Goal: Information Seeking & Learning: Check status

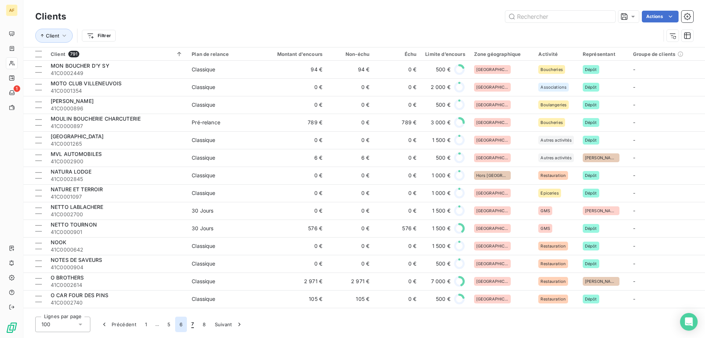
click at [178, 324] on button "6" at bounding box center [181, 323] width 12 height 15
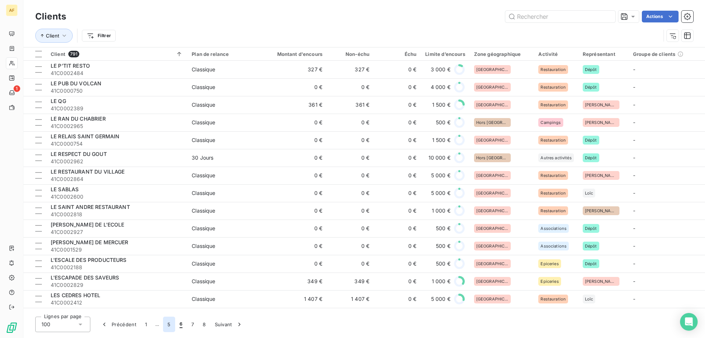
click at [168, 322] on button "5" at bounding box center [169, 323] width 12 height 15
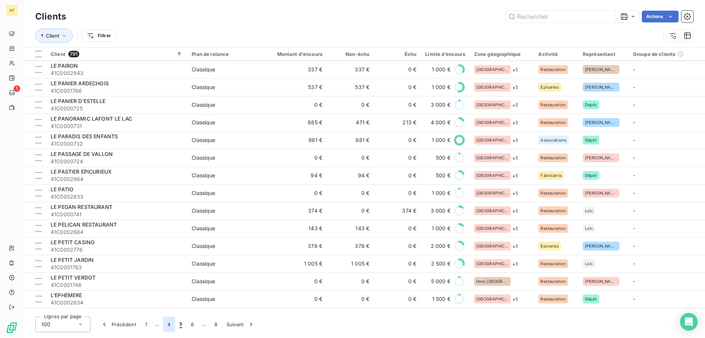
scroll to position [1517, 0]
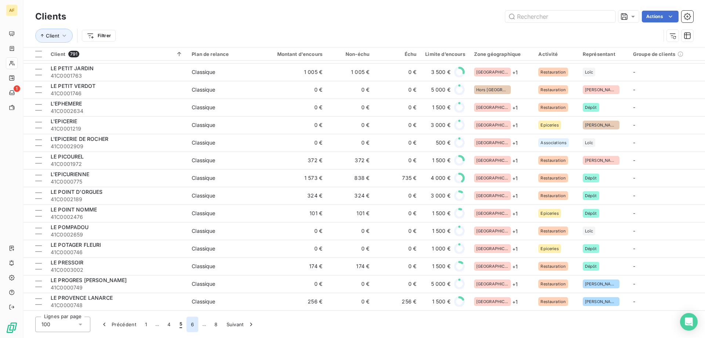
click at [188, 324] on button "6" at bounding box center [193, 323] width 12 height 15
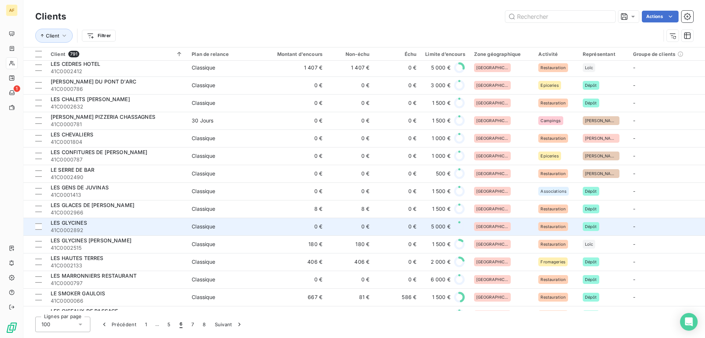
scroll to position [0, 0]
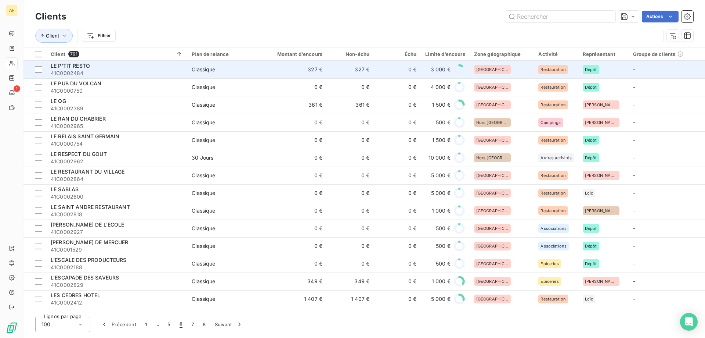
click at [316, 73] on td "327 €" at bounding box center [295, 70] width 63 height 18
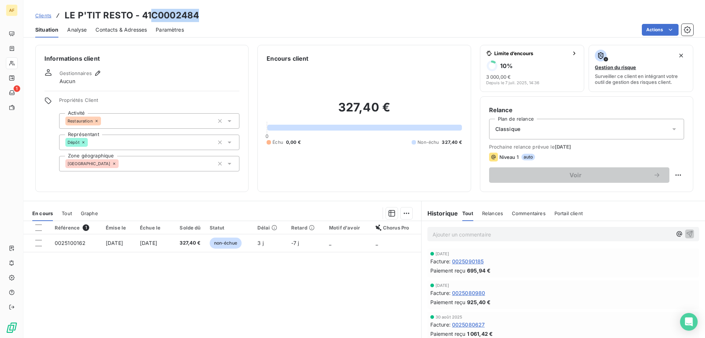
drag, startPoint x: 153, startPoint y: 14, endPoint x: 199, endPoint y: 15, distance: 46.0
click at [199, 15] on h3 "LE P'TIT RESTO - 41C0002484" at bounding box center [132, 15] width 134 height 13
copy h3 "C0002484"
click at [139, 166] on div "[GEOGRAPHIC_DATA]" at bounding box center [149, 163] width 180 height 15
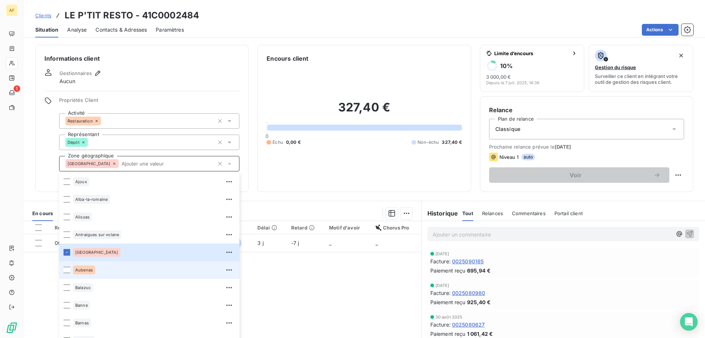
click at [90, 276] on li "Aubenas" at bounding box center [149, 270] width 180 height 18
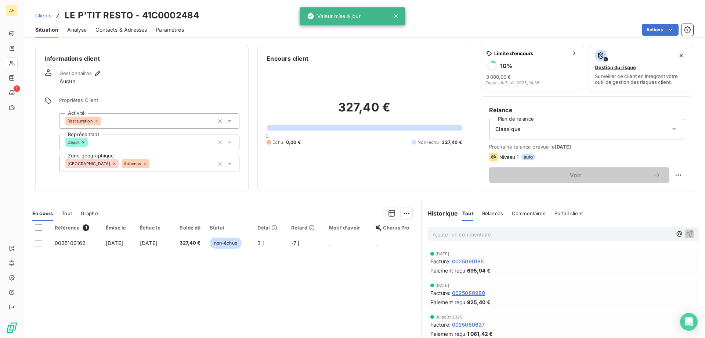
click at [278, 292] on div "Référence 1 Émise le Échue le Solde dû Statut Délai Retard Motif d'avoir Chorus…" at bounding box center [223, 291] width 398 height 141
click at [46, 15] on span "Clients" at bounding box center [43, 15] width 16 height 6
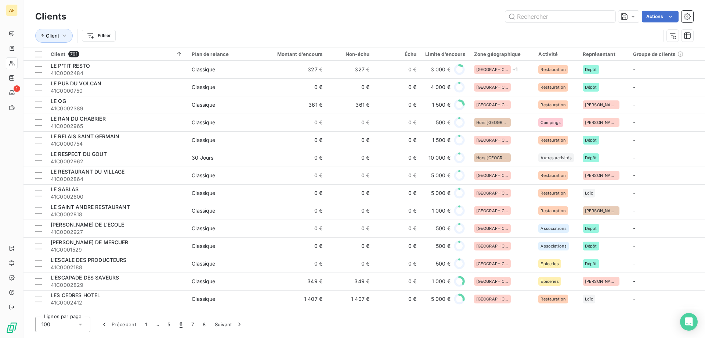
click at [482, 95] on td "[GEOGRAPHIC_DATA]" at bounding box center [502, 87] width 65 height 18
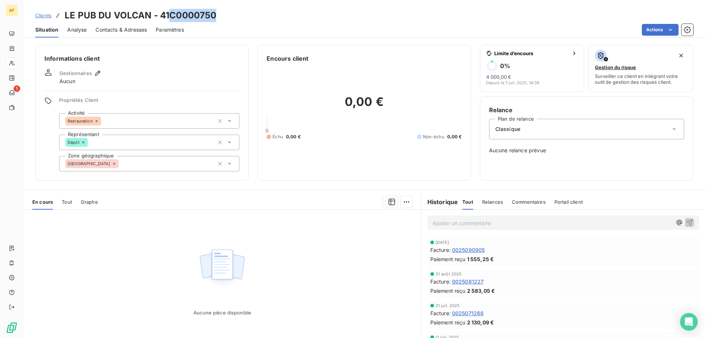
drag, startPoint x: 170, startPoint y: 12, endPoint x: 214, endPoint y: 14, distance: 44.5
click at [215, 14] on h3 "LE PUB DU VOLCAN - 41C0000750" at bounding box center [141, 15] width 152 height 13
copy h3 "C0000750"
click at [144, 162] on div "[GEOGRAPHIC_DATA]" at bounding box center [149, 163] width 180 height 15
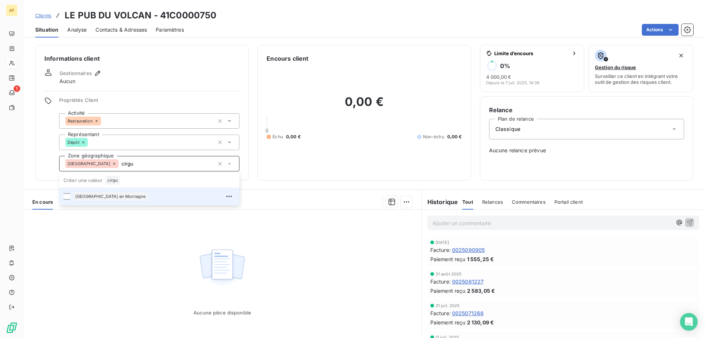
click at [146, 192] on div "[GEOGRAPHIC_DATA] en Montagne" at bounding box center [154, 196] width 162 height 12
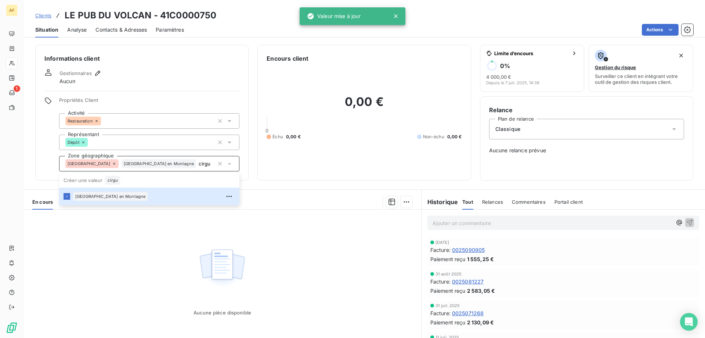
type input "cirgu"
click at [140, 249] on div "Aucune pièce disponible" at bounding box center [223, 279] width 398 height 141
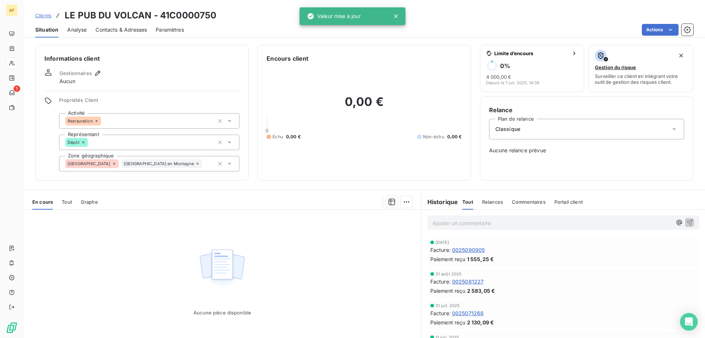
click at [45, 17] on span "Clients" at bounding box center [43, 15] width 16 height 6
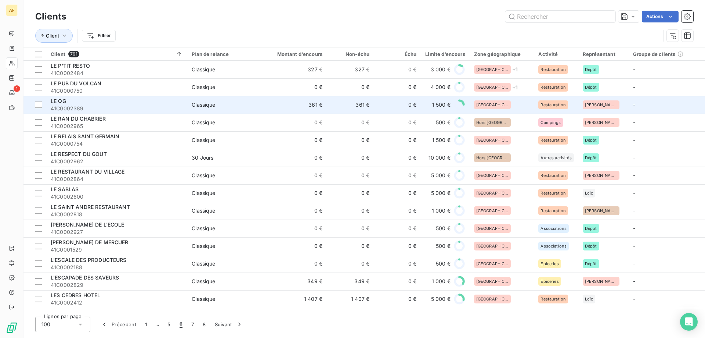
click at [492, 107] on span "[GEOGRAPHIC_DATA]" at bounding box center [493, 105] width 32 height 4
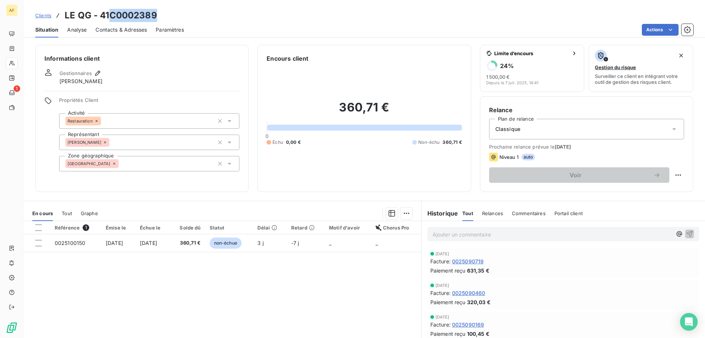
drag, startPoint x: 111, startPoint y: 15, endPoint x: 169, endPoint y: 15, distance: 58.1
click at [169, 15] on div "Clients LE QG - 41C0002389" at bounding box center [365, 15] width 682 height 13
copy h3 "C0002389"
click at [139, 161] on div "[GEOGRAPHIC_DATA]" at bounding box center [149, 163] width 180 height 15
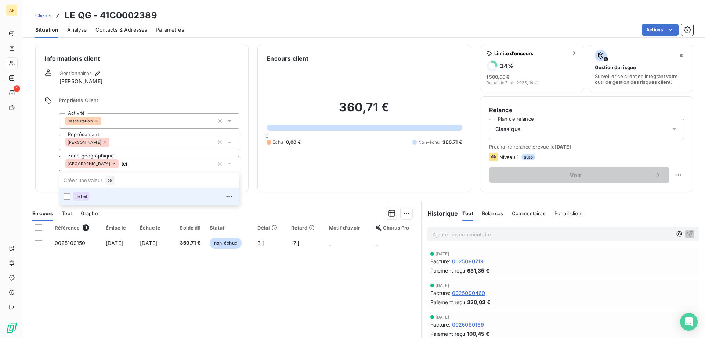
click at [133, 198] on div "Le teil" at bounding box center [154, 196] width 162 height 12
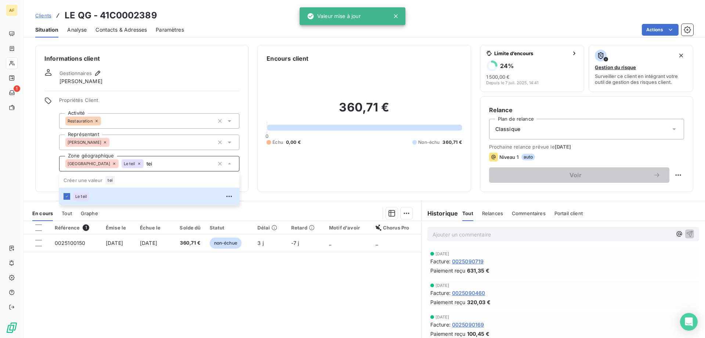
type input "tei"
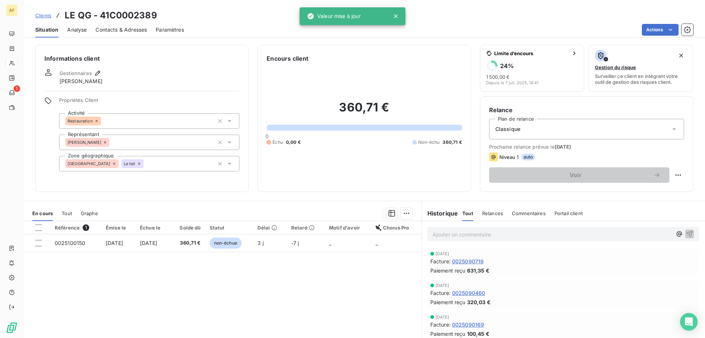
click at [141, 280] on div "Référence 1 Émise le Échue le Solde dû Statut Délai Retard Motif d'avoir Chorus…" at bounding box center [223, 291] width 398 height 141
click at [44, 14] on span "Clients" at bounding box center [43, 15] width 16 height 6
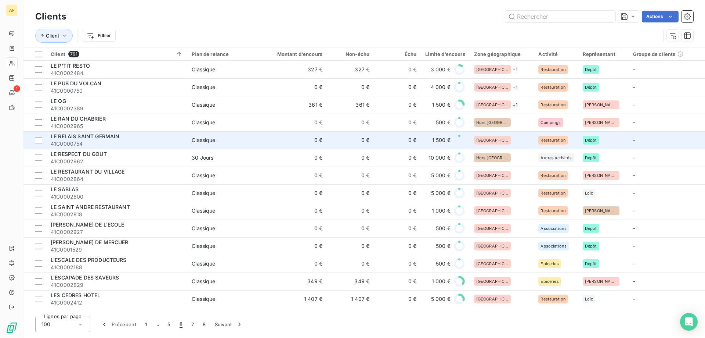
click at [503, 139] on div "[GEOGRAPHIC_DATA]" at bounding box center [502, 140] width 56 height 9
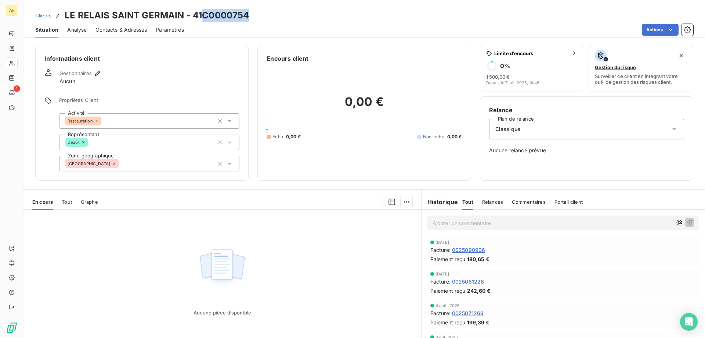
drag, startPoint x: 204, startPoint y: 14, endPoint x: 261, endPoint y: 13, distance: 56.6
click at [261, 13] on div "Clients LE RELAIS SAINT GERMAIN - 41C0000754" at bounding box center [365, 15] width 682 height 13
copy h3 "C0000754"
click at [125, 170] on div "[GEOGRAPHIC_DATA]" at bounding box center [149, 163] width 180 height 15
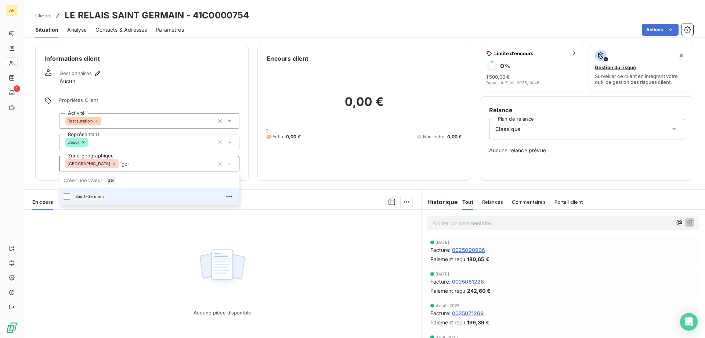
click at [112, 194] on div "Saint-Germain" at bounding box center [154, 196] width 162 height 12
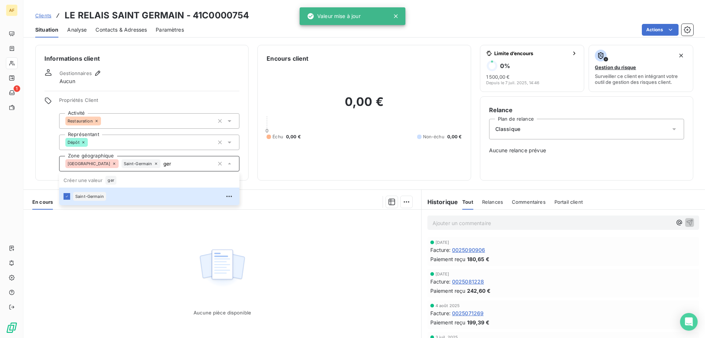
type input "ger"
click at [109, 263] on div "Aucune pièce disponible" at bounding box center [223, 279] width 398 height 141
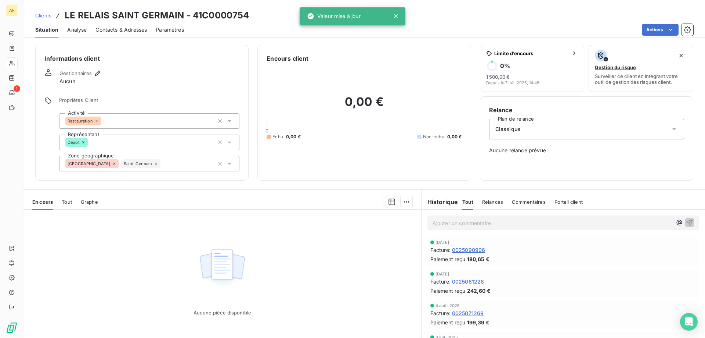
click at [47, 16] on span "Clients" at bounding box center [43, 15] width 16 height 6
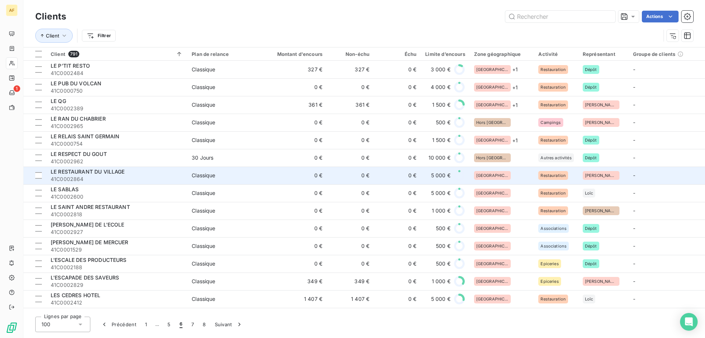
click at [498, 172] on div "[GEOGRAPHIC_DATA]" at bounding box center [502, 175] width 56 height 9
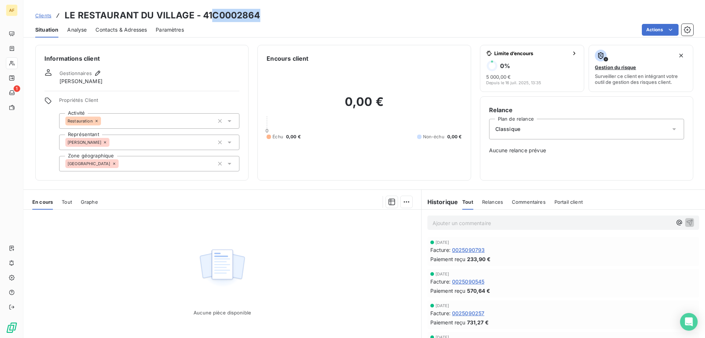
drag, startPoint x: 214, startPoint y: 17, endPoint x: 265, endPoint y: 17, distance: 51.4
click at [265, 17] on div "Clients LE RESTAURANT DU VILLAGE - 41C0002864" at bounding box center [365, 15] width 682 height 13
copy h3 "C0002864"
click at [184, 162] on div "[GEOGRAPHIC_DATA]" at bounding box center [149, 163] width 180 height 15
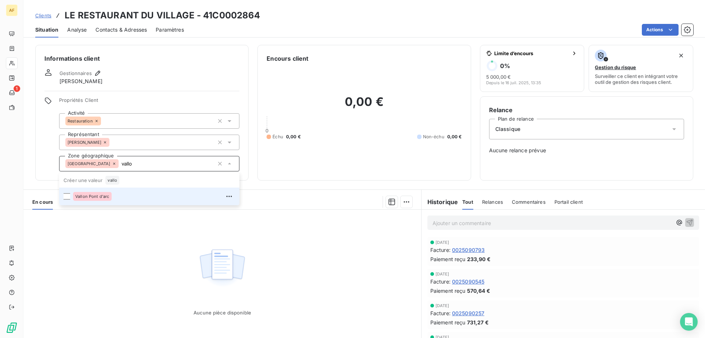
click at [151, 198] on div "Vallon Pont d'arc" at bounding box center [154, 196] width 162 height 12
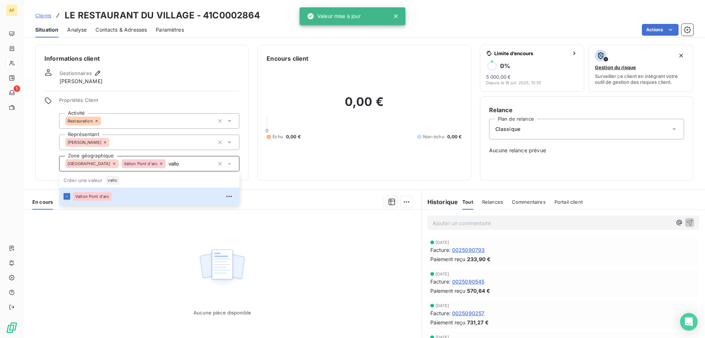
type input "vallo"
click at [150, 260] on div "Aucune pièce disponible" at bounding box center [223, 279] width 398 height 141
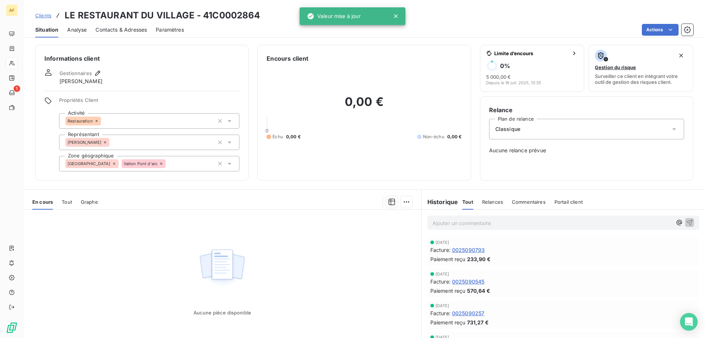
click at [44, 14] on span "Clients" at bounding box center [43, 15] width 16 height 6
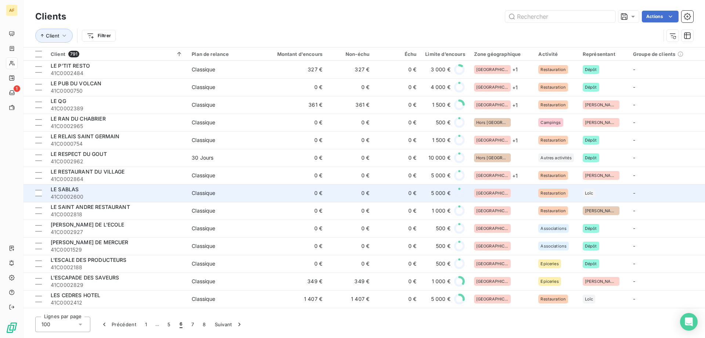
click at [509, 195] on div "[GEOGRAPHIC_DATA]" at bounding box center [502, 192] width 56 height 9
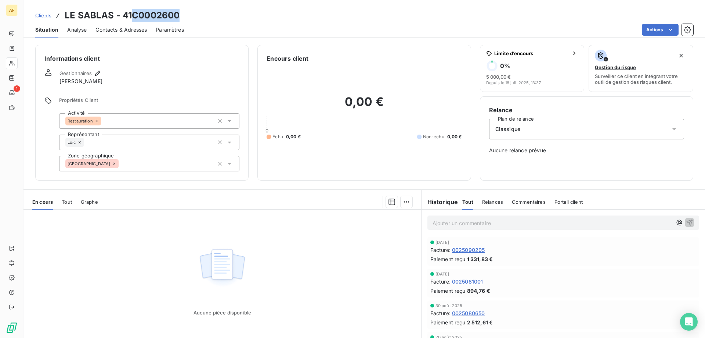
drag, startPoint x: 134, startPoint y: 11, endPoint x: 204, endPoint y: 17, distance: 70.1
click at [204, 17] on div "Clients LE SABLAS - 41C0002600" at bounding box center [365, 15] width 682 height 13
copy h3 "C0002600"
click at [146, 168] on div "[GEOGRAPHIC_DATA]" at bounding box center [149, 163] width 180 height 15
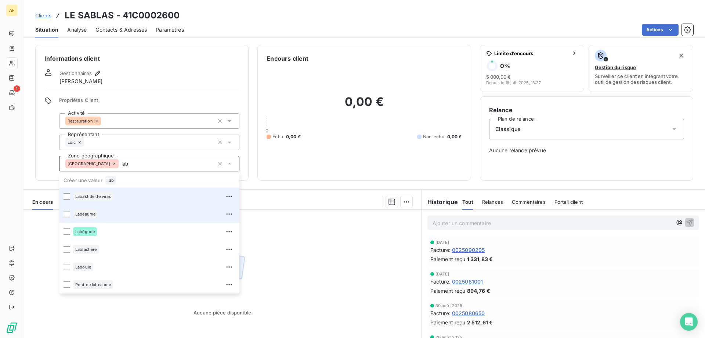
click at [123, 207] on li "Labeaume" at bounding box center [149, 214] width 180 height 18
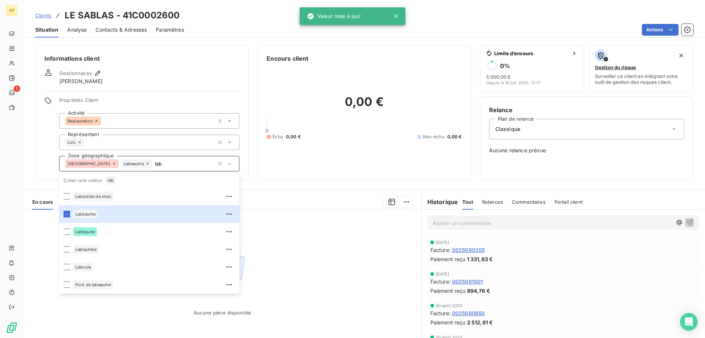
type input "lab"
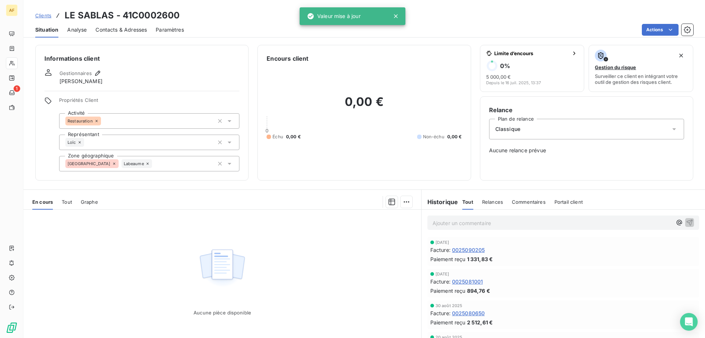
click at [302, 285] on div "Aucune pièce disponible" at bounding box center [223, 279] width 398 height 141
click at [42, 17] on span "Clients" at bounding box center [43, 15] width 16 height 6
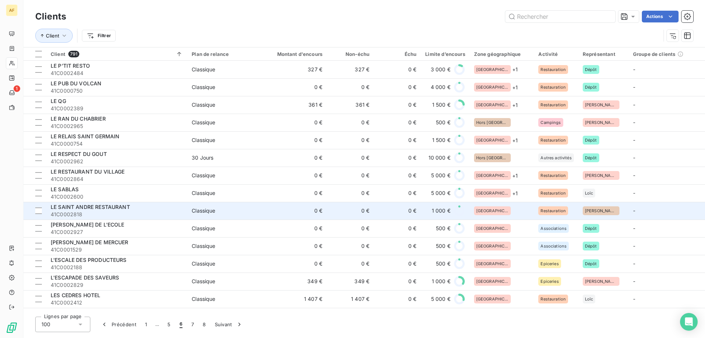
click at [503, 205] on td "[GEOGRAPHIC_DATA]" at bounding box center [502, 211] width 65 height 18
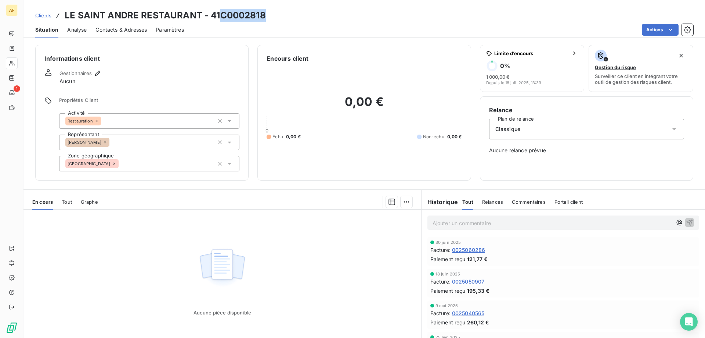
drag, startPoint x: 221, startPoint y: 14, endPoint x: 272, endPoint y: 14, distance: 51.4
click at [272, 14] on div "Clients LE SAINT ANDRE RESTAURANT - 41C0002818" at bounding box center [365, 15] width 682 height 13
copy h3 "C0002818"
click at [169, 163] on div "[GEOGRAPHIC_DATA]" at bounding box center [149, 163] width 180 height 15
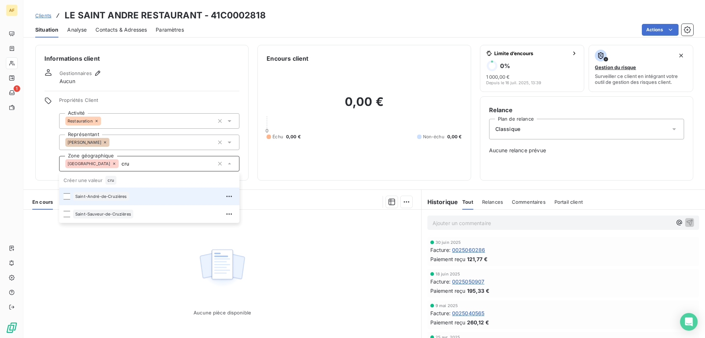
click at [158, 193] on div "Saint-André-de-Cruzières" at bounding box center [154, 196] width 162 height 12
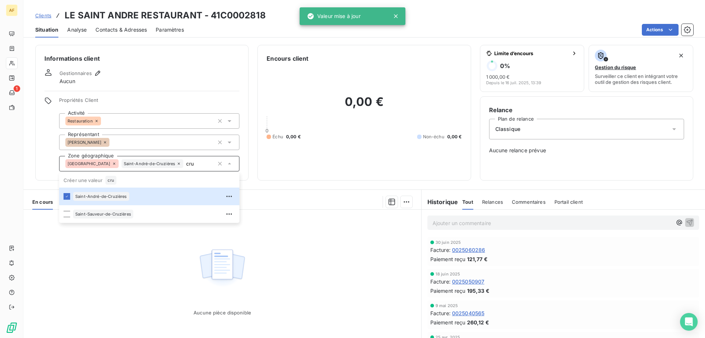
type input "cru"
click at [148, 285] on div "Aucune pièce disponible" at bounding box center [223, 279] width 398 height 141
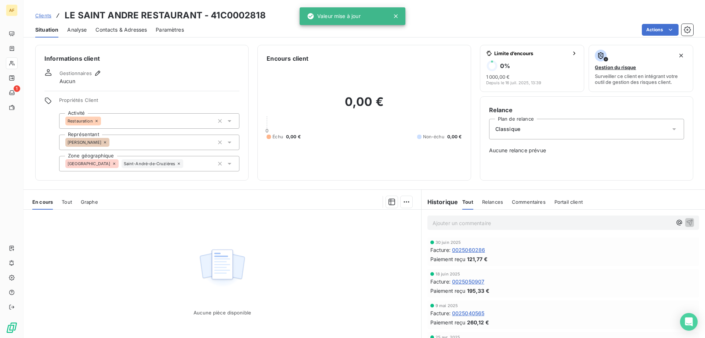
click at [45, 15] on span "Clients" at bounding box center [43, 15] width 16 height 6
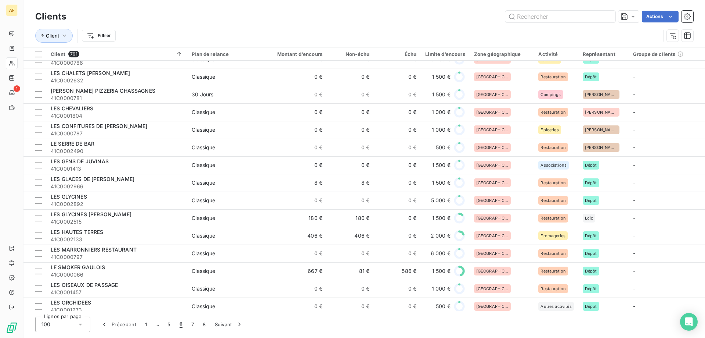
scroll to position [110, 0]
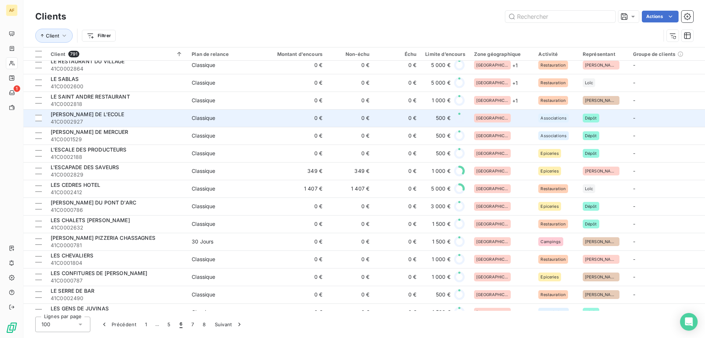
click at [504, 114] on div "[GEOGRAPHIC_DATA]" at bounding box center [502, 118] width 56 height 9
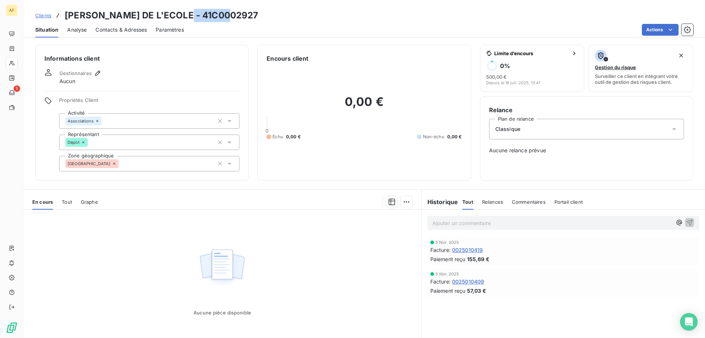
drag, startPoint x: 178, startPoint y: 12, endPoint x: 244, endPoint y: 12, distance: 66.1
click at [243, 11] on div "Clients [PERSON_NAME] DE L'ECOLE - 41C0002927" at bounding box center [365, 15] width 682 height 13
copy h3 "C0002927"
click at [375, 335] on div "Aucune pièce disponible" at bounding box center [223, 279] width 398 height 141
click at [150, 164] on div "[GEOGRAPHIC_DATA]" at bounding box center [149, 163] width 180 height 15
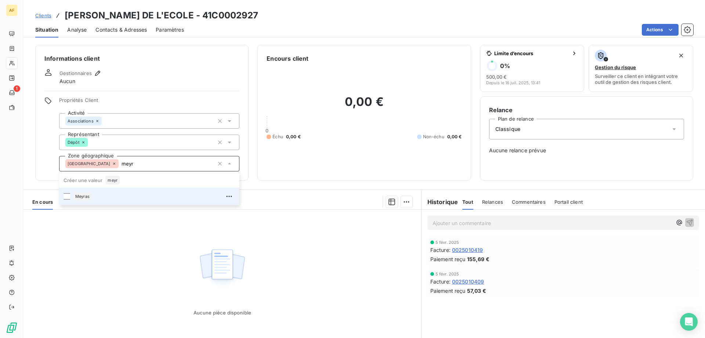
click at [147, 202] on li "Meyras" at bounding box center [149, 196] width 180 height 18
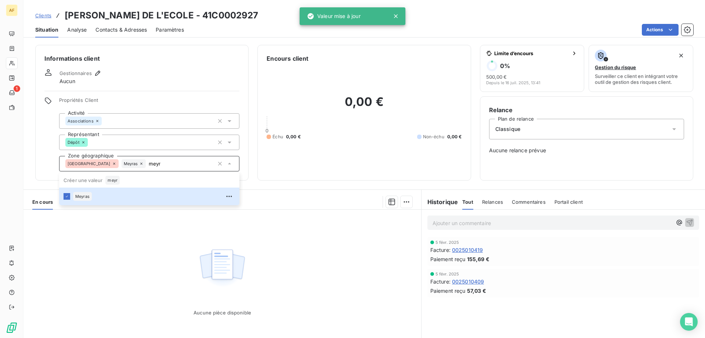
type input "meyr"
click at [159, 258] on div "Aucune pièce disponible" at bounding box center [223, 279] width 398 height 141
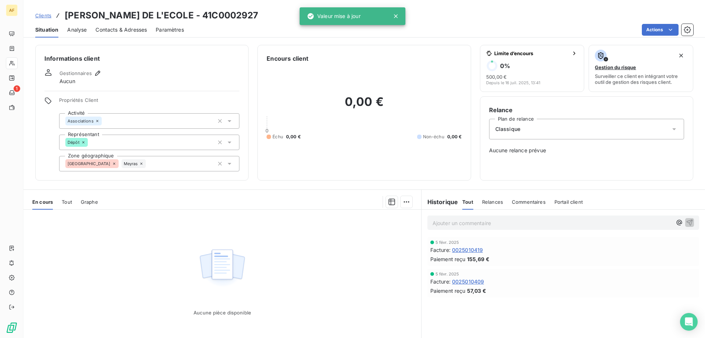
click at [49, 15] on span "Clients" at bounding box center [43, 15] width 16 height 6
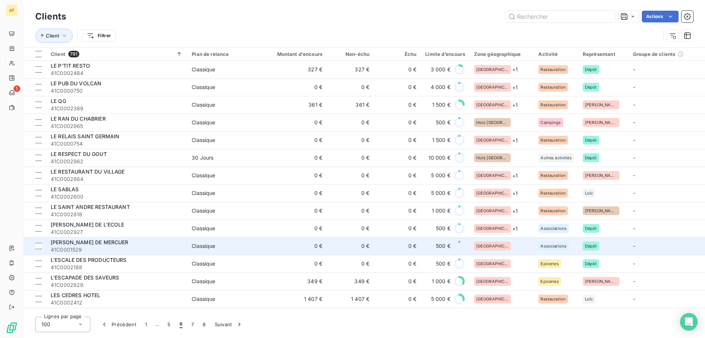
click at [505, 248] on div "[GEOGRAPHIC_DATA]" at bounding box center [502, 245] width 56 height 9
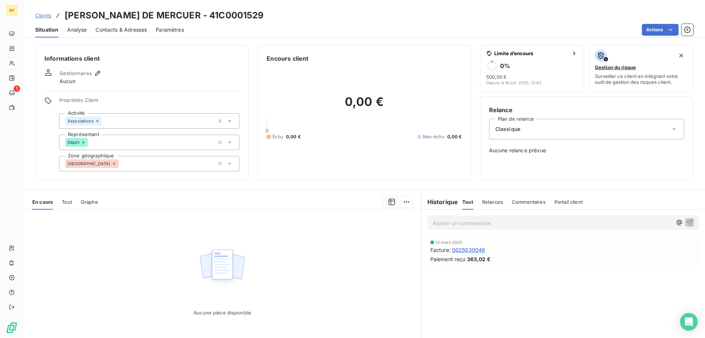
click at [151, 166] on div "[GEOGRAPHIC_DATA]" at bounding box center [149, 163] width 180 height 15
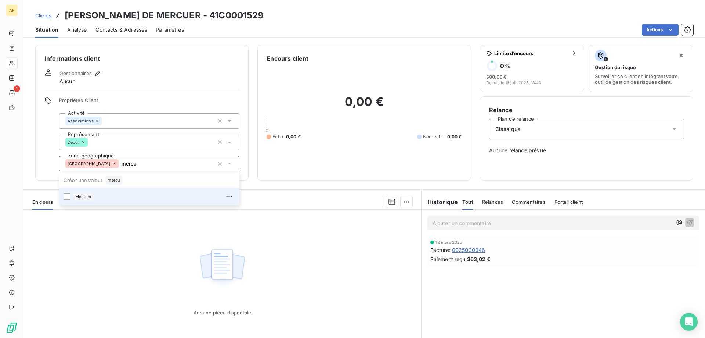
click at [93, 198] on div "Mercuer" at bounding box center [83, 196] width 21 height 9
type input "mercu"
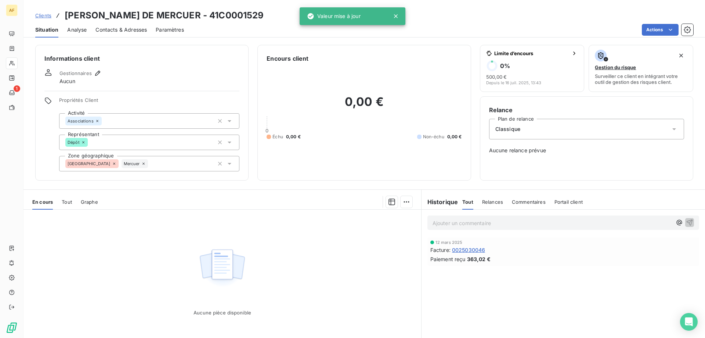
click at [107, 238] on div "Aucune pièce disponible" at bounding box center [223, 279] width 398 height 141
click at [47, 16] on span "Clients" at bounding box center [43, 15] width 16 height 6
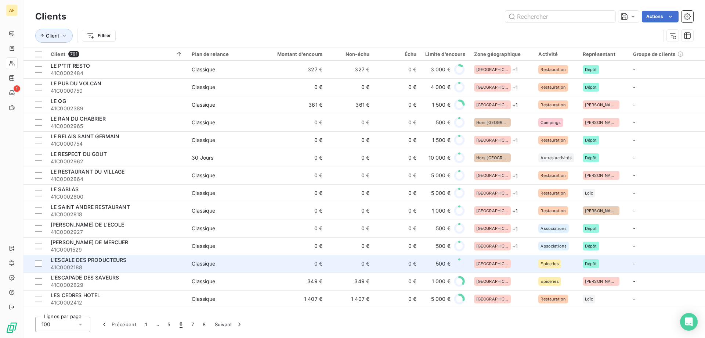
click at [509, 258] on td "[GEOGRAPHIC_DATA]" at bounding box center [502, 264] width 65 height 18
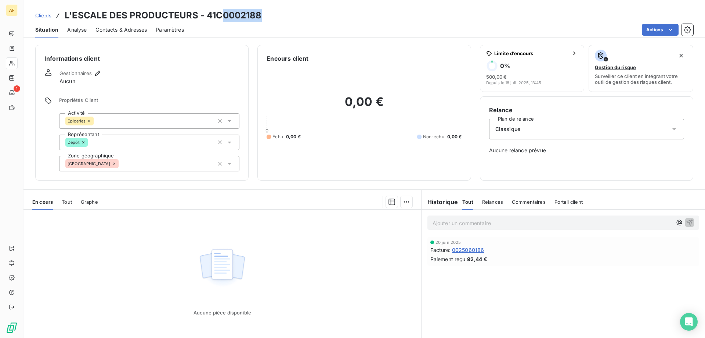
drag, startPoint x: 220, startPoint y: 14, endPoint x: 268, endPoint y: 16, distance: 47.8
click at [267, 16] on div "Clients L'ESCALE DES PRODUCTEURS - 41C0002188" at bounding box center [365, 15] width 682 height 13
drag, startPoint x: 216, startPoint y: 14, endPoint x: 274, endPoint y: 16, distance: 57.7
click at [274, 16] on div "Clients L'ESCALE DES PRODUCTEURS - 41C0002188" at bounding box center [365, 15] width 682 height 13
copy h3 "C0002188"
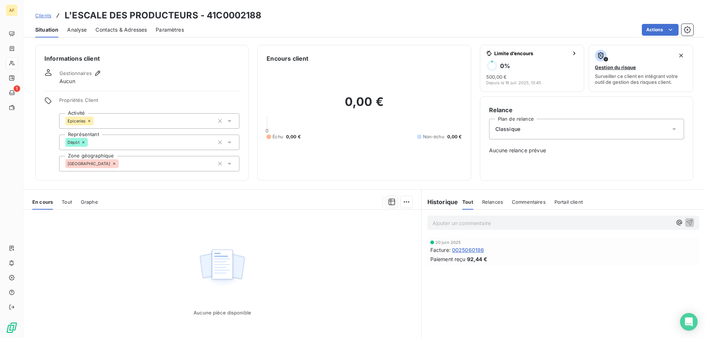
click at [150, 158] on div "[GEOGRAPHIC_DATA]" at bounding box center [149, 163] width 180 height 15
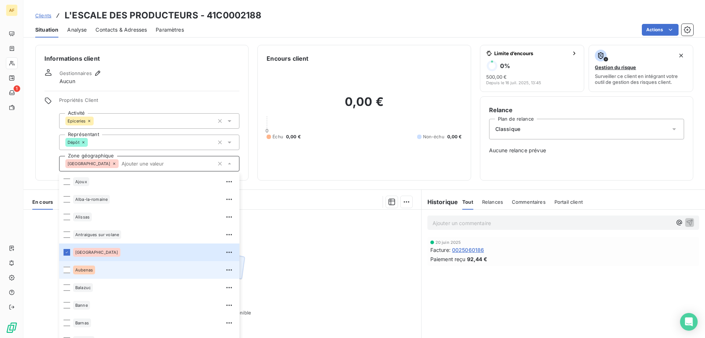
click at [102, 272] on div "Aubenas" at bounding box center [154, 270] width 162 height 12
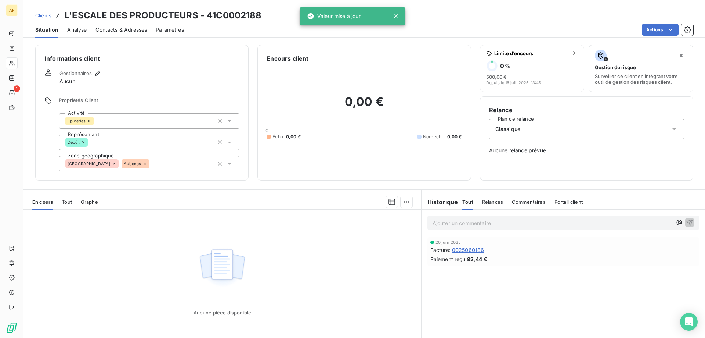
click at [267, 274] on div "Aucune pièce disponible" at bounding box center [223, 279] width 398 height 141
click at [48, 15] on span "Clients" at bounding box center [43, 15] width 16 height 6
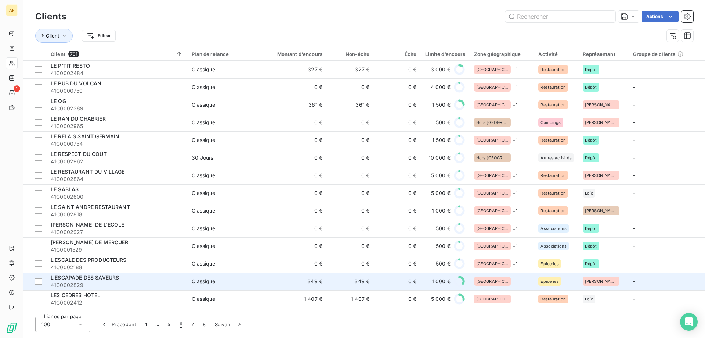
click at [505, 282] on div "[GEOGRAPHIC_DATA]" at bounding box center [502, 281] width 56 height 9
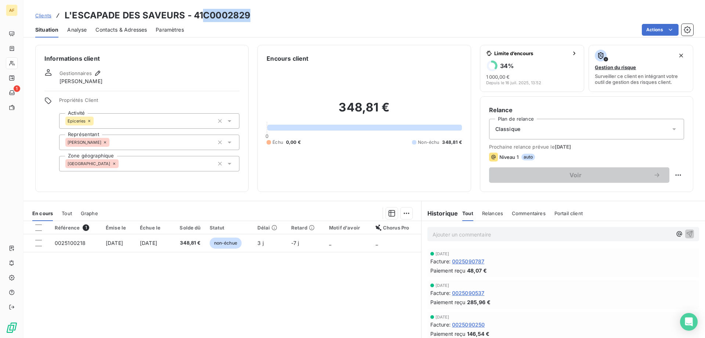
drag, startPoint x: 204, startPoint y: 14, endPoint x: 256, endPoint y: 11, distance: 52.6
click at [256, 11] on div "Clients L'ESCAPADE DES SAVEURS - 41C0002829" at bounding box center [365, 15] width 682 height 13
copy h3 "C0002829"
click at [156, 166] on div "[GEOGRAPHIC_DATA]" at bounding box center [149, 163] width 180 height 15
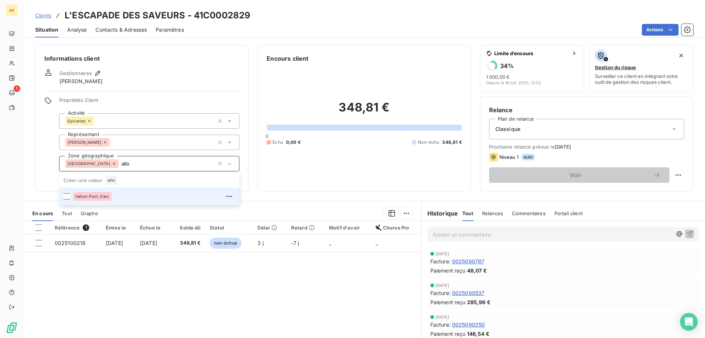
click at [132, 196] on div "Vallon Pont d'arc" at bounding box center [154, 196] width 162 height 12
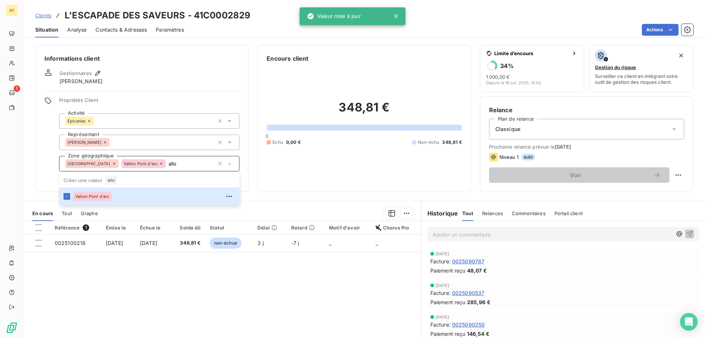
type input "allo"
click at [129, 300] on div "Référence 1 Émise le Échue le Solde dû Statut Délai Retard Motif d'avoir Chorus…" at bounding box center [223, 291] width 398 height 141
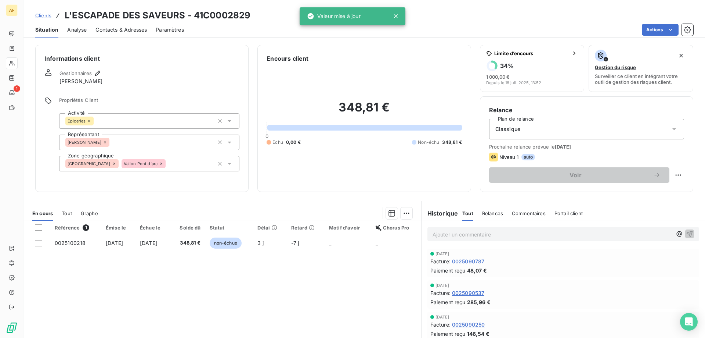
click at [42, 15] on span "Clients" at bounding box center [43, 15] width 16 height 6
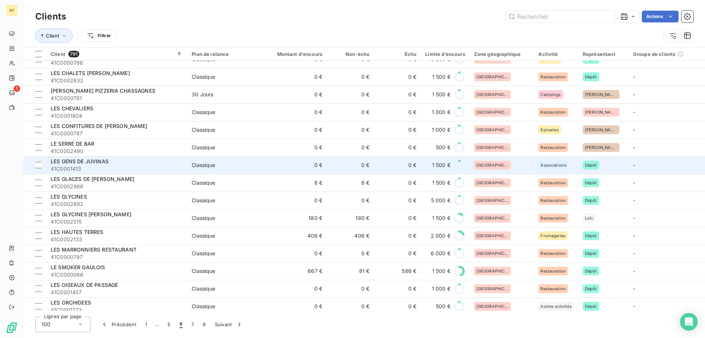
scroll to position [184, 0]
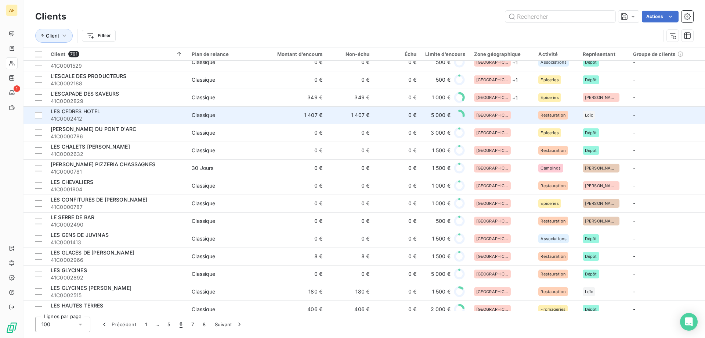
click at [502, 115] on div "[GEOGRAPHIC_DATA]" at bounding box center [502, 115] width 56 height 9
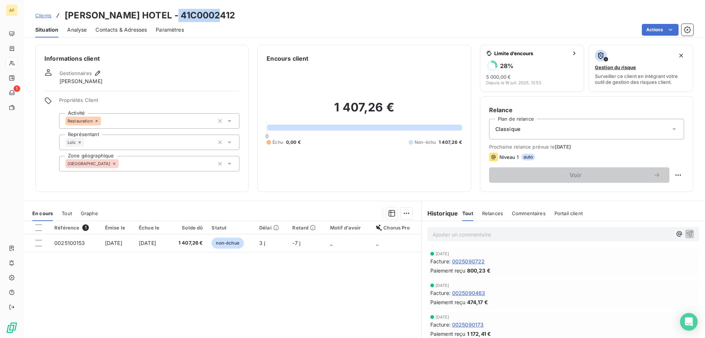
drag, startPoint x: 173, startPoint y: 15, endPoint x: 222, endPoint y: 13, distance: 49.3
click at [222, 13] on div "Clients [PERSON_NAME] HOTEL - 41C0002412" at bounding box center [365, 15] width 682 height 13
click at [144, 162] on div "[GEOGRAPHIC_DATA]" at bounding box center [149, 163] width 180 height 15
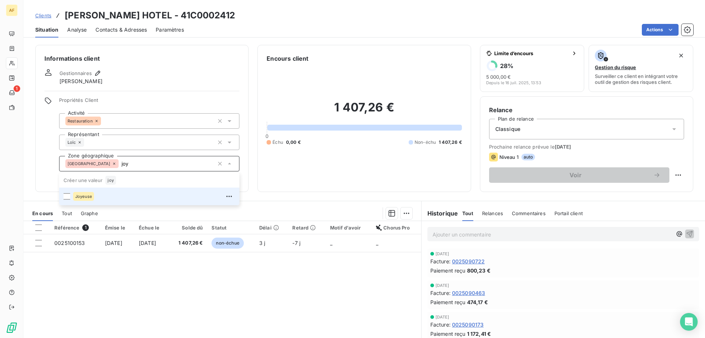
click at [131, 199] on div "Joyeuse" at bounding box center [154, 196] width 162 height 12
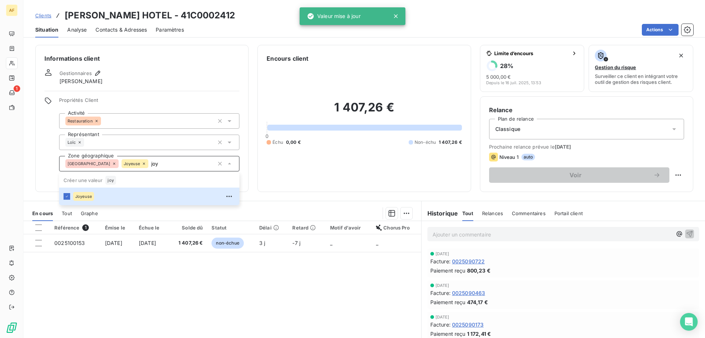
type input "joy"
click at [156, 300] on div "Référence 1 Émise le Échue le Solde dû Statut Délai Retard Motif d'avoir Chorus…" at bounding box center [223, 291] width 398 height 141
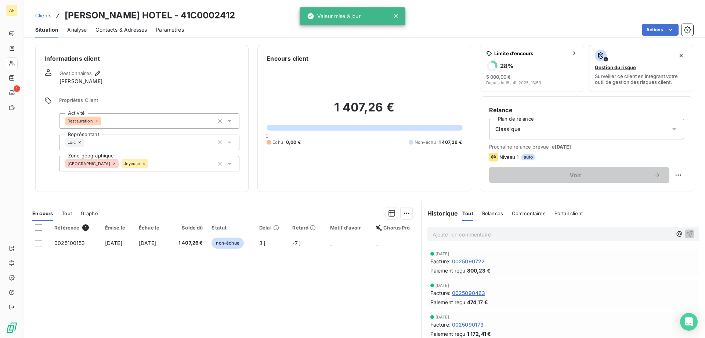
click at [41, 16] on span "Clients" at bounding box center [43, 15] width 16 height 6
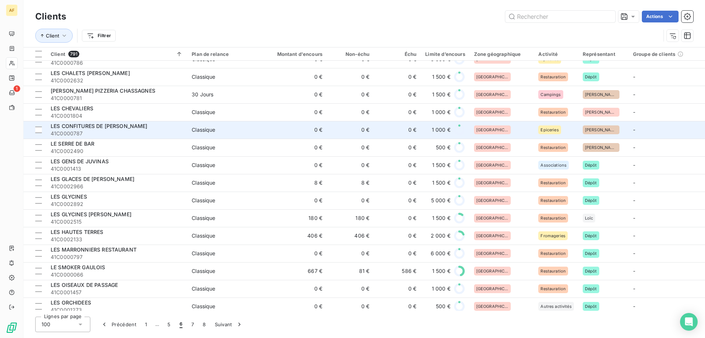
scroll to position [147, 0]
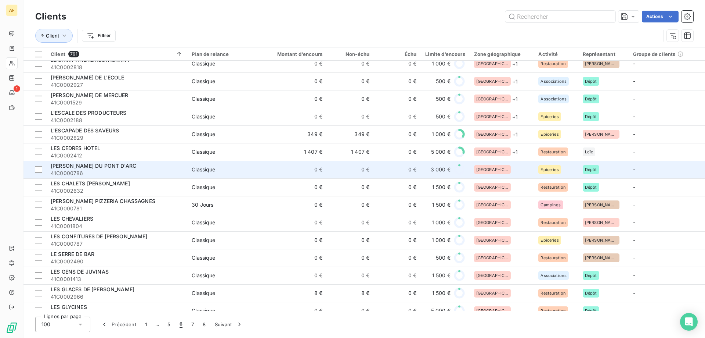
click at [506, 168] on div "[GEOGRAPHIC_DATA]" at bounding box center [502, 169] width 56 height 9
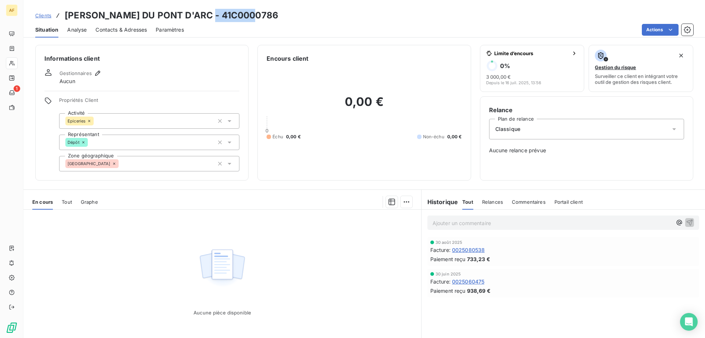
drag, startPoint x: 206, startPoint y: 14, endPoint x: 250, endPoint y: 18, distance: 44.6
click at [250, 18] on h3 "[PERSON_NAME] DU PONT D'ARC - 41C0000786" at bounding box center [172, 15] width 214 height 13
click at [172, 168] on div "[GEOGRAPHIC_DATA]" at bounding box center [149, 163] width 180 height 15
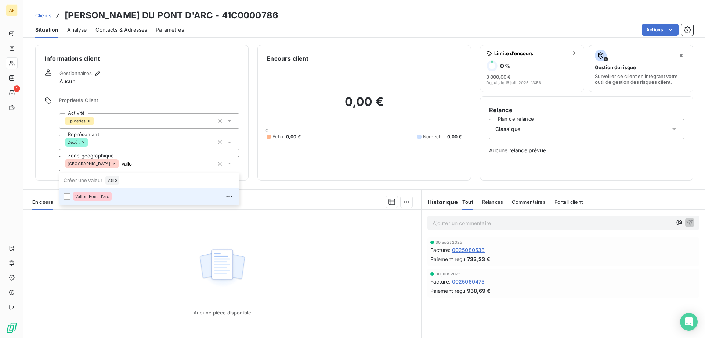
click at [156, 197] on div "Vallon Pont d'arc" at bounding box center [154, 196] width 162 height 12
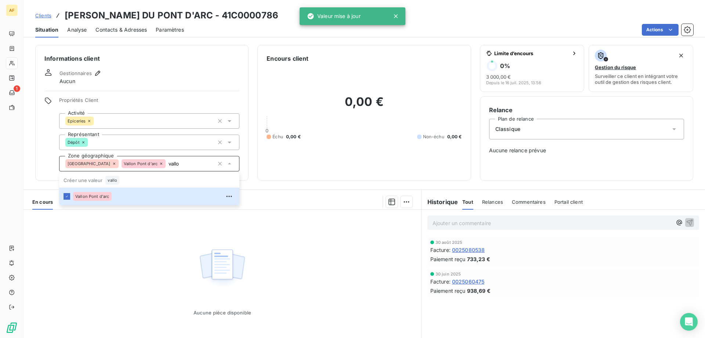
type input "vallo"
click at [137, 246] on div "Aucune pièce disponible" at bounding box center [223, 279] width 398 height 141
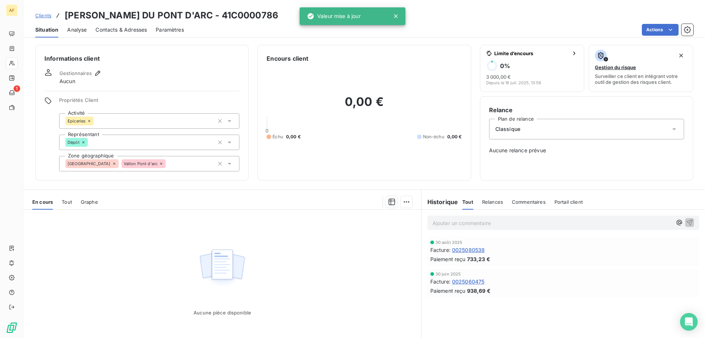
click at [42, 12] on span "Clients" at bounding box center [43, 15] width 16 height 6
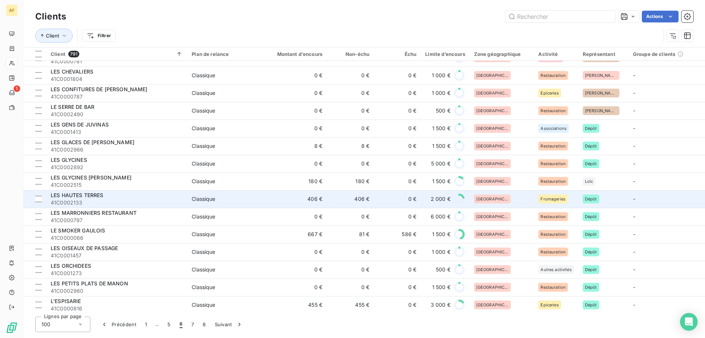
scroll to position [110, 0]
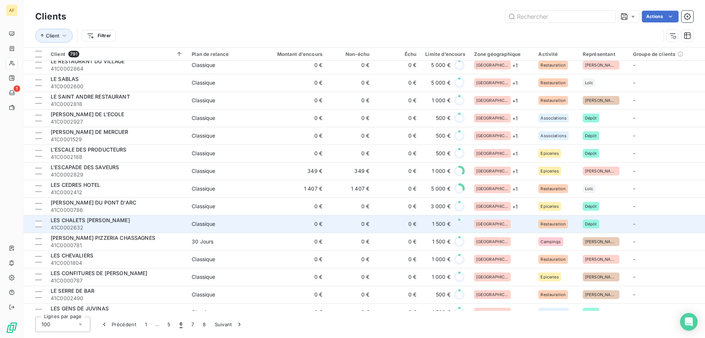
click at [509, 223] on div "[GEOGRAPHIC_DATA]" at bounding box center [502, 223] width 56 height 9
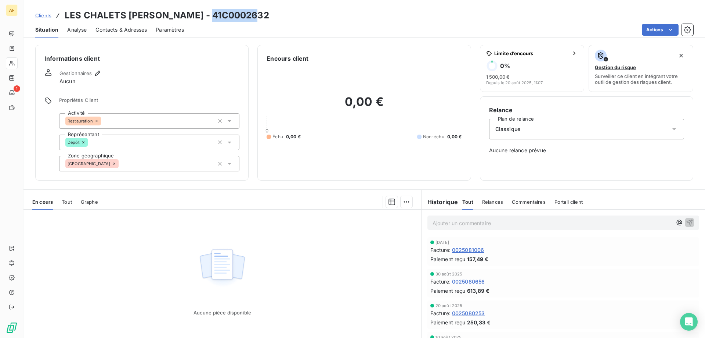
drag, startPoint x: 212, startPoint y: 14, endPoint x: 304, endPoint y: 18, distance: 92.0
click at [303, 20] on div "Clients LES CHALETS [PERSON_NAME] - 41C0002632" at bounding box center [365, 15] width 682 height 13
click at [185, 167] on div "[GEOGRAPHIC_DATA]" at bounding box center [149, 163] width 180 height 15
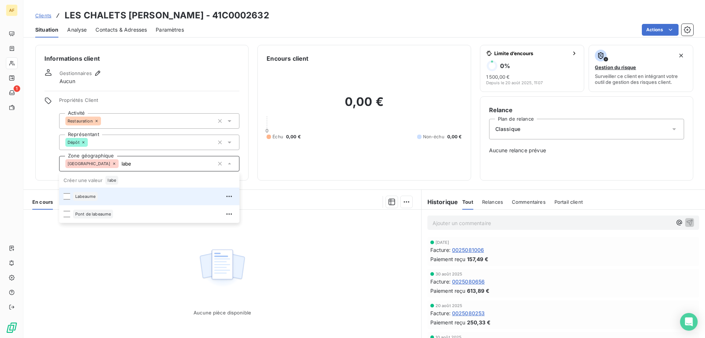
click at [136, 198] on div "Labeaume" at bounding box center [154, 196] width 162 height 12
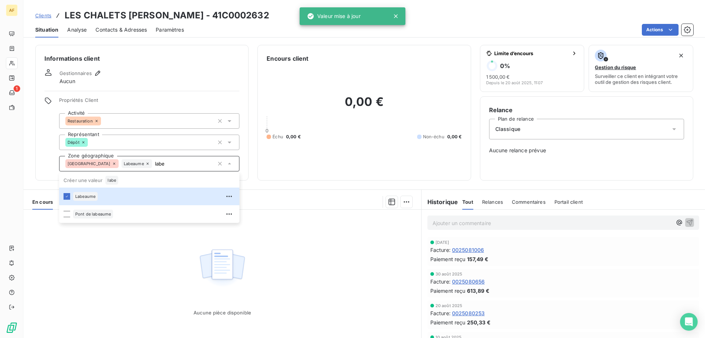
type input "labe"
click at [145, 281] on div "Aucune pièce disponible" at bounding box center [223, 279] width 398 height 141
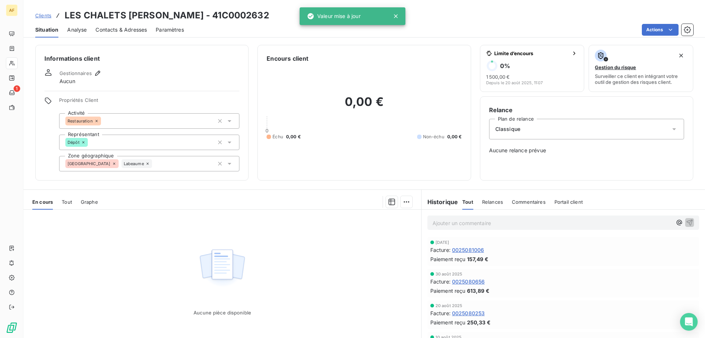
click at [41, 14] on span "Clients" at bounding box center [43, 15] width 16 height 6
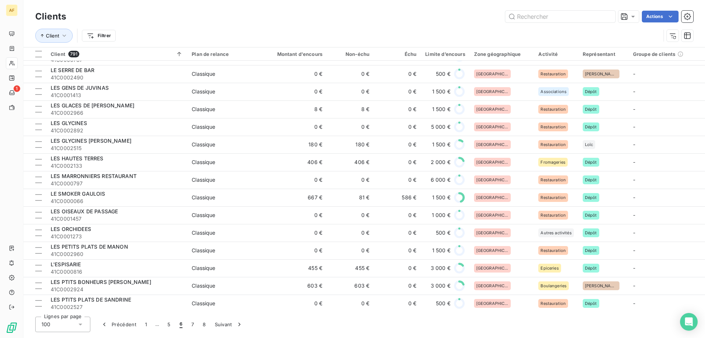
scroll to position [220, 0]
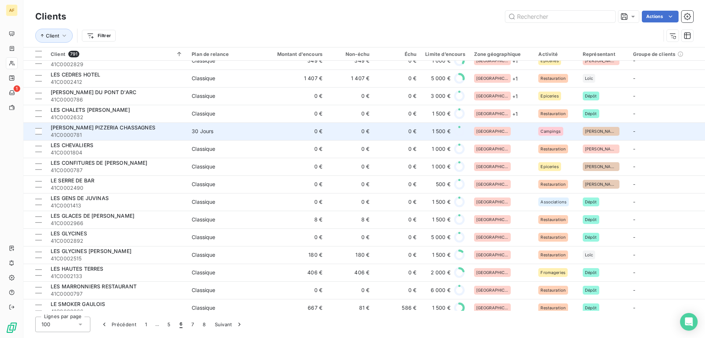
click at [504, 134] on div "[GEOGRAPHIC_DATA]" at bounding box center [502, 131] width 56 height 9
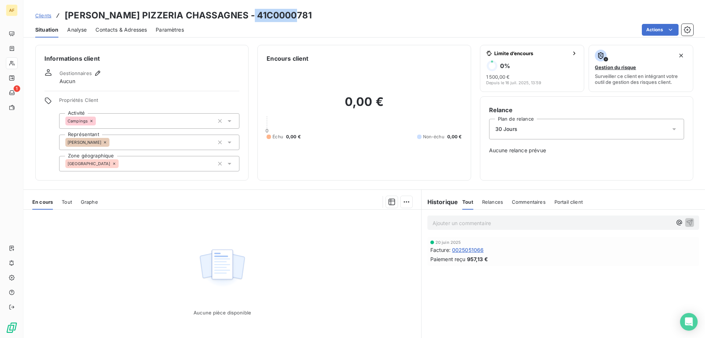
drag, startPoint x: 248, startPoint y: 15, endPoint x: 299, endPoint y: 16, distance: 50.7
click at [299, 16] on div "Clients [PERSON_NAME] PIZZERIA CHASSAGNES - 41C0000781" at bounding box center [365, 15] width 682 height 13
click at [161, 165] on div "[GEOGRAPHIC_DATA]" at bounding box center [149, 163] width 180 height 15
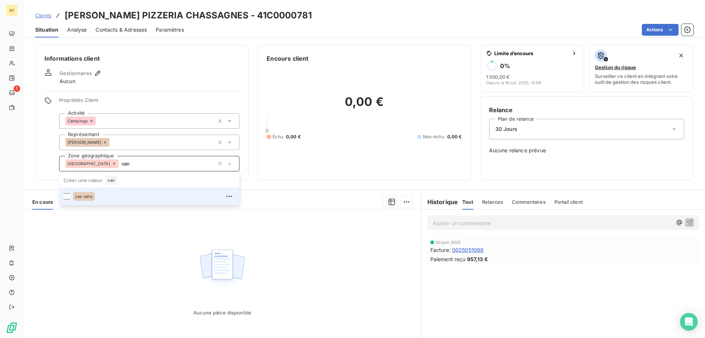
click at [154, 187] on li "Les vans" at bounding box center [149, 196] width 180 height 18
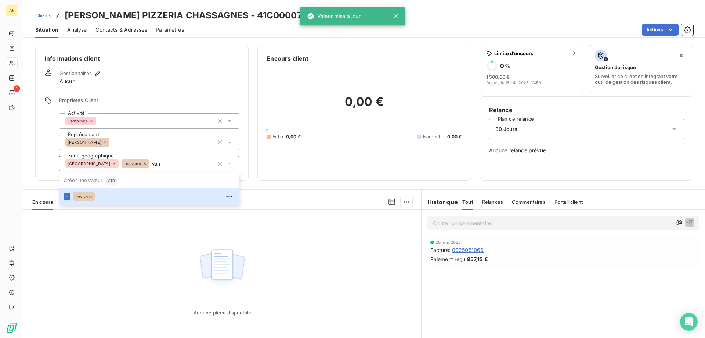
type input "van"
click at [128, 237] on div "Aucune pièce disponible" at bounding box center [223, 279] width 398 height 141
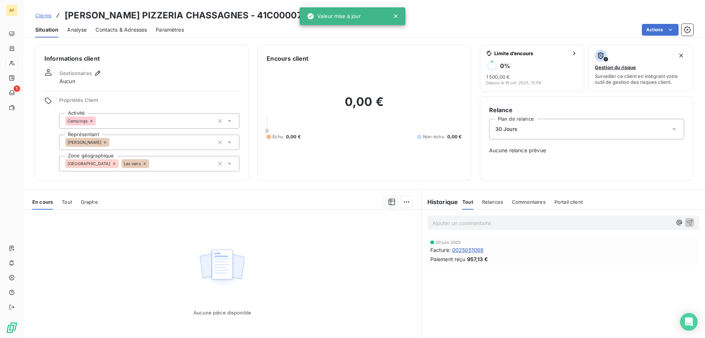
click at [46, 15] on span "Clients" at bounding box center [43, 15] width 16 height 6
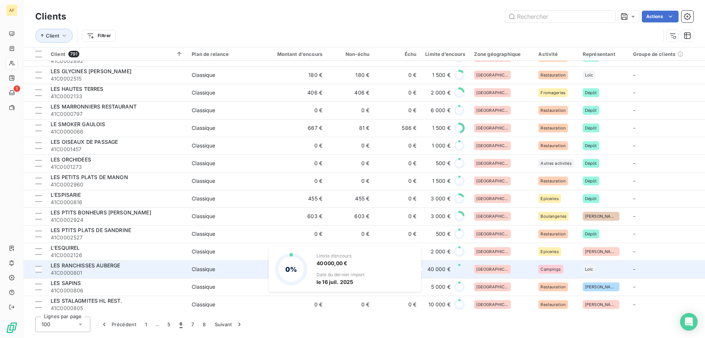
scroll to position [216, 0]
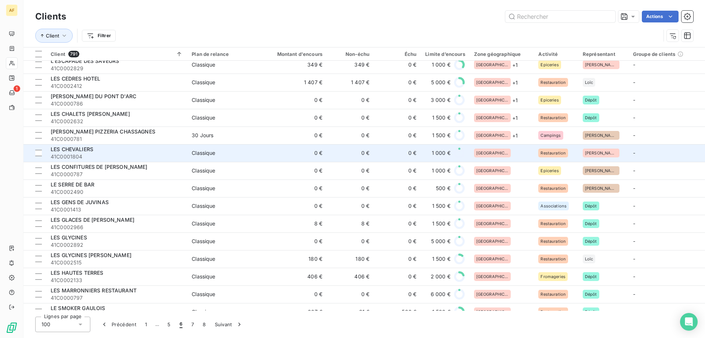
click at [502, 156] on div "[GEOGRAPHIC_DATA]" at bounding box center [502, 152] width 56 height 9
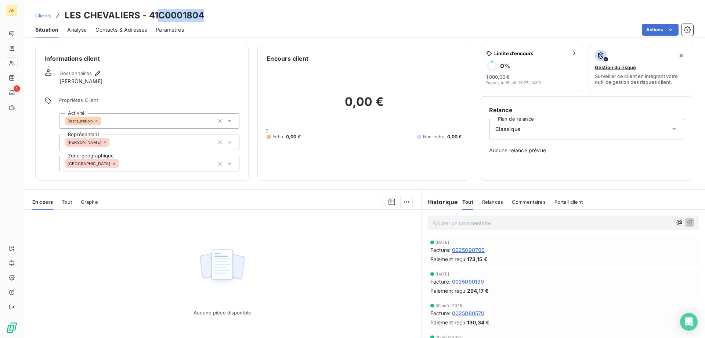
drag, startPoint x: 161, startPoint y: 11, endPoint x: 215, endPoint y: 17, distance: 54.3
click at [215, 17] on div "Clients LES CHEVALIERS - 41C0001804" at bounding box center [365, 15] width 682 height 13
click at [164, 162] on div "[GEOGRAPHIC_DATA]" at bounding box center [149, 163] width 180 height 15
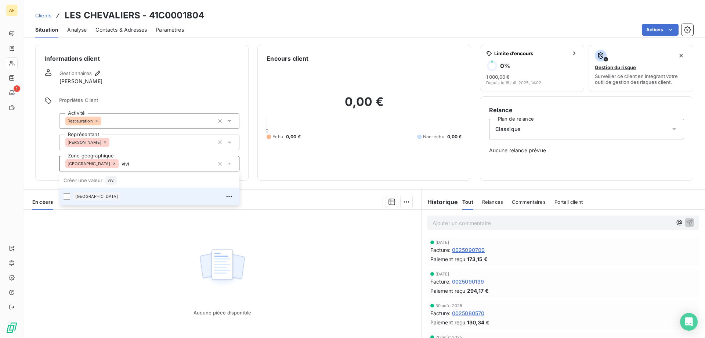
click at [132, 194] on div "[GEOGRAPHIC_DATA]" at bounding box center [154, 196] width 162 height 12
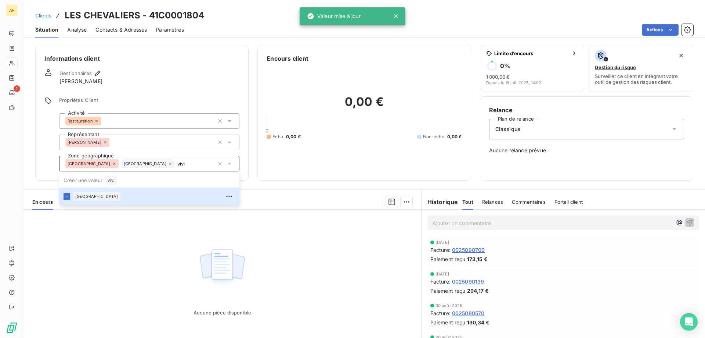
type input "vivi"
click at [137, 222] on div "Aucune pièce disponible" at bounding box center [223, 279] width 398 height 141
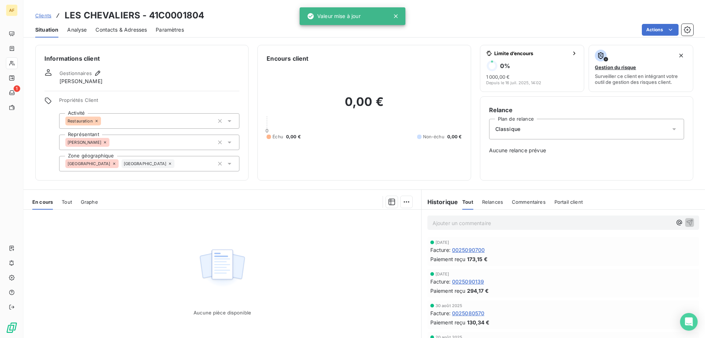
click at [46, 15] on span "Clients" at bounding box center [43, 15] width 16 height 6
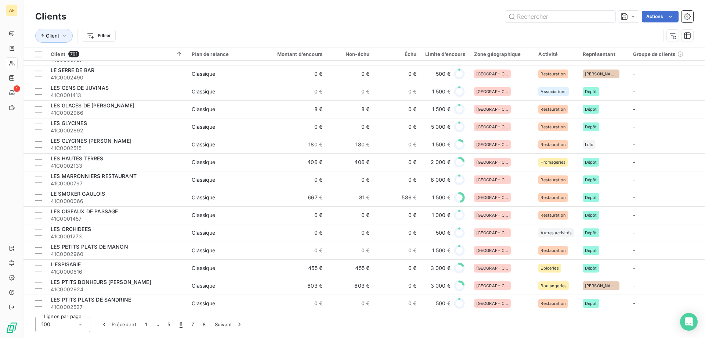
scroll to position [184, 0]
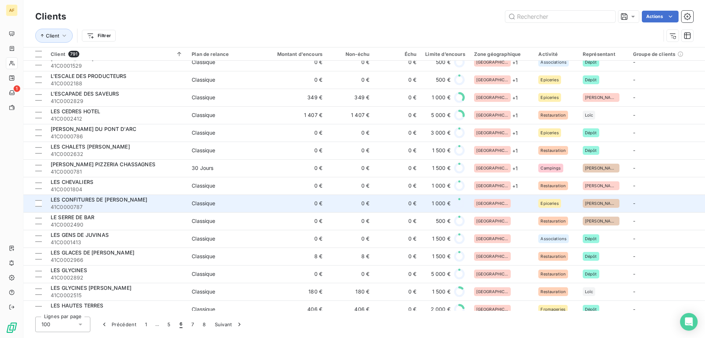
click at [514, 202] on div "[GEOGRAPHIC_DATA]" at bounding box center [502, 203] width 56 height 9
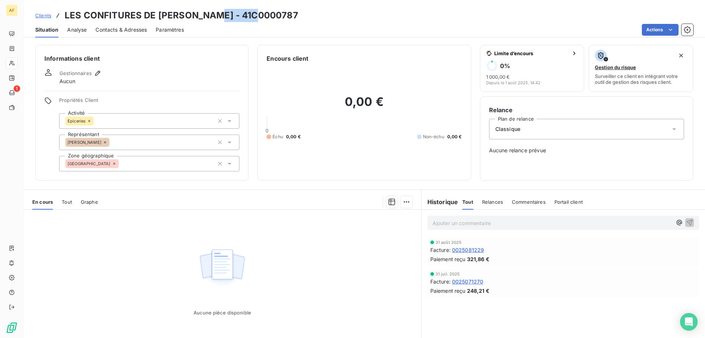
drag, startPoint x: 212, startPoint y: 14, endPoint x: 258, endPoint y: 16, distance: 46.0
click at [258, 16] on div "Clients LES CONFITURES DE [PERSON_NAME] - 41C0000787" at bounding box center [365, 15] width 682 height 13
click at [164, 166] on div "[GEOGRAPHIC_DATA]" at bounding box center [149, 163] width 180 height 15
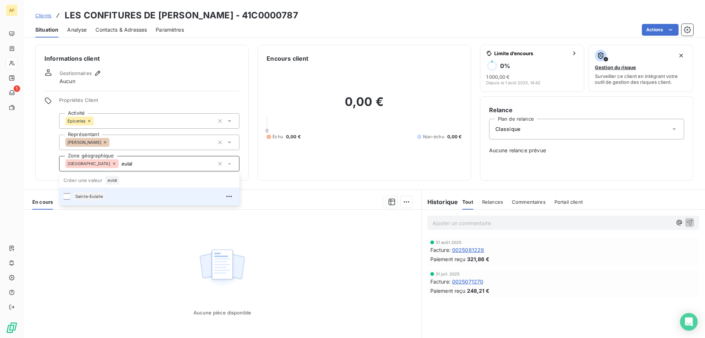
click at [106, 199] on div "Sainte-Eulalie" at bounding box center [154, 196] width 162 height 12
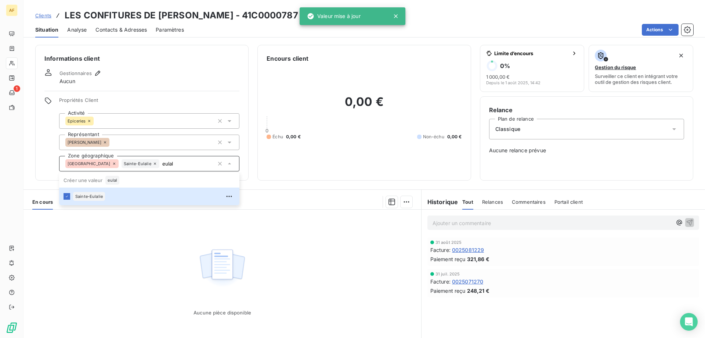
type input "eulal"
click at [123, 243] on div "Aucune pièce disponible" at bounding box center [223, 279] width 398 height 141
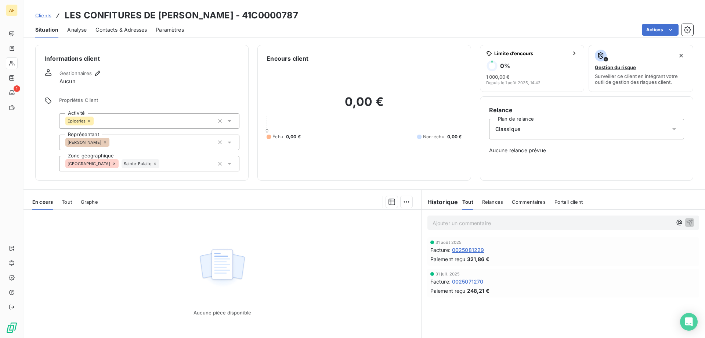
click at [46, 15] on span "Clients" at bounding box center [43, 15] width 16 height 6
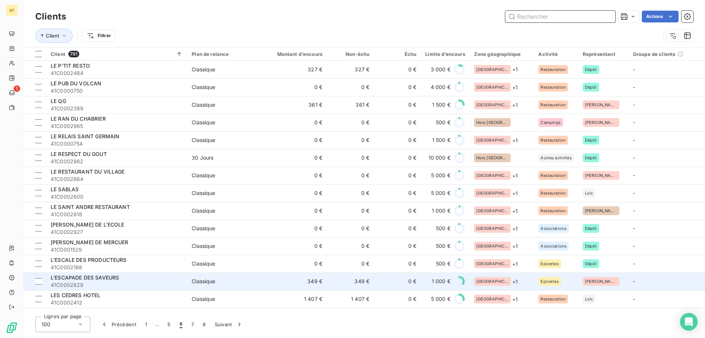
scroll to position [184, 0]
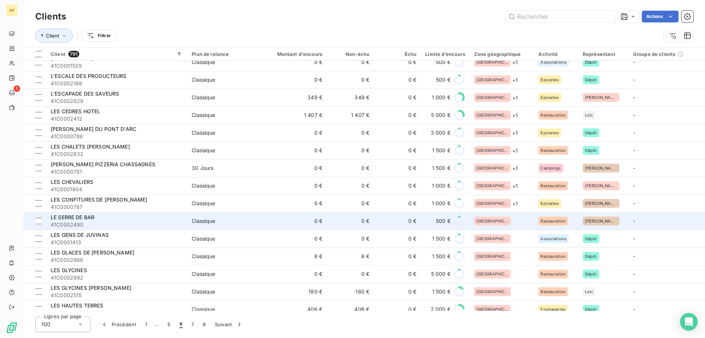
click at [503, 223] on div "[GEOGRAPHIC_DATA]" at bounding box center [502, 220] width 56 height 9
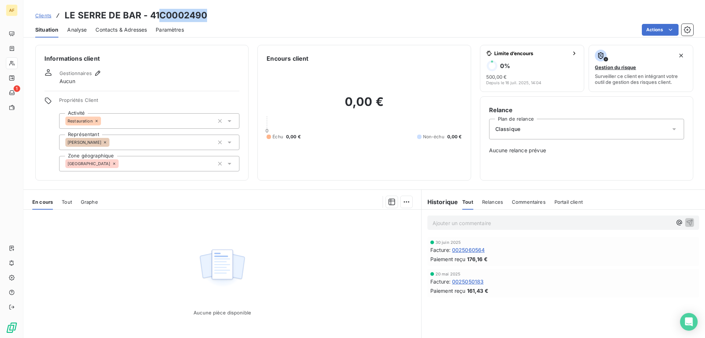
drag, startPoint x: 162, startPoint y: 12, endPoint x: 216, endPoint y: 17, distance: 53.9
click at [216, 17] on div "Clients LE SERRE DE BAR - 41C0002490" at bounding box center [365, 15] width 682 height 13
click at [121, 159] on div "[GEOGRAPHIC_DATA]" at bounding box center [149, 163] width 180 height 15
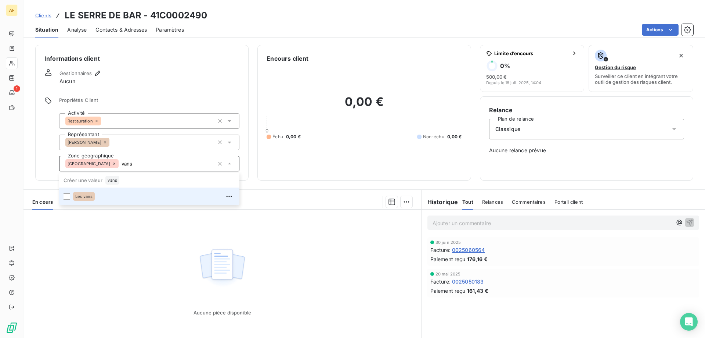
click at [123, 192] on div "Les vans" at bounding box center [154, 196] width 162 height 12
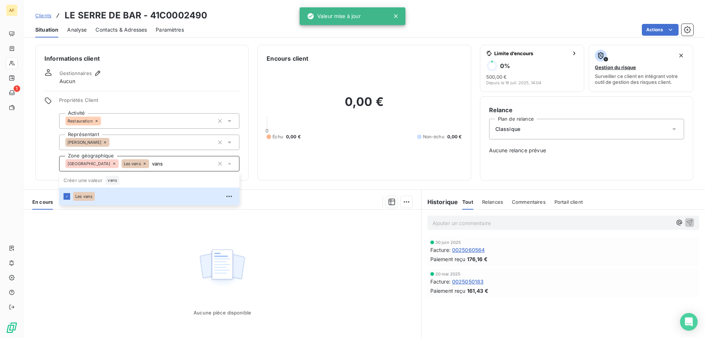
type input "vans"
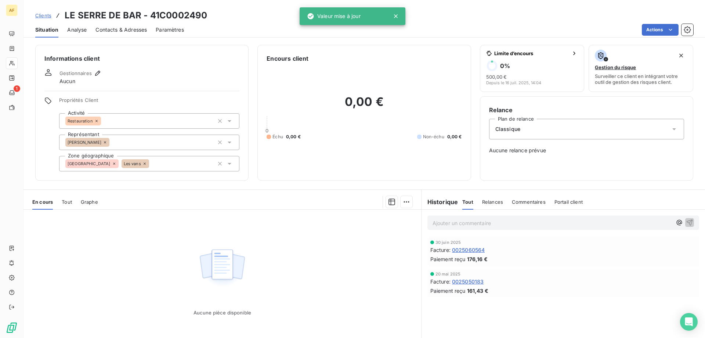
click at [125, 245] on div "Aucune pièce disponible" at bounding box center [223, 279] width 398 height 141
click at [39, 15] on span "Clients" at bounding box center [43, 15] width 16 height 6
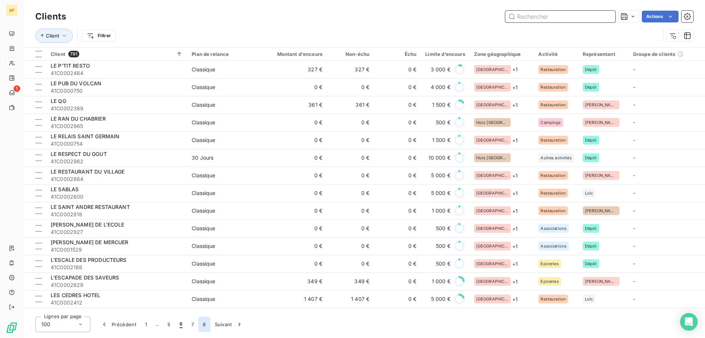
scroll to position [294, 0]
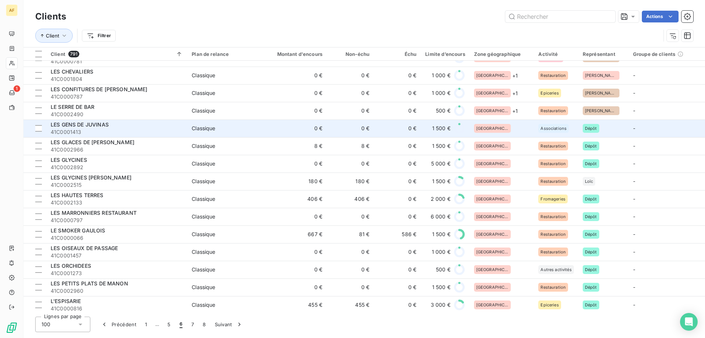
click at [496, 131] on div "[GEOGRAPHIC_DATA]" at bounding box center [502, 128] width 56 height 9
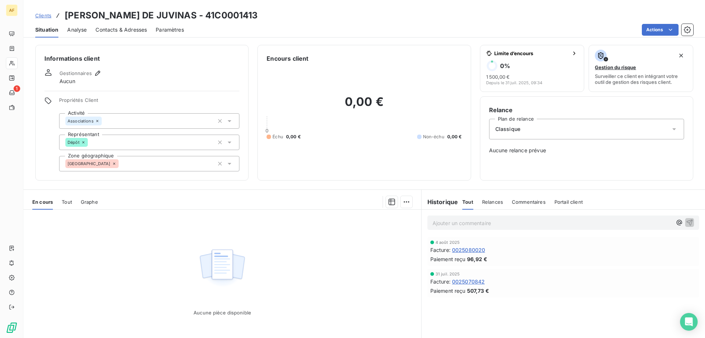
drag, startPoint x: 183, startPoint y: 13, endPoint x: 232, endPoint y: 19, distance: 49.2
click at [232, 19] on div "Clients [PERSON_NAME] DE JUVINAS - 41C0001413" at bounding box center [365, 15] width 682 height 13
click at [161, 170] on div "[GEOGRAPHIC_DATA]" at bounding box center [149, 163] width 180 height 15
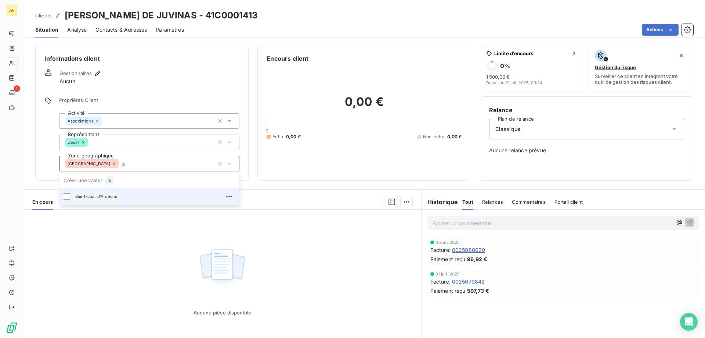
type input "j"
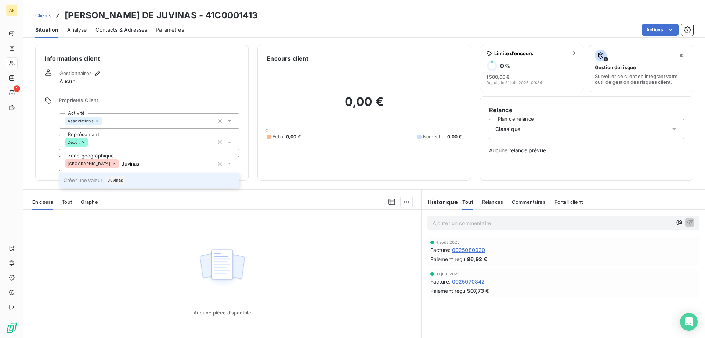
click at [112, 179] on span "Juvinas" at bounding box center [115, 180] width 15 height 4
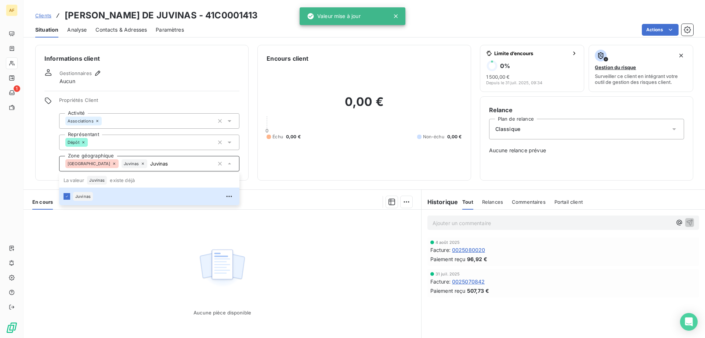
click at [125, 231] on div "Aucune pièce disponible" at bounding box center [223, 279] width 398 height 141
type input "Juvinas"
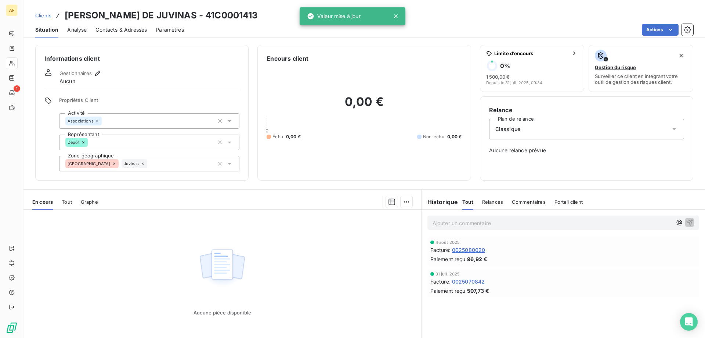
click at [45, 17] on span "Clients" at bounding box center [43, 15] width 16 height 6
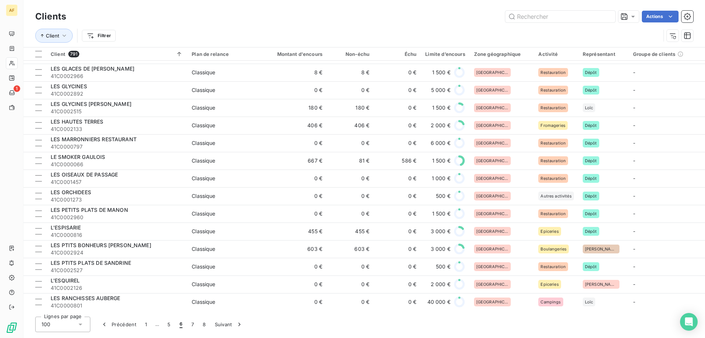
scroll to position [220, 0]
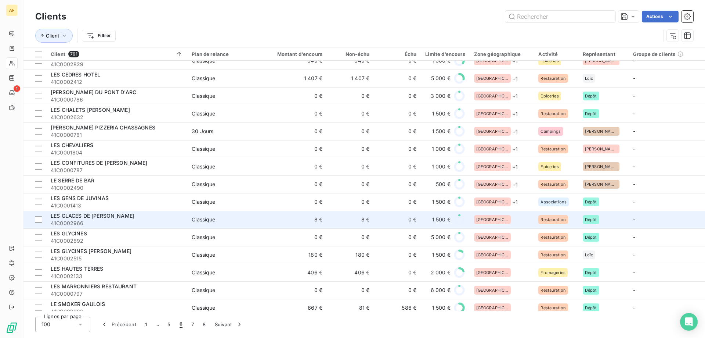
click at [507, 218] on div "[GEOGRAPHIC_DATA]" at bounding box center [502, 219] width 56 height 9
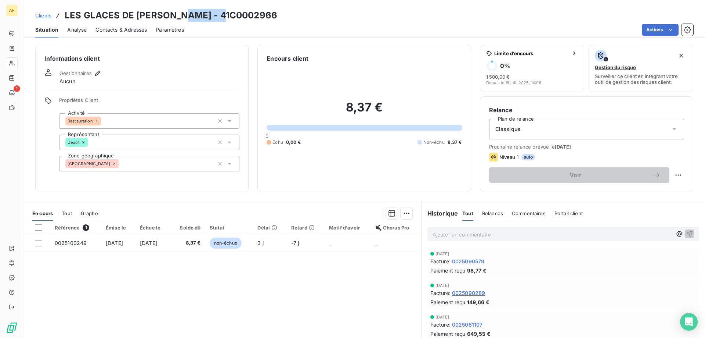
drag, startPoint x: 179, startPoint y: 12, endPoint x: 251, endPoint y: 15, distance: 72.4
click at [250, 15] on div "Clients LES GLACES DE [PERSON_NAME] - 41C0002966" at bounding box center [365, 15] width 682 height 13
click at [134, 166] on div "[GEOGRAPHIC_DATA]" at bounding box center [149, 163] width 180 height 15
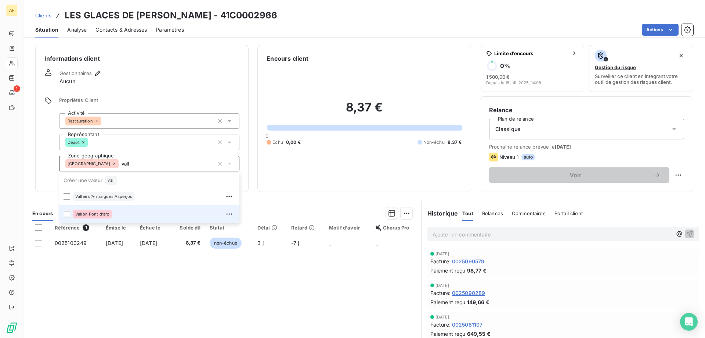
click at [128, 211] on div "Vallon Pont d'arc" at bounding box center [154, 214] width 162 height 12
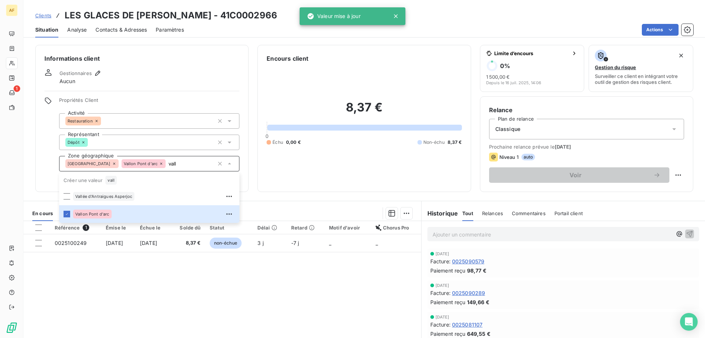
type input "vall"
click at [133, 281] on div "Référence 1 Émise le Échue le Solde dû Statut Délai Retard Motif d'avoir Chorus…" at bounding box center [223, 291] width 398 height 141
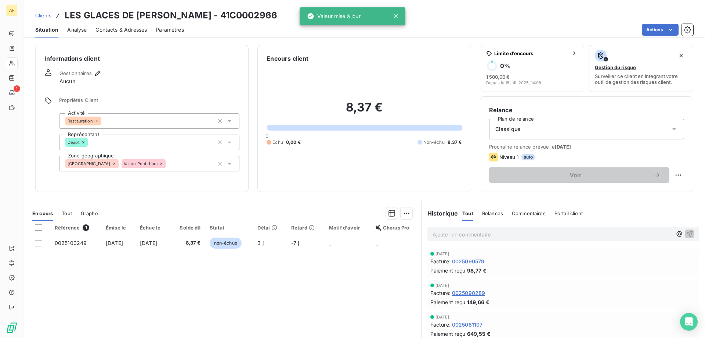
click at [45, 18] on link "Clients" at bounding box center [43, 15] width 16 height 7
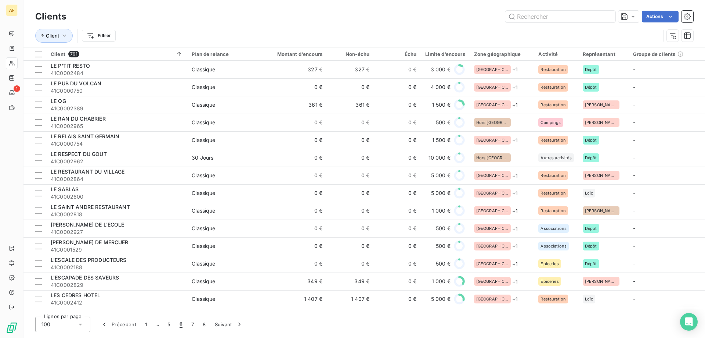
scroll to position [331, 0]
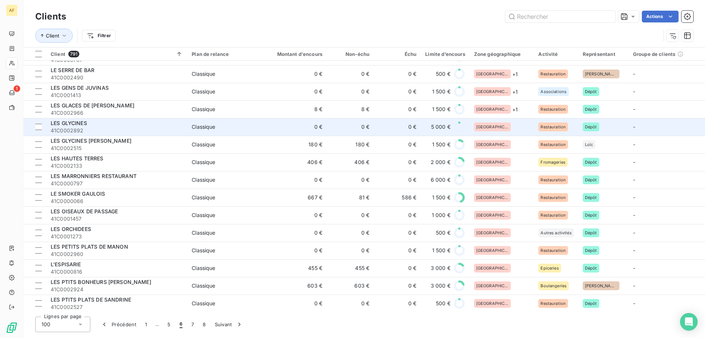
click at [506, 121] on td "[GEOGRAPHIC_DATA]" at bounding box center [502, 127] width 65 height 18
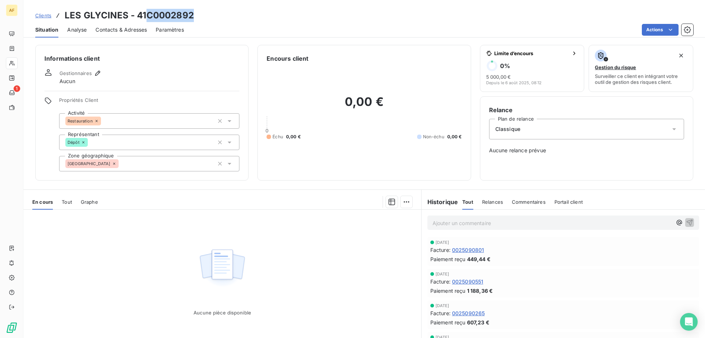
drag, startPoint x: 146, startPoint y: 13, endPoint x: 204, endPoint y: 13, distance: 58.1
click at [204, 13] on div "Clients LES GLYCINES - 41C0002892" at bounding box center [365, 15] width 682 height 13
click at [143, 163] on div "[GEOGRAPHIC_DATA]" at bounding box center [149, 163] width 180 height 15
type input "b"
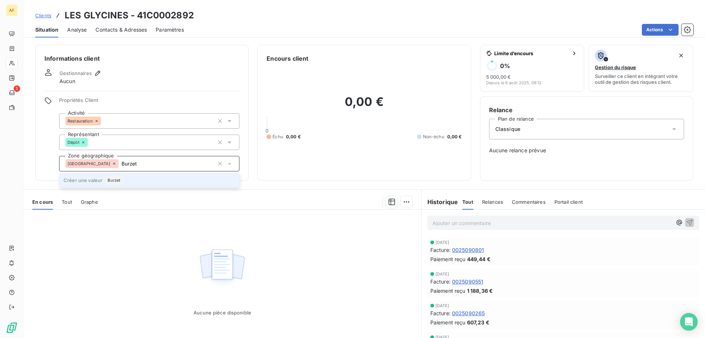
click at [118, 180] on span "Burzet" at bounding box center [114, 180] width 13 height 4
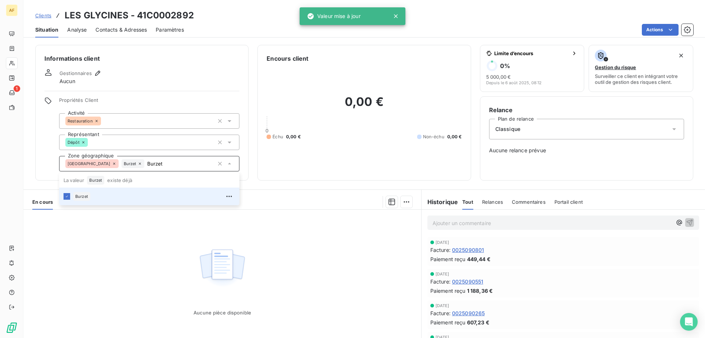
click at [164, 287] on div "Aucune pièce disponible" at bounding box center [223, 279] width 398 height 141
type input "Burzet"
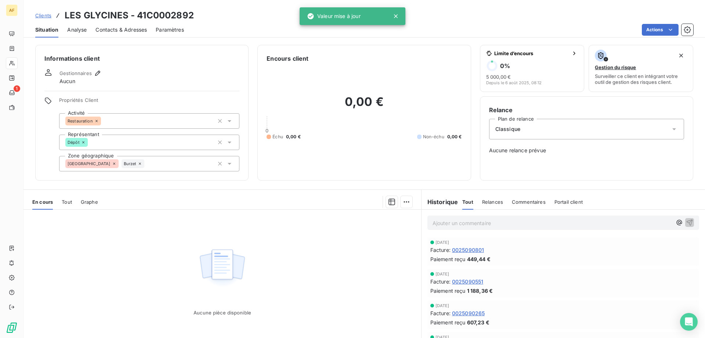
click at [44, 15] on span "Clients" at bounding box center [43, 15] width 16 height 6
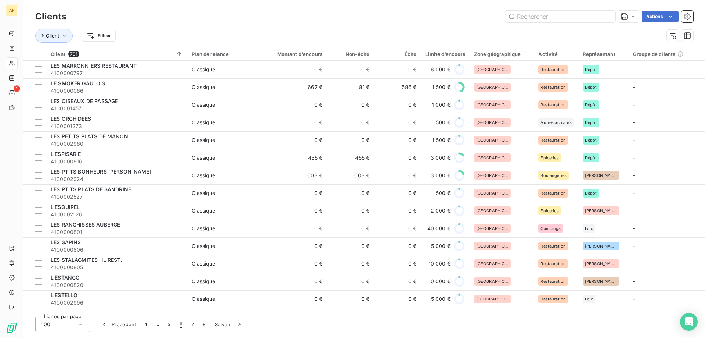
scroll to position [367, 0]
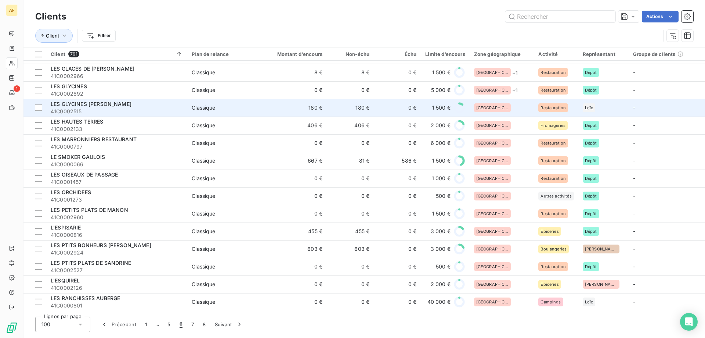
click at [516, 113] on td "[GEOGRAPHIC_DATA]" at bounding box center [502, 108] width 65 height 18
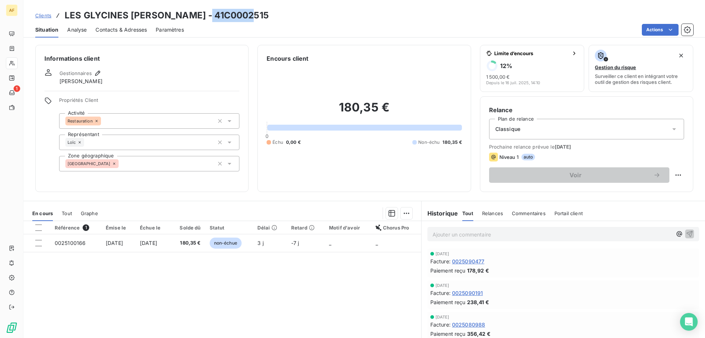
drag, startPoint x: 201, startPoint y: 14, endPoint x: 257, endPoint y: 14, distance: 56.2
click at [257, 14] on div "Clients LES GLYCINES [PERSON_NAME] - 41C0002515" at bounding box center [365, 15] width 682 height 13
click at [137, 167] on div "[GEOGRAPHIC_DATA]" at bounding box center [149, 163] width 180 height 15
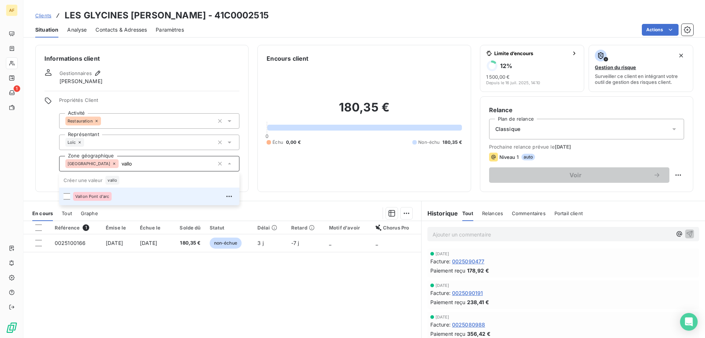
click at [132, 197] on div "Vallon Pont d'arc" at bounding box center [154, 196] width 162 height 12
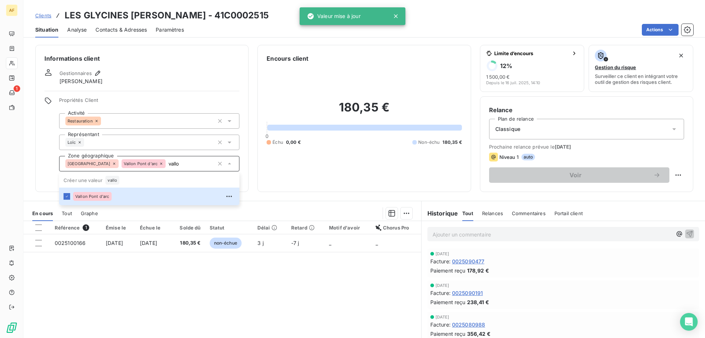
type input "vallo"
click at [140, 287] on div "Référence 1 Émise le Échue le Solde dû Statut Délai Retard Motif d'avoir Chorus…" at bounding box center [223, 291] width 398 height 141
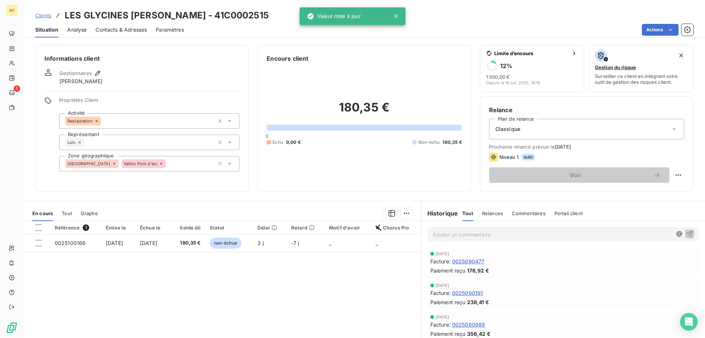
click at [46, 16] on span "Clients" at bounding box center [43, 15] width 16 height 6
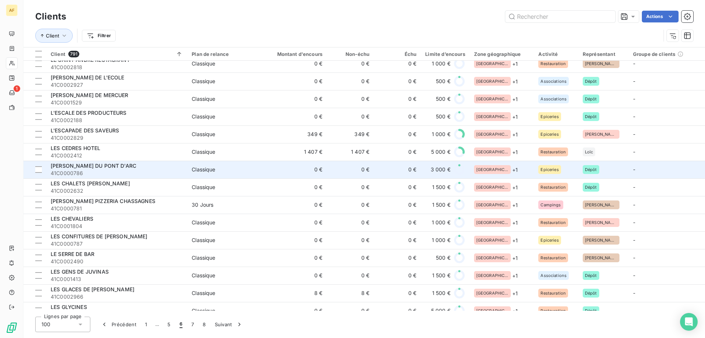
scroll to position [331, 0]
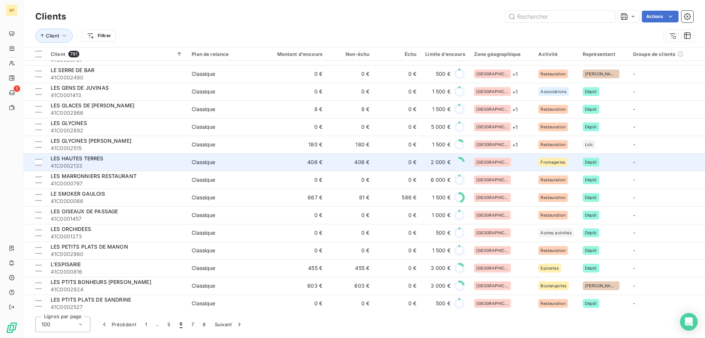
click at [504, 158] on div "[GEOGRAPHIC_DATA]" at bounding box center [502, 162] width 56 height 9
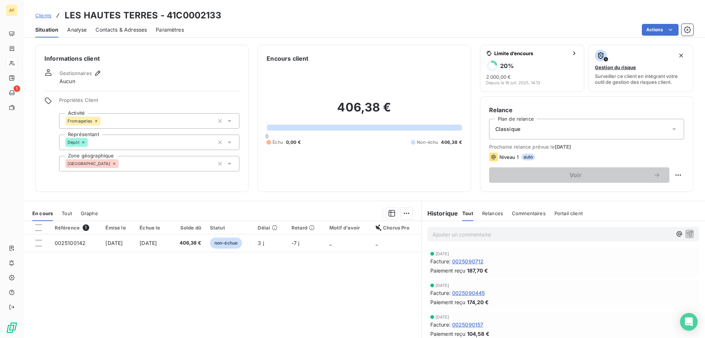
click at [174, 14] on h3 "LES HAUTES TERRES - 41C0002133" at bounding box center [143, 15] width 157 height 13
drag, startPoint x: 177, startPoint y: 12, endPoint x: 243, endPoint y: 19, distance: 66.5
click at [243, 19] on div "Clients LES HAUTES TERRES - 41C0002133" at bounding box center [365, 15] width 682 height 13
click at [158, 163] on div "[GEOGRAPHIC_DATA]" at bounding box center [149, 163] width 180 height 15
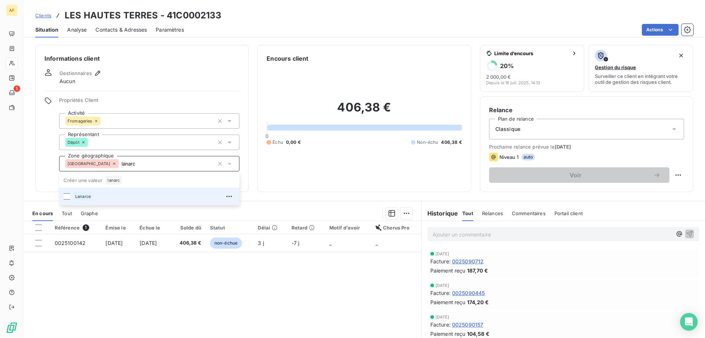
click at [140, 202] on div "Lanarce" at bounding box center [154, 196] width 162 height 12
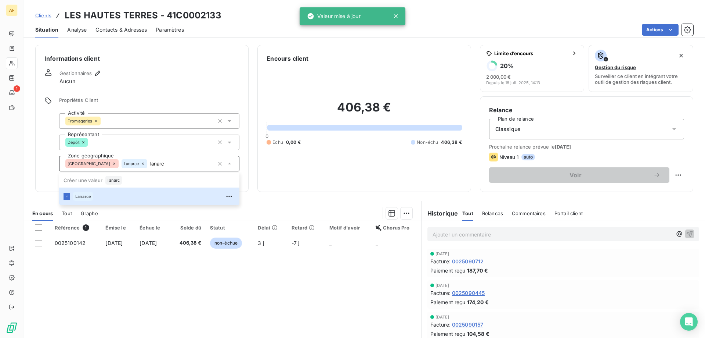
type input "lanarc"
click at [158, 280] on div "Référence 1 Émise le Échue le Solde dû Statut Délai Retard Motif d'avoir Chorus…" at bounding box center [223, 291] width 398 height 141
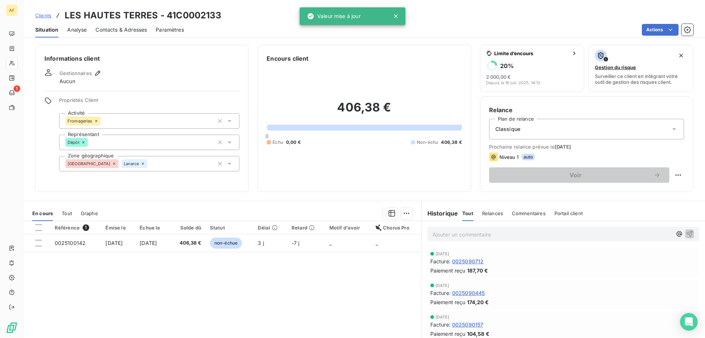
click at [39, 17] on span "Clients" at bounding box center [43, 15] width 16 height 6
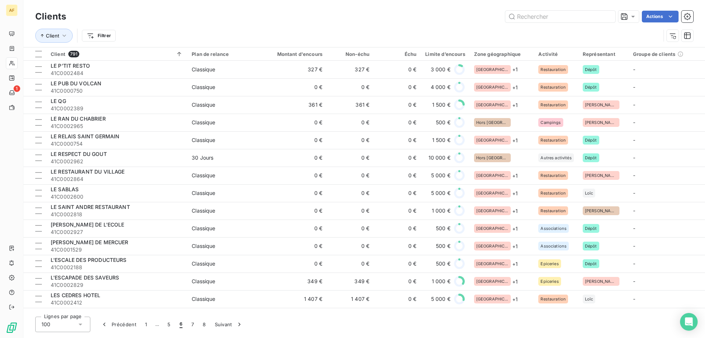
scroll to position [257, 0]
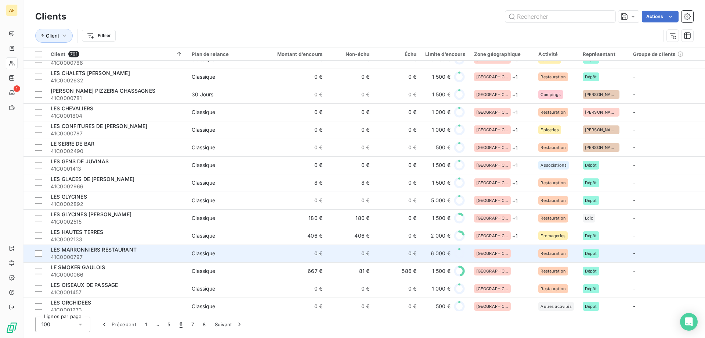
click at [509, 255] on div "[GEOGRAPHIC_DATA]" at bounding box center [502, 253] width 56 height 9
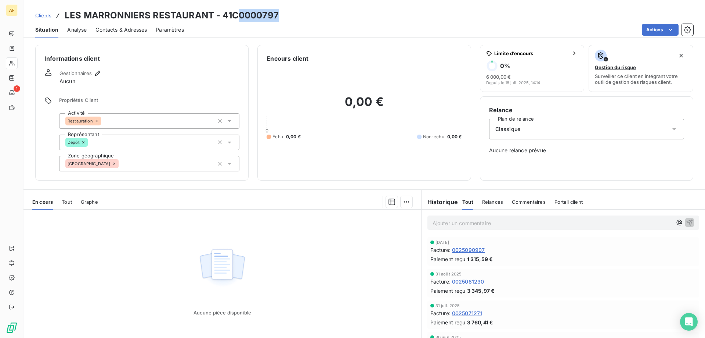
drag, startPoint x: 235, startPoint y: 17, endPoint x: 280, endPoint y: 17, distance: 44.5
click at [280, 17] on div "Clients LES MARRONNIERS RESTAURANT - 41C0000797" at bounding box center [365, 15] width 682 height 13
drag, startPoint x: 232, startPoint y: 12, endPoint x: 328, endPoint y: 19, distance: 96.2
click at [327, 19] on div "Clients LES MARRONNIERS RESTAURANT - 41C0000797" at bounding box center [365, 15] width 682 height 13
click at [146, 162] on div "[GEOGRAPHIC_DATA]" at bounding box center [149, 163] width 180 height 15
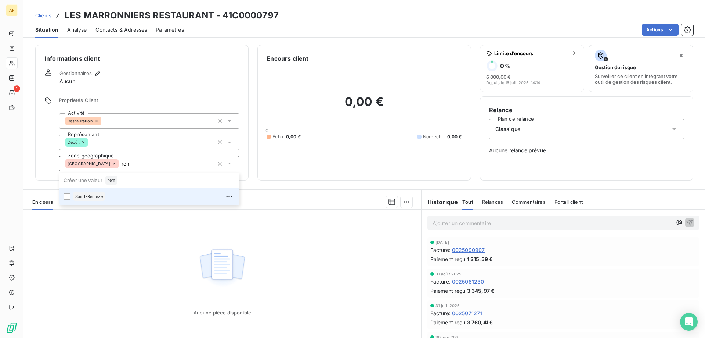
click at [125, 198] on div "Saint-Remèze" at bounding box center [154, 196] width 162 height 12
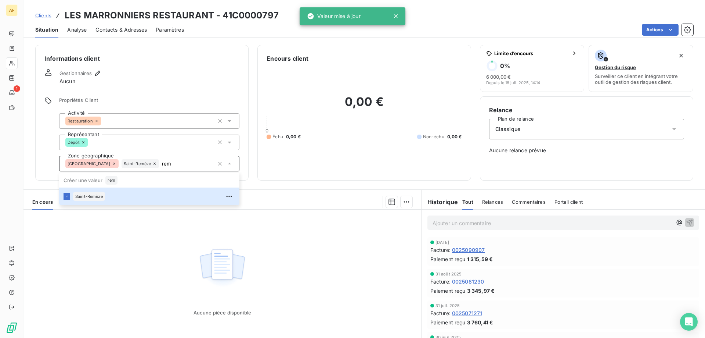
type input "rem"
click at [140, 265] on div "Aucune pièce disponible" at bounding box center [223, 279] width 398 height 141
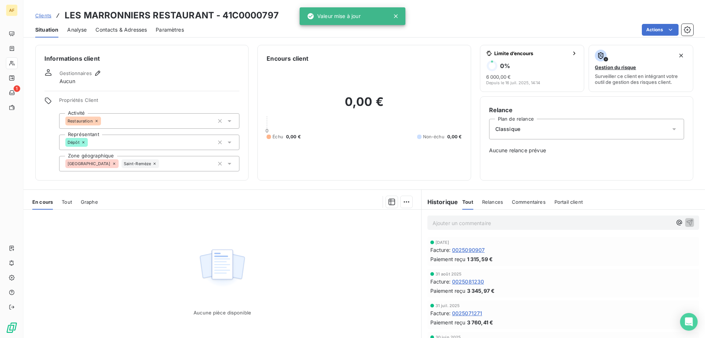
click at [44, 16] on span "Clients" at bounding box center [43, 15] width 16 height 6
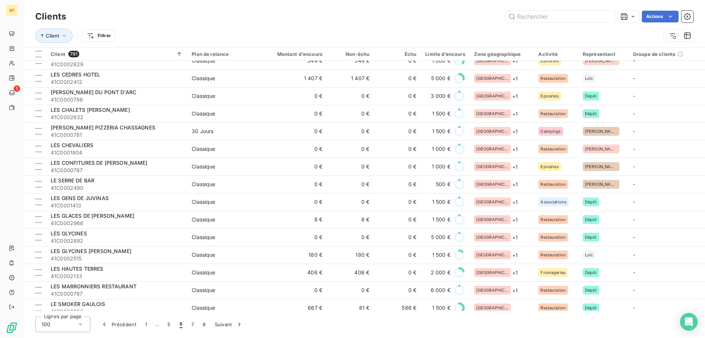
scroll to position [367, 0]
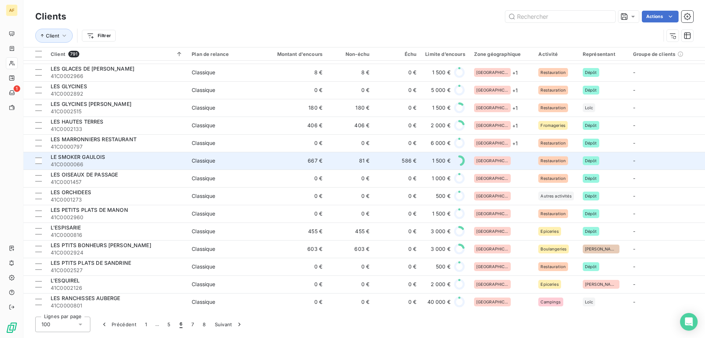
click at [505, 161] on div "[GEOGRAPHIC_DATA]" at bounding box center [502, 160] width 56 height 9
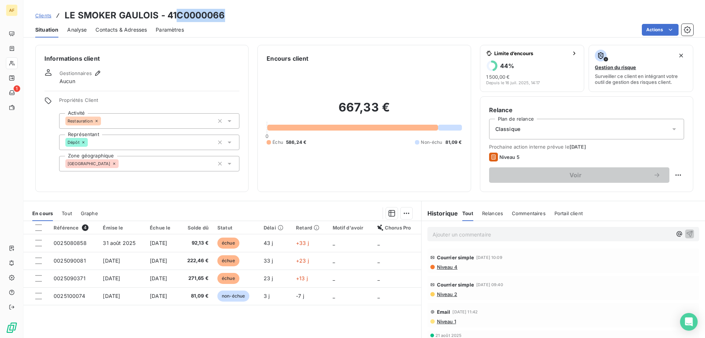
drag, startPoint x: 176, startPoint y: 15, endPoint x: 254, endPoint y: 15, distance: 77.5
click at [254, 15] on div "Clients LE SMOKER GAULOIS - 41C0000066" at bounding box center [365, 15] width 682 height 13
click at [130, 167] on div "[GEOGRAPHIC_DATA]" at bounding box center [149, 163] width 180 height 15
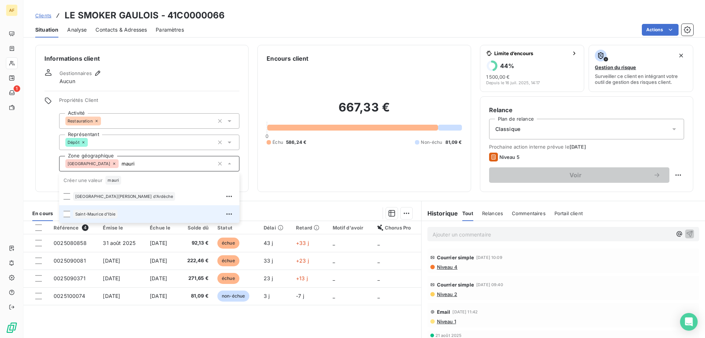
click at [108, 212] on span "Saint-Maurice d'Ibie" at bounding box center [95, 214] width 40 height 4
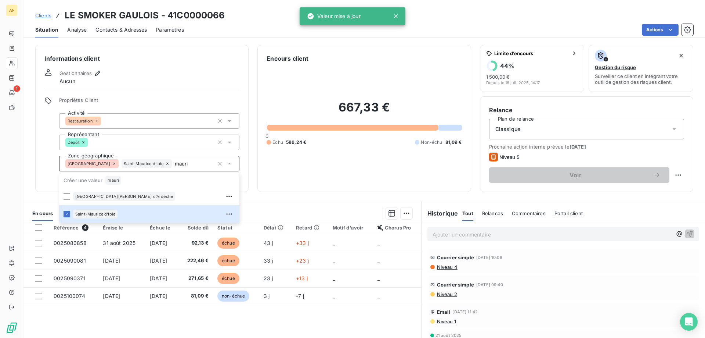
type input "mauri"
click at [145, 317] on div "Référence 4 Émise le Échue le Solde dû Statut Délai Retard Motif d'avoir Chorus…" at bounding box center [223, 291] width 398 height 141
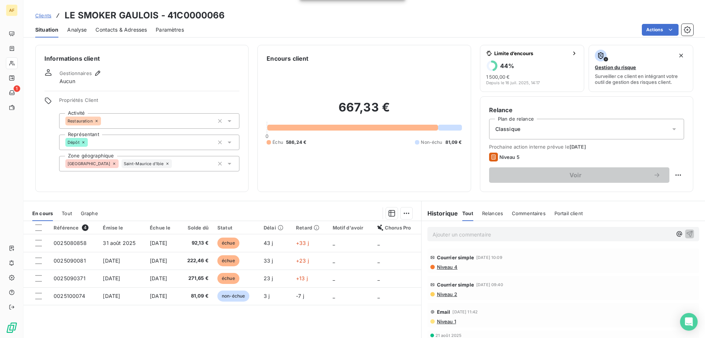
click at [39, 14] on span "Clients" at bounding box center [43, 15] width 16 height 6
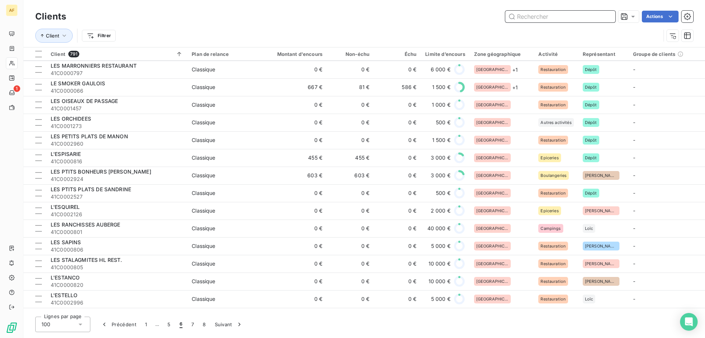
scroll to position [404, 0]
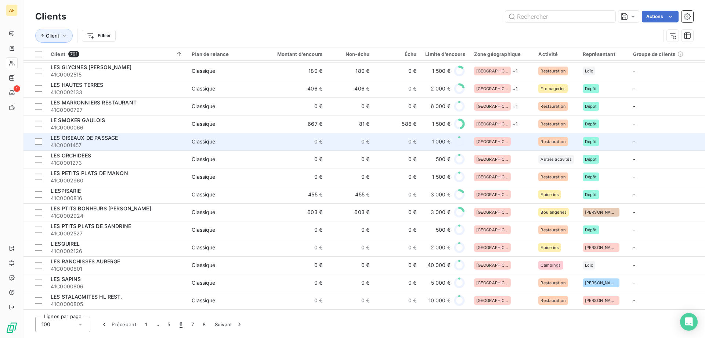
click at [510, 139] on div "[GEOGRAPHIC_DATA]" at bounding box center [502, 141] width 56 height 9
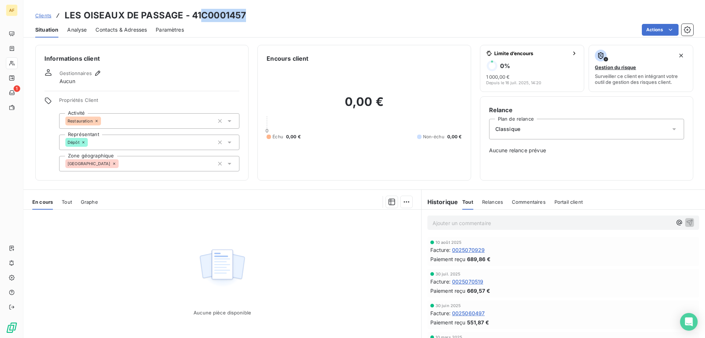
drag, startPoint x: 202, startPoint y: 13, endPoint x: 249, endPoint y: 14, distance: 47.4
click at [249, 14] on div "Clients LES OISEAUX DE PASSAGE - 41C0001457" at bounding box center [365, 15] width 682 height 13
click at [181, 167] on div "[GEOGRAPHIC_DATA]" at bounding box center [149, 163] width 180 height 15
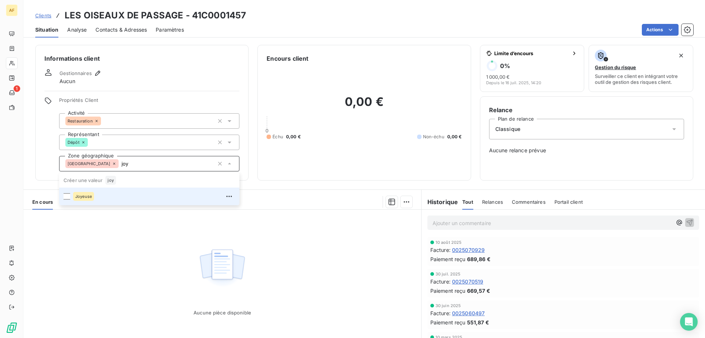
click at [162, 202] on li "Joyeuse" at bounding box center [149, 196] width 180 height 18
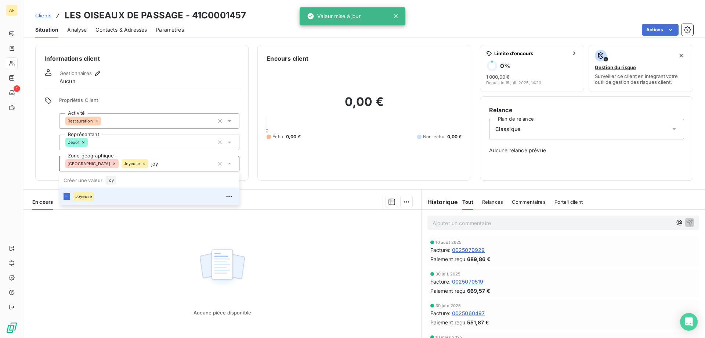
type input "joy"
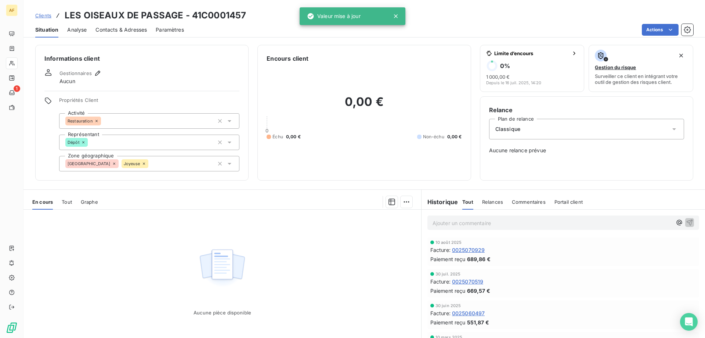
click at [150, 263] on div "Aucune pièce disponible" at bounding box center [223, 279] width 398 height 141
click at [46, 16] on span "Clients" at bounding box center [43, 15] width 16 height 6
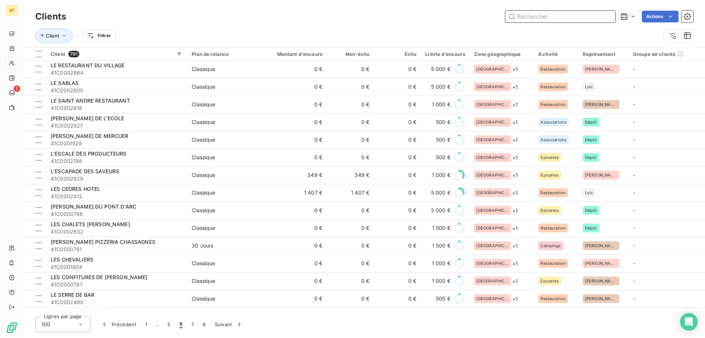
scroll to position [400, 0]
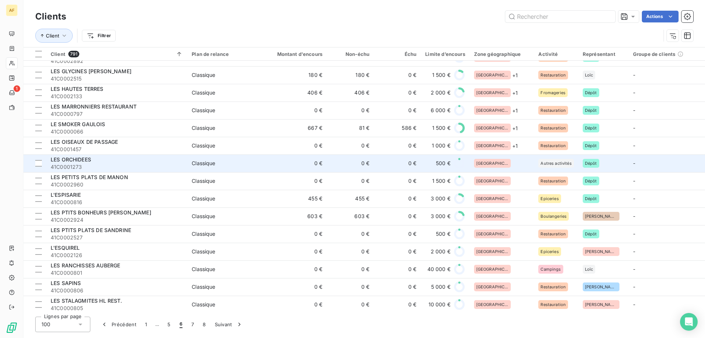
click at [500, 166] on div "[GEOGRAPHIC_DATA]" at bounding box center [502, 163] width 56 height 9
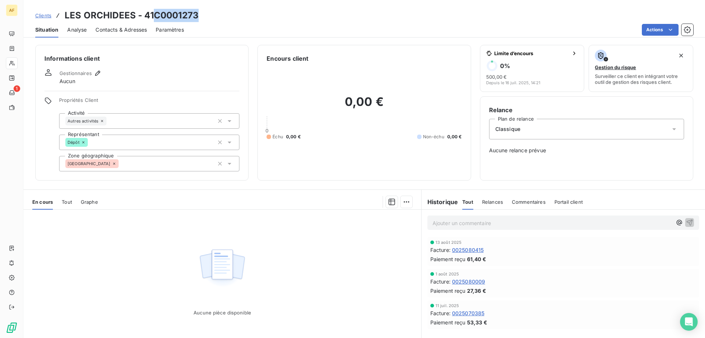
drag, startPoint x: 157, startPoint y: 13, endPoint x: 213, endPoint y: 13, distance: 57.0
click at [213, 13] on div "Clients LES ORCHIDEES - 41C0001273" at bounding box center [365, 15] width 682 height 13
click at [137, 166] on div "[GEOGRAPHIC_DATA]" at bounding box center [149, 163] width 180 height 15
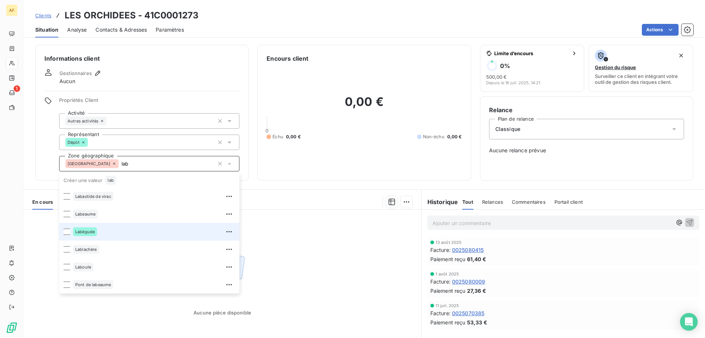
click at [98, 229] on div "Labégude" at bounding box center [154, 232] width 162 height 12
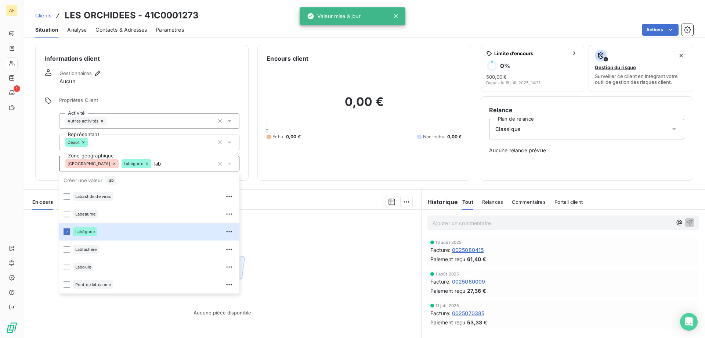
type input "lab"
click at [288, 237] on div "Aucune pièce disponible" at bounding box center [223, 279] width 398 height 141
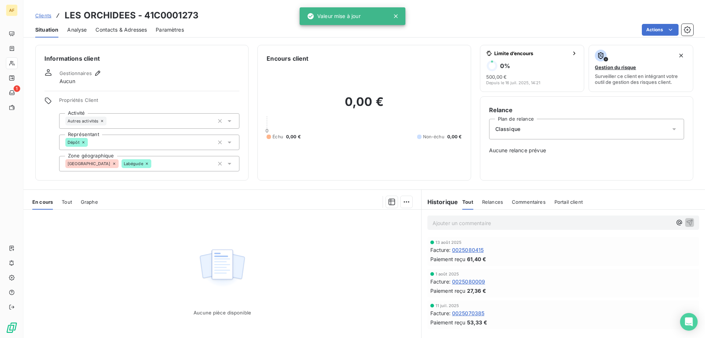
click at [46, 16] on span "Clients" at bounding box center [43, 15] width 16 height 6
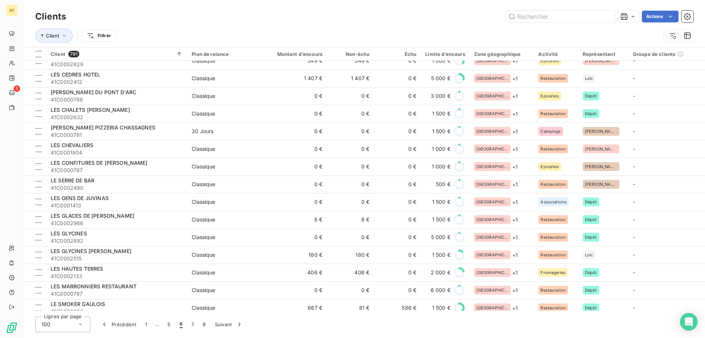
scroll to position [404, 0]
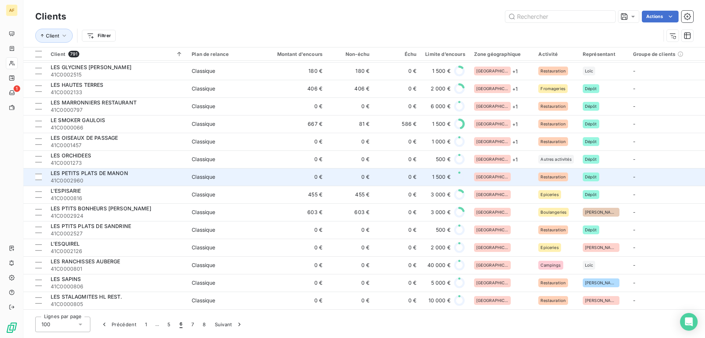
click at [511, 184] on td "[GEOGRAPHIC_DATA]" at bounding box center [502, 177] width 65 height 18
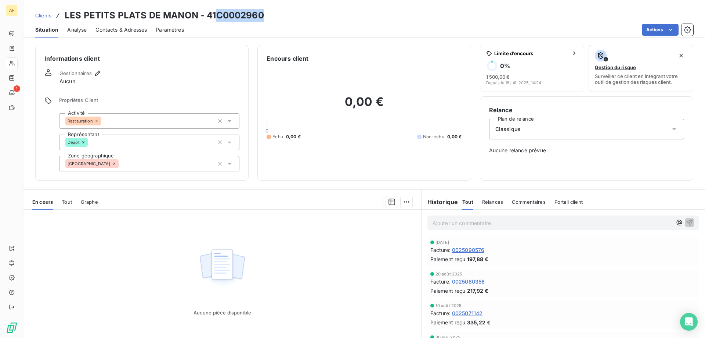
drag, startPoint x: 218, startPoint y: 13, endPoint x: 284, endPoint y: 14, distance: 66.5
click at [284, 14] on div "Clients LES PETITS PLATS DE MANON - 41C0002960" at bounding box center [365, 15] width 682 height 13
click at [157, 168] on div "[GEOGRAPHIC_DATA]" at bounding box center [149, 163] width 180 height 15
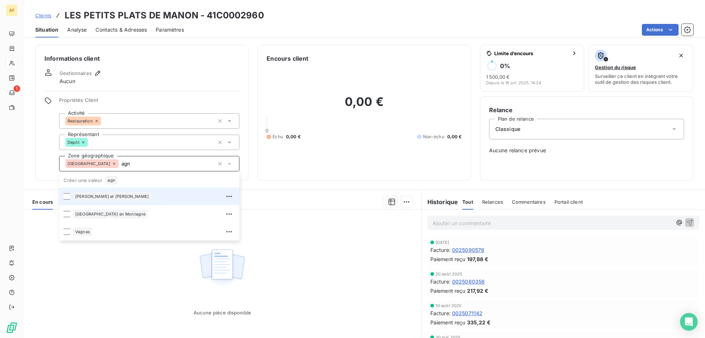
click at [133, 197] on div "[PERSON_NAME] et [PERSON_NAME]" at bounding box center [154, 196] width 162 height 12
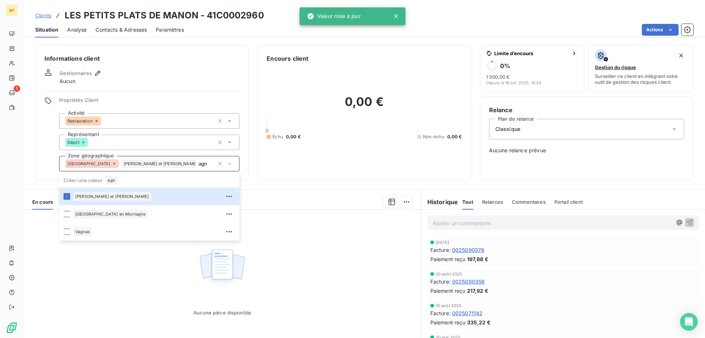
type input "agn"
click at [137, 304] on div "Aucune pièce disponible" at bounding box center [223, 279] width 398 height 141
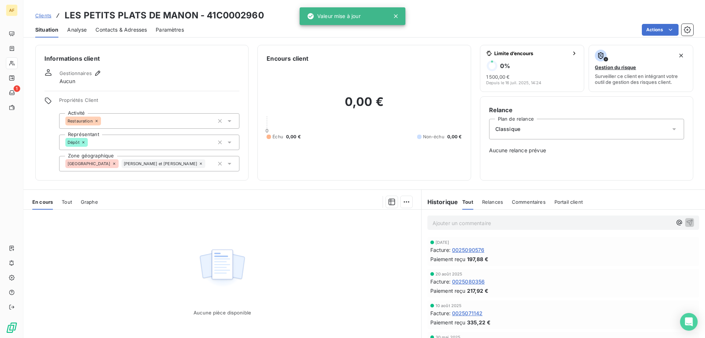
click at [43, 17] on span "Clients" at bounding box center [43, 15] width 16 height 6
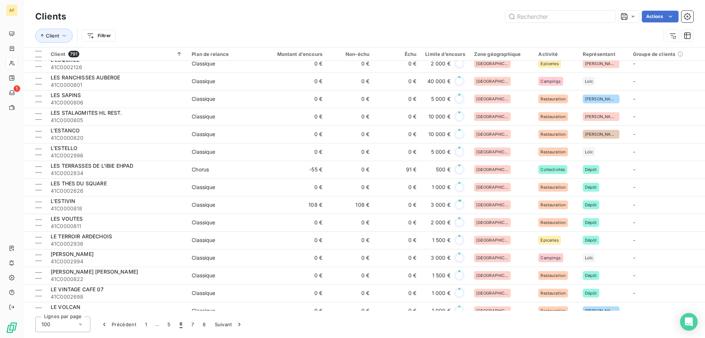
scroll to position [441, 0]
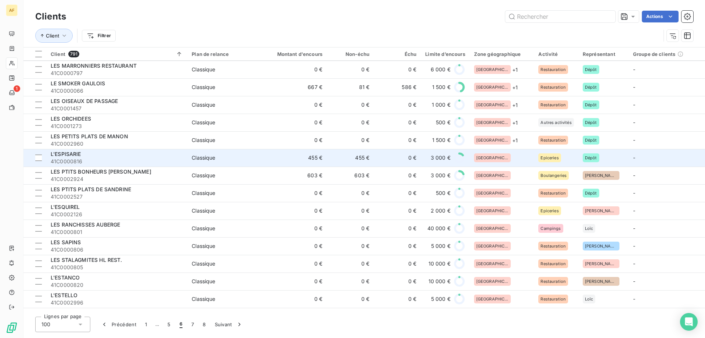
click at [515, 157] on div "[GEOGRAPHIC_DATA]" at bounding box center [502, 157] width 56 height 9
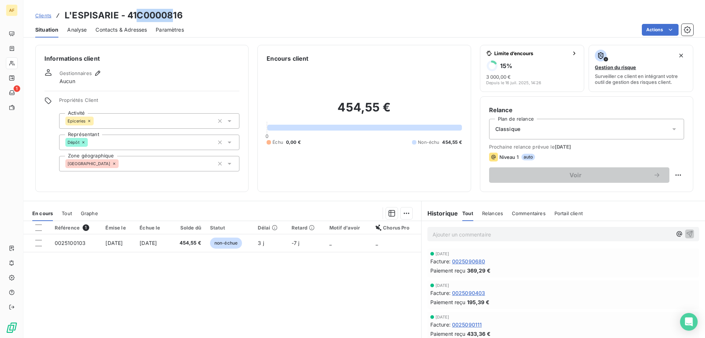
drag, startPoint x: 137, startPoint y: 14, endPoint x: 189, endPoint y: 15, distance: 51.8
click at [179, 14] on h3 "L'ESPISARIE - 41C0000816" at bounding box center [124, 15] width 118 height 13
click at [142, 14] on h3 "L'ESPISARIE - 41C0000816" at bounding box center [124, 15] width 118 height 13
drag, startPoint x: 139, startPoint y: 14, endPoint x: 206, endPoint y: 14, distance: 67.6
click at [206, 14] on div "Clients L'ESPISARIE - 41C0000816" at bounding box center [365, 15] width 682 height 13
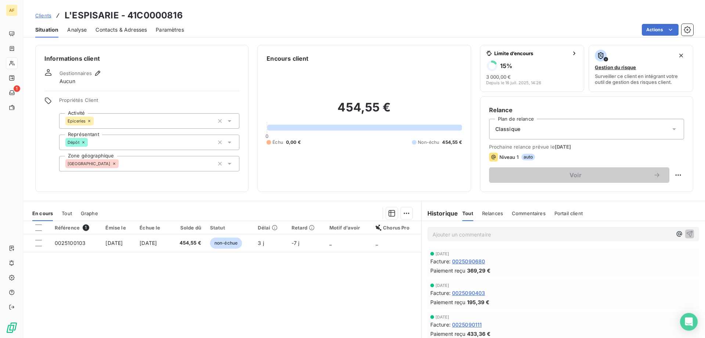
click at [131, 166] on div "[GEOGRAPHIC_DATA]" at bounding box center [149, 163] width 180 height 15
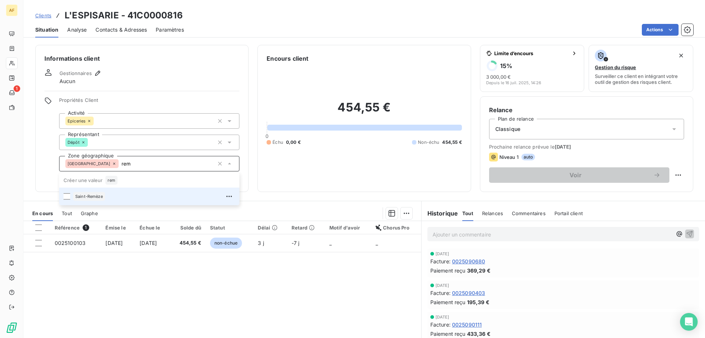
click at [120, 201] on div "Saint-Remèze" at bounding box center [154, 196] width 162 height 12
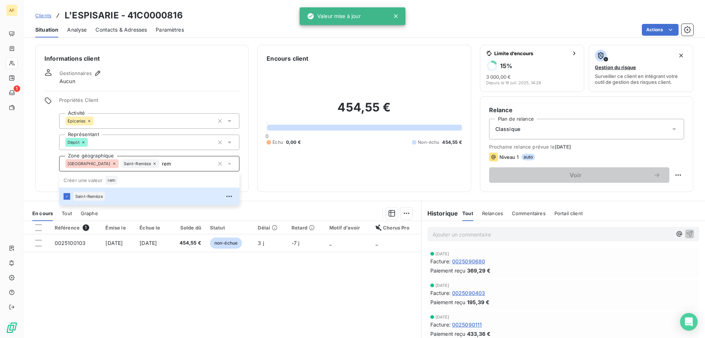
type input "rem"
click at [117, 285] on div "Référence 1 Émise le Échue le Solde dû Statut Délai Retard Motif d'avoir Chorus…" at bounding box center [223, 291] width 398 height 141
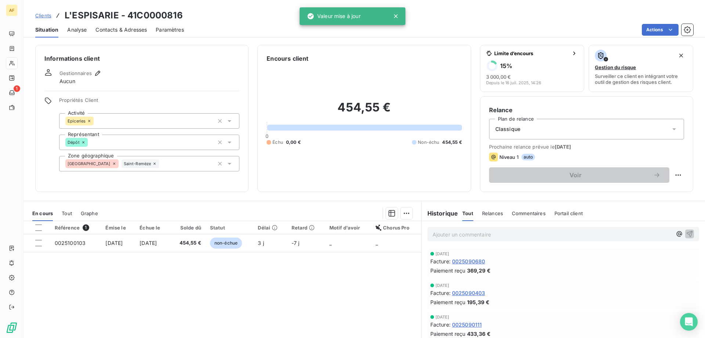
click at [42, 17] on span "Clients" at bounding box center [43, 15] width 16 height 6
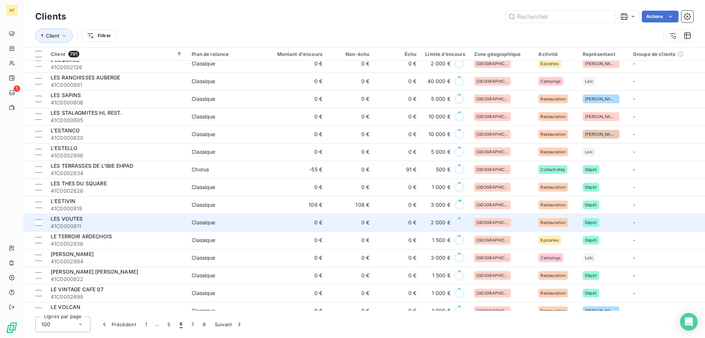
scroll to position [404, 0]
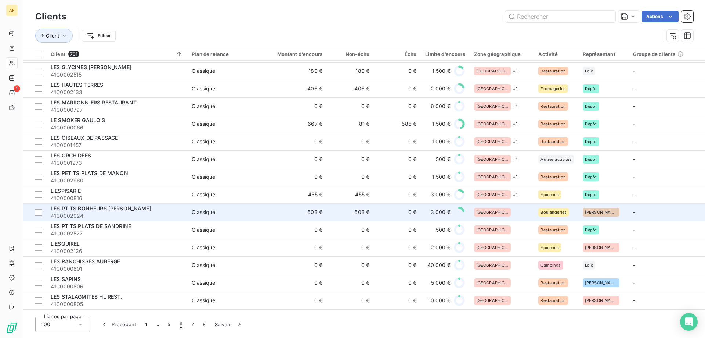
click at [508, 206] on td "[GEOGRAPHIC_DATA]" at bounding box center [502, 212] width 65 height 18
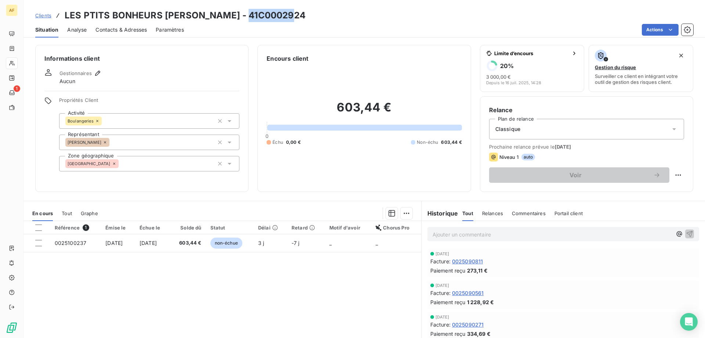
drag, startPoint x: 254, startPoint y: 12, endPoint x: 305, endPoint y: 15, distance: 51.5
click at [305, 15] on div "Clients LES PTITS BONHEURS DEBACHASSON - 41C0002924" at bounding box center [365, 15] width 682 height 13
click at [155, 164] on div "[GEOGRAPHIC_DATA]" at bounding box center [149, 163] width 180 height 15
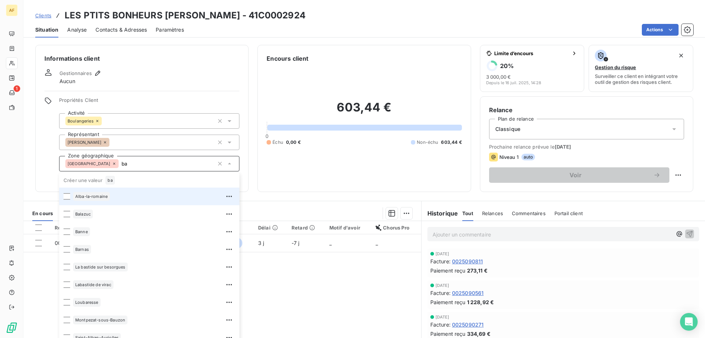
type input "b"
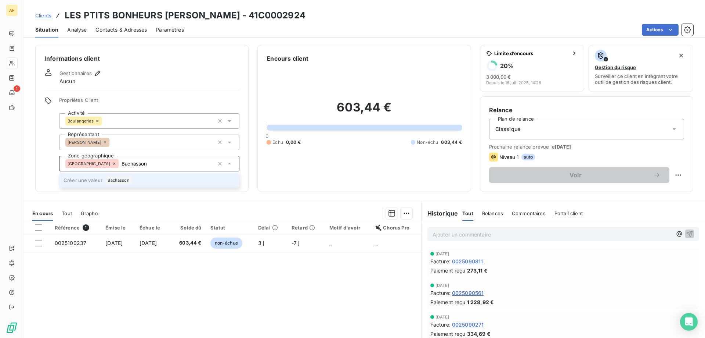
click at [134, 178] on li "Créer une valeur Bachasson" at bounding box center [149, 180] width 180 height 15
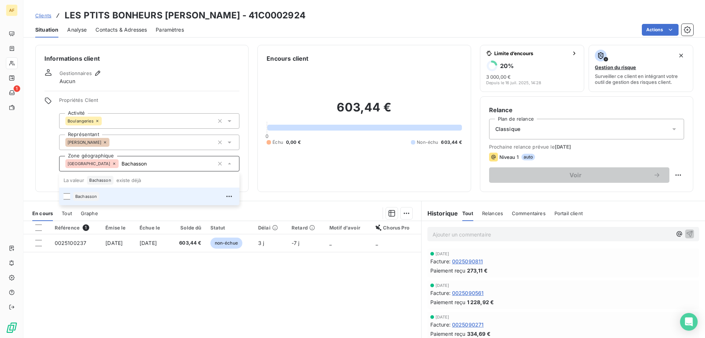
click at [180, 293] on div "Référence 1 Émise le Échue le Solde dû Statut Délai Retard Motif d'avoir Chorus…" at bounding box center [223, 291] width 398 height 141
type input "Bachasson"
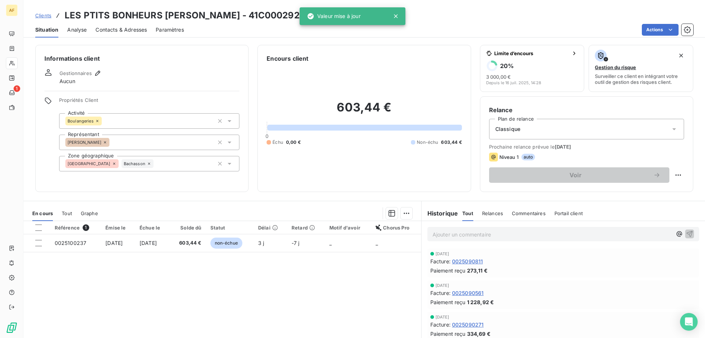
click at [42, 16] on span "Clients" at bounding box center [43, 15] width 16 height 6
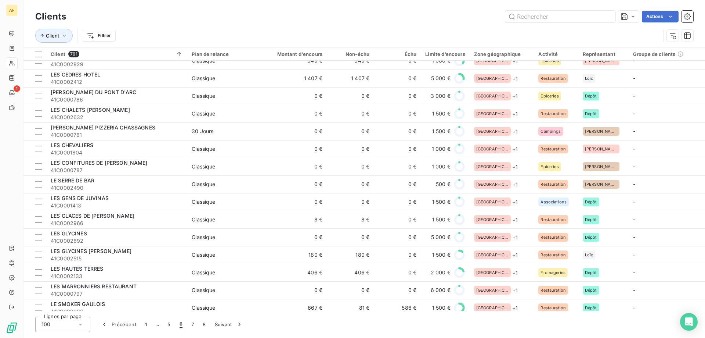
scroll to position [404, 0]
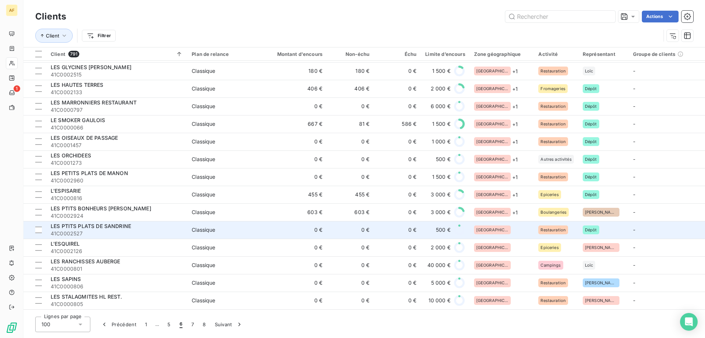
click at [516, 233] on div "[GEOGRAPHIC_DATA]" at bounding box center [502, 229] width 56 height 9
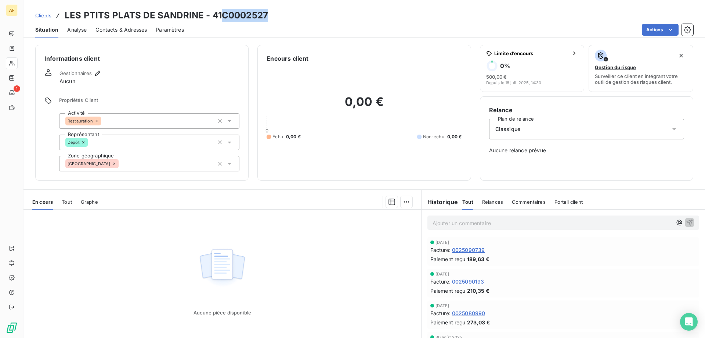
drag, startPoint x: 223, startPoint y: 13, endPoint x: 289, endPoint y: 14, distance: 66.5
click at [289, 14] on div "Clients LES PTITS PLATS DE SANDRINE - 41C0002527" at bounding box center [365, 15] width 682 height 13
click at [152, 163] on div "[GEOGRAPHIC_DATA]" at bounding box center [149, 163] width 180 height 15
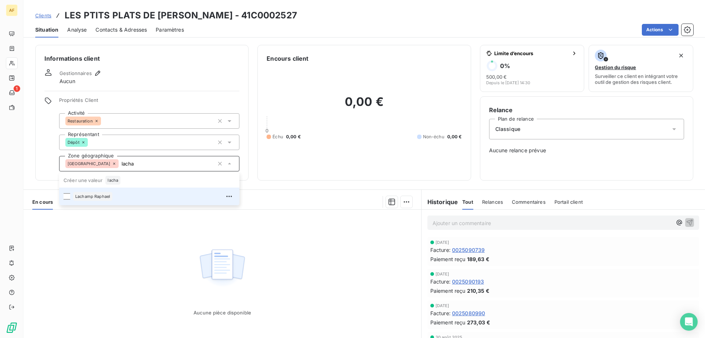
drag, startPoint x: 94, startPoint y: 164, endPoint x: 229, endPoint y: 158, distance: 134.6
click at [209, 168] on div "Ardèche lacha" at bounding box center [149, 163] width 180 height 15
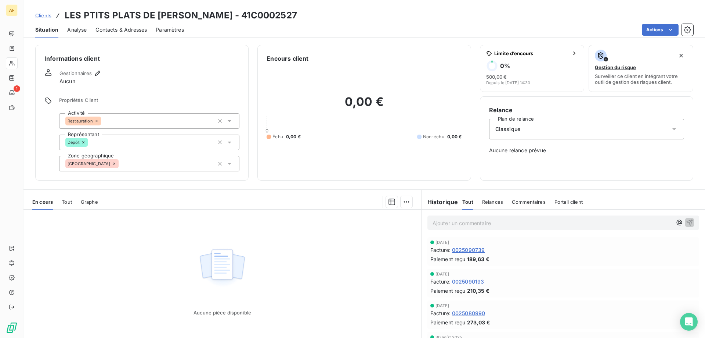
click at [171, 158] on div "Ardèche lacha" at bounding box center [149, 163] width 180 height 15
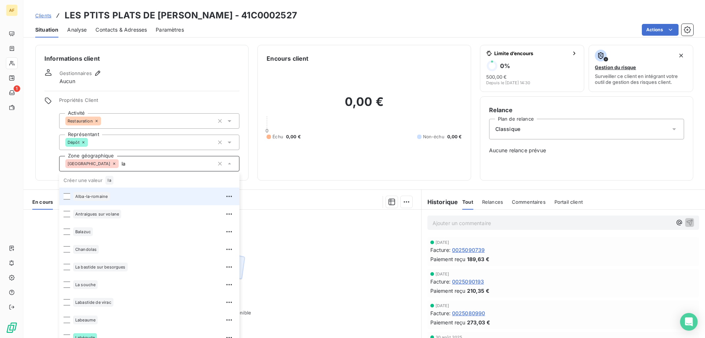
type input "l"
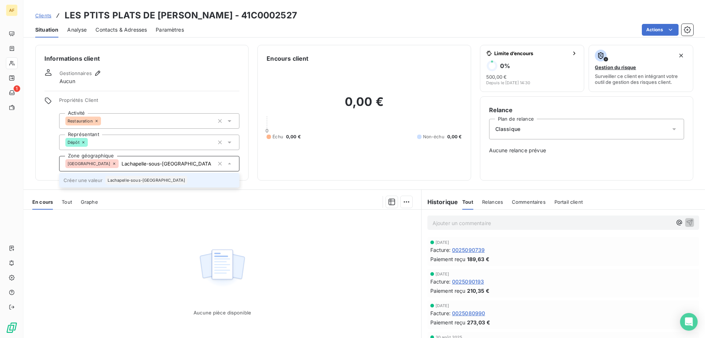
click at [150, 181] on span "Lachapelle-sous-Aubenas" at bounding box center [147, 180] width 78 height 4
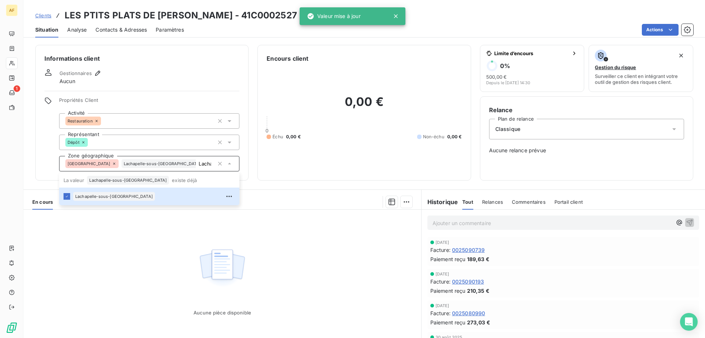
click at [155, 274] on div "Aucune pièce disponible" at bounding box center [223, 279] width 398 height 141
type input "Lachapelle-sous-Aubenas"
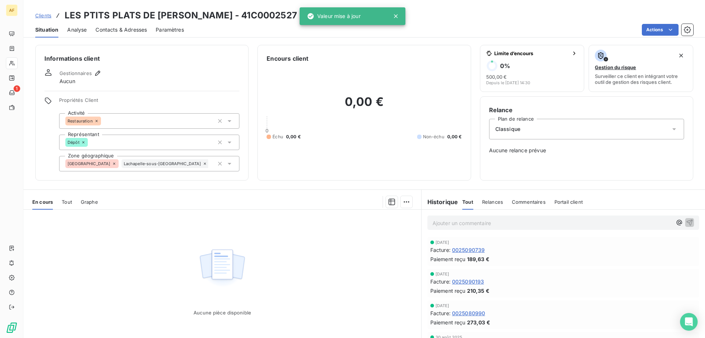
click at [37, 17] on span "Clients" at bounding box center [43, 15] width 16 height 6
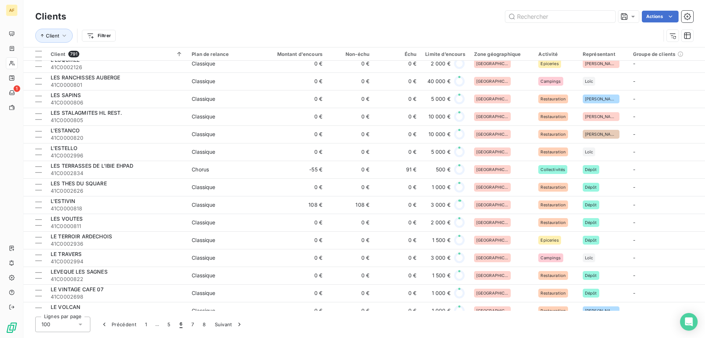
scroll to position [404, 0]
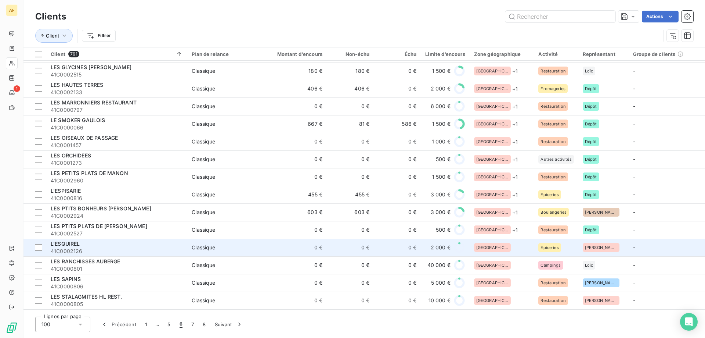
click at [502, 249] on div "[GEOGRAPHIC_DATA]" at bounding box center [502, 247] width 56 height 9
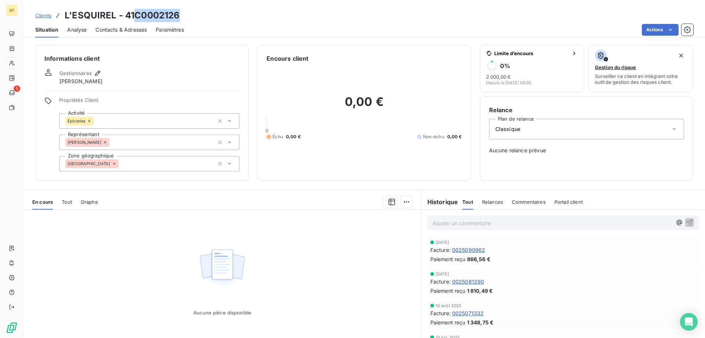
drag, startPoint x: 136, startPoint y: 15, endPoint x: 190, endPoint y: 15, distance: 54.0
click at [190, 15] on div "Clients L'ESQUIREL - 41C0002126" at bounding box center [365, 15] width 682 height 13
copy h3 "C0002126"
click at [135, 171] on div "Informations client Gestionnaires DAVID VALETTE Propriétés Client Activité Epic…" at bounding box center [141, 113] width 213 height 136
click at [136, 165] on div "[GEOGRAPHIC_DATA]" at bounding box center [149, 163] width 180 height 15
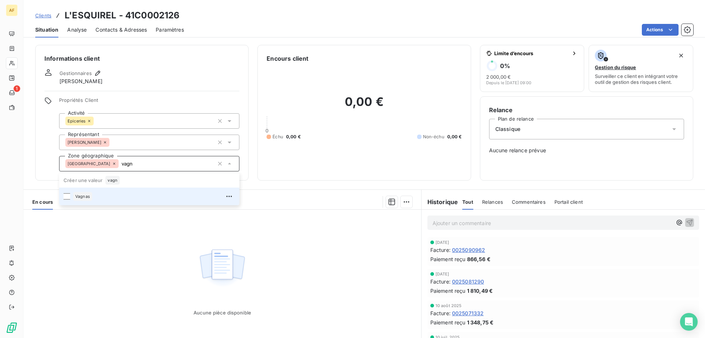
click at [125, 195] on div "Vagnas" at bounding box center [154, 196] width 162 height 12
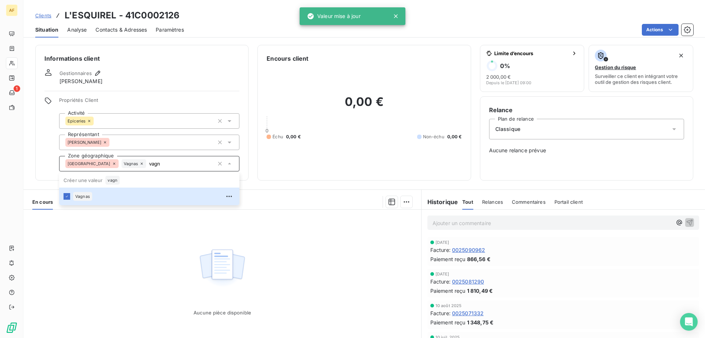
type input "vagn"
click at [137, 253] on div "Aucune pièce disponible" at bounding box center [223, 279] width 398 height 141
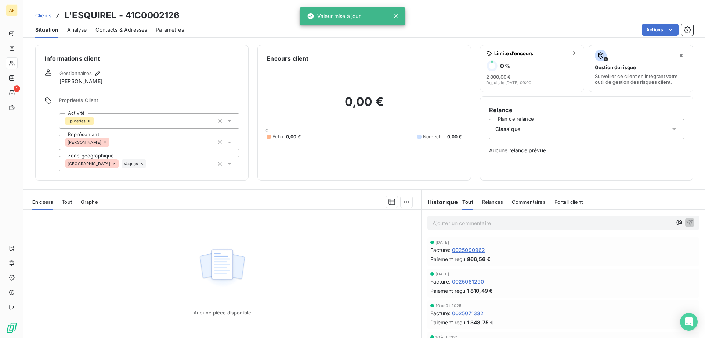
click at [36, 14] on span "Clients" at bounding box center [43, 15] width 16 height 6
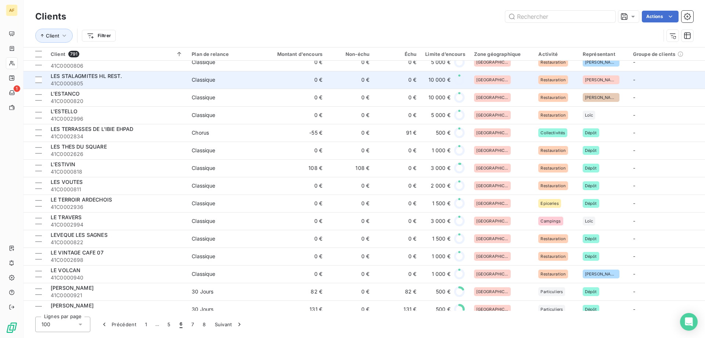
scroll to position [478, 0]
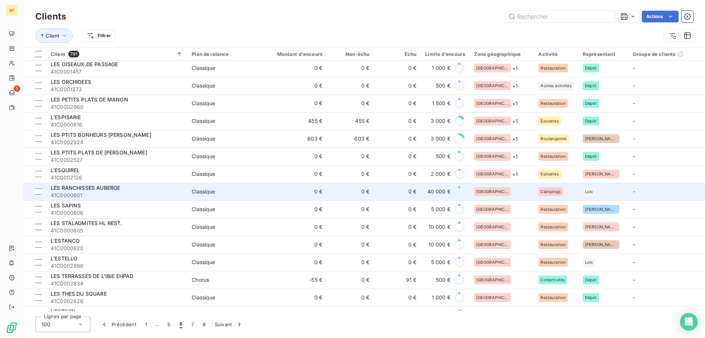
click at [502, 194] on div "[GEOGRAPHIC_DATA]" at bounding box center [502, 191] width 56 height 9
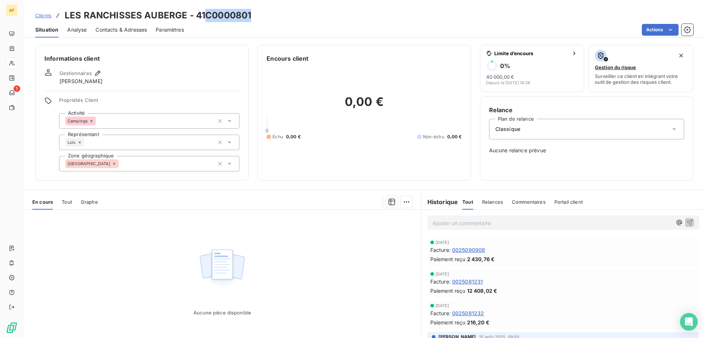
drag, startPoint x: 206, startPoint y: 14, endPoint x: 293, endPoint y: 17, distance: 86.8
click at [293, 17] on div "Clients LES RANCHISSES AUBERGE - 41C0000801" at bounding box center [365, 15] width 682 height 13
copy h3 "C0000801"
click at [144, 162] on div "[GEOGRAPHIC_DATA]" at bounding box center [149, 163] width 180 height 15
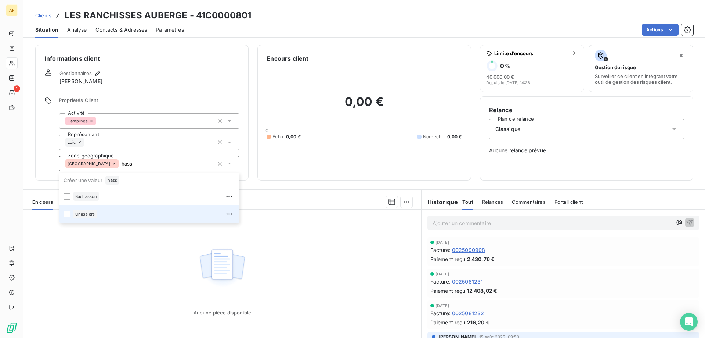
click at [116, 210] on div "Chassiers" at bounding box center [154, 214] width 162 height 12
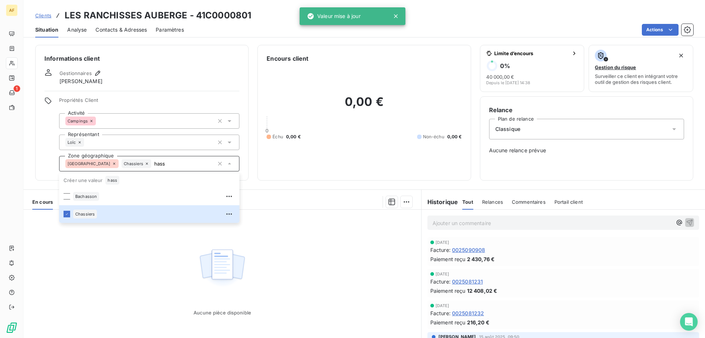
type input "hass"
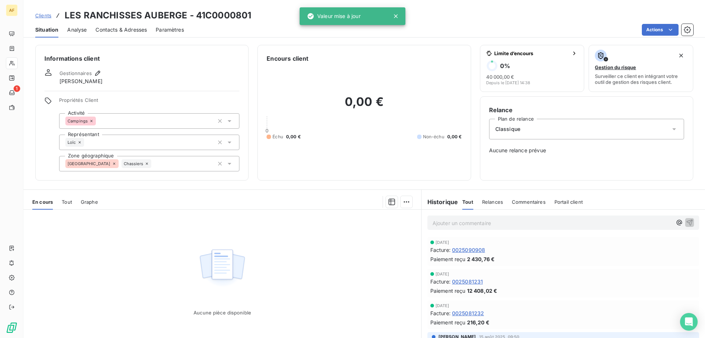
click at [114, 281] on div "Aucune pièce disponible" at bounding box center [223, 279] width 398 height 141
click at [42, 15] on span "Clients" at bounding box center [43, 15] width 16 height 6
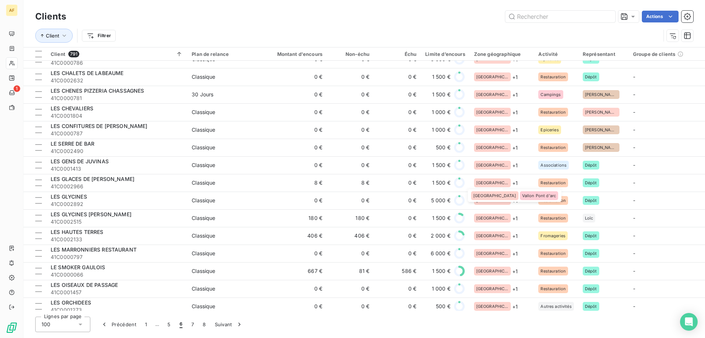
scroll to position [514, 0]
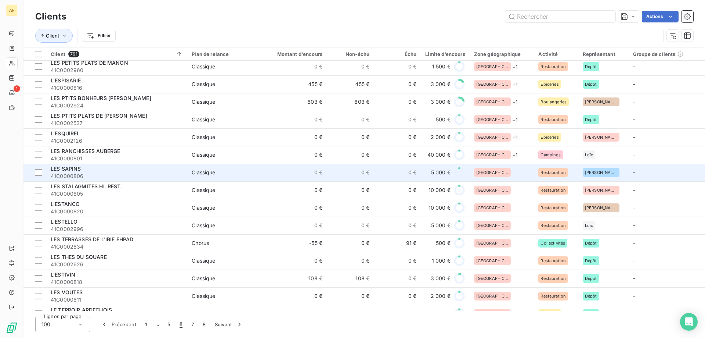
click at [500, 173] on div "[GEOGRAPHIC_DATA]" at bounding box center [502, 172] width 56 height 9
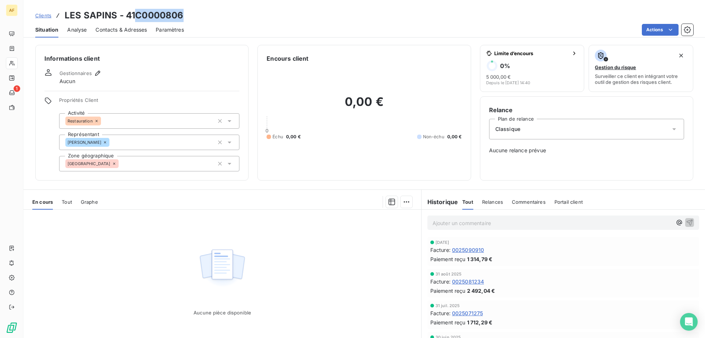
drag, startPoint x: 135, startPoint y: 15, endPoint x: 210, endPoint y: 24, distance: 75.5
click at [205, 20] on div "Clients LES SAPINS - 41C0000806" at bounding box center [365, 15] width 682 height 13
copy h3 "C0000806"
click at [167, 172] on div "Informations client Gestionnaires Aucun Propriétés Client Activité Restauration…" at bounding box center [141, 113] width 213 height 136
click at [166, 163] on div "[GEOGRAPHIC_DATA]" at bounding box center [149, 163] width 180 height 15
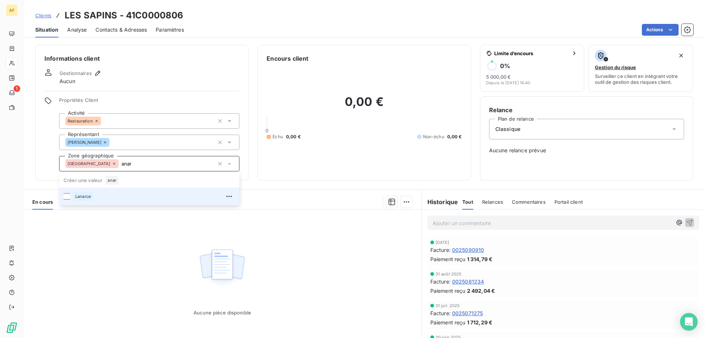
click at [150, 195] on div "Lanarce" at bounding box center [154, 196] width 162 height 12
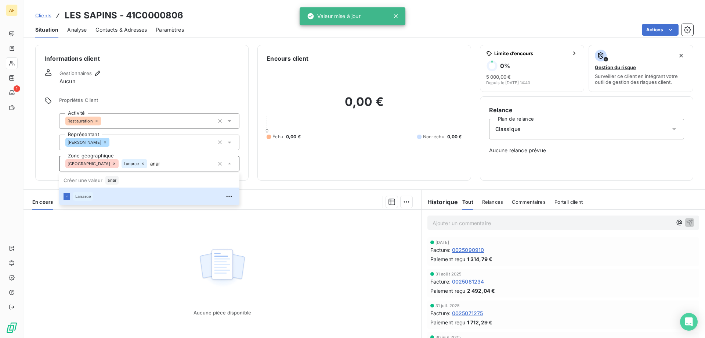
type input "anar"
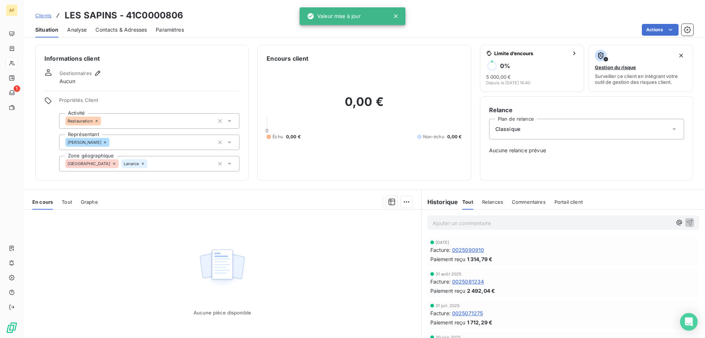
click at [149, 274] on div "Aucune pièce disponible" at bounding box center [223, 279] width 398 height 141
click at [46, 15] on span "Clients" at bounding box center [43, 15] width 16 height 6
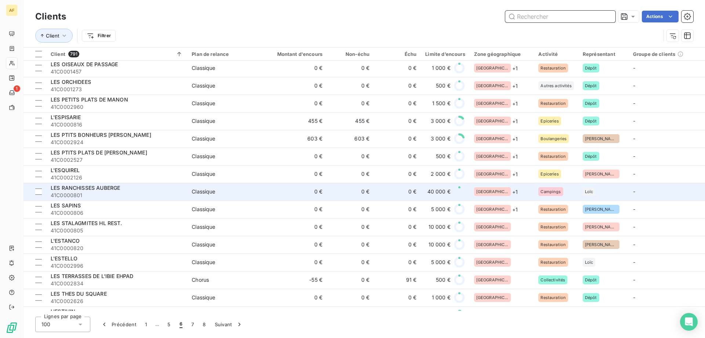
scroll to position [588, 0]
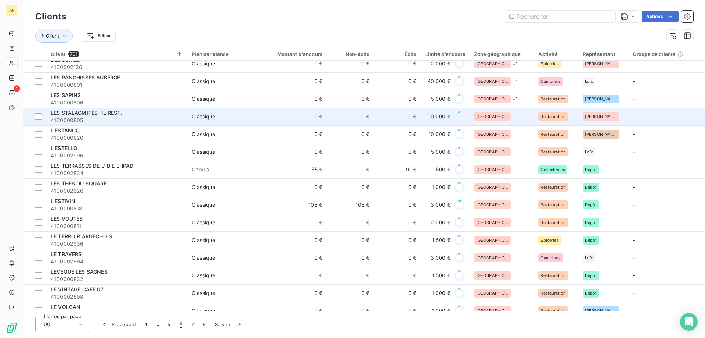
click at [506, 115] on div "[GEOGRAPHIC_DATA]" at bounding box center [502, 116] width 56 height 9
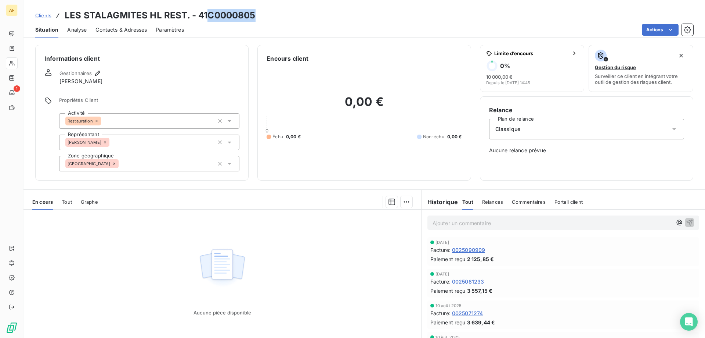
drag, startPoint x: 209, startPoint y: 13, endPoint x: 273, endPoint y: 12, distance: 64.7
click at [273, 12] on div "Clients LES STALAGMITES HL REST. - 41C0000805" at bounding box center [365, 15] width 682 height 13
copy h3 "C0000805"
click at [161, 166] on div "[GEOGRAPHIC_DATA]" at bounding box center [149, 163] width 180 height 15
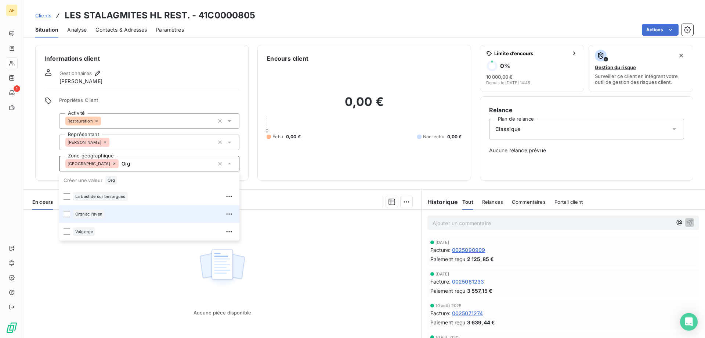
click at [134, 214] on div "Orgnac l'aven" at bounding box center [154, 214] width 162 height 12
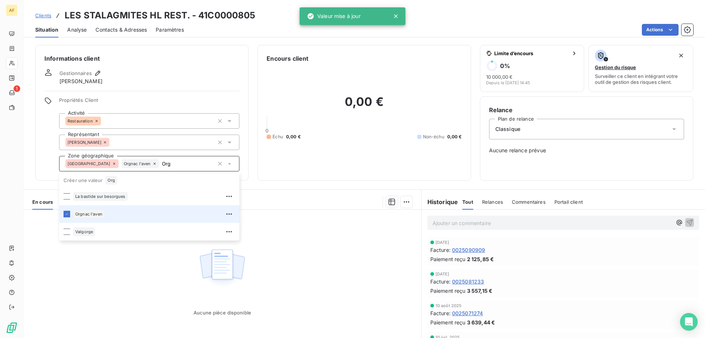
type input "Org"
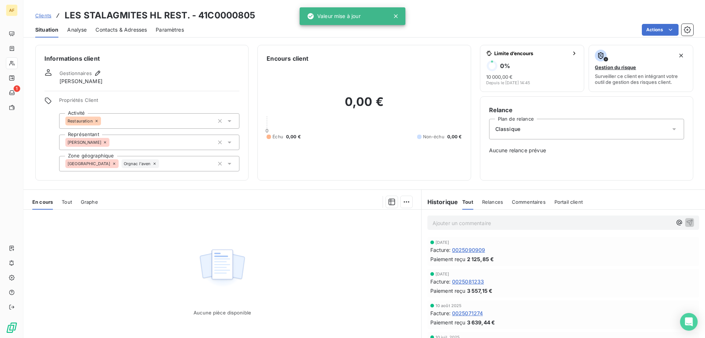
click at [133, 287] on div "Aucune pièce disponible" at bounding box center [223, 279] width 398 height 141
click at [44, 15] on span "Clients" at bounding box center [43, 15] width 16 height 6
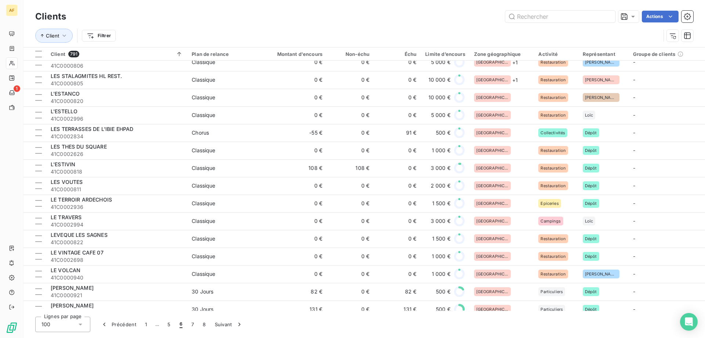
scroll to position [514, 0]
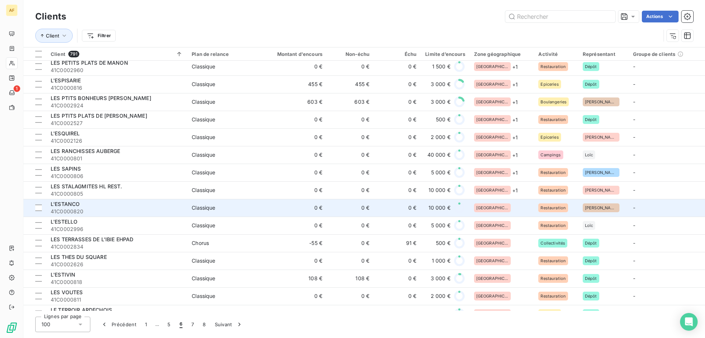
click at [527, 211] on div "[GEOGRAPHIC_DATA]" at bounding box center [502, 207] width 56 height 9
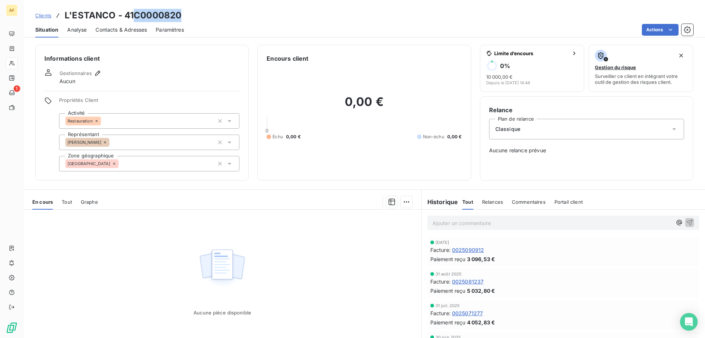
drag, startPoint x: 137, startPoint y: 13, endPoint x: 183, endPoint y: 20, distance: 46.8
click at [182, 20] on div "Clients L'ESTANCO - 41C0000820" at bounding box center [365, 15] width 682 height 13
copy h3 "C0000820"
click at [153, 167] on div "[GEOGRAPHIC_DATA]" at bounding box center [149, 163] width 180 height 15
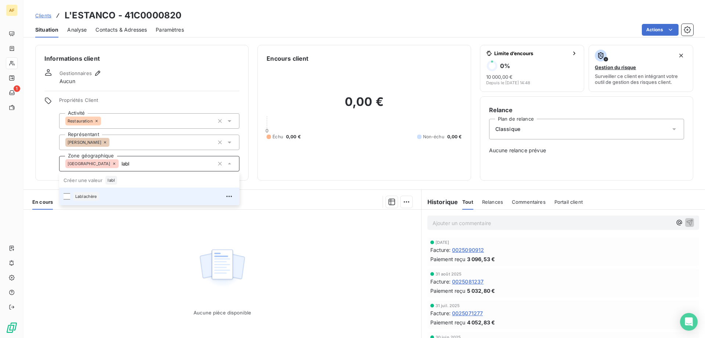
click at [137, 197] on div "Lablachère" at bounding box center [154, 196] width 162 height 12
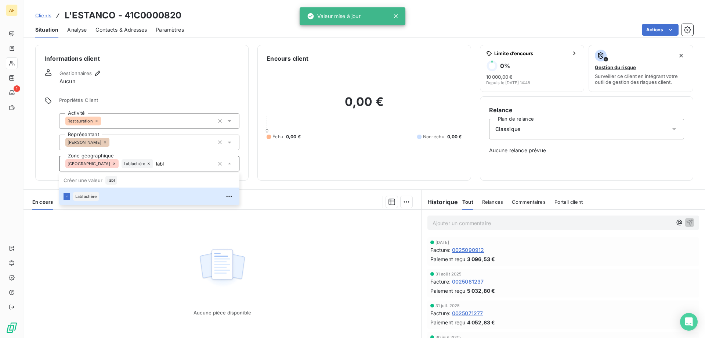
type input "labl"
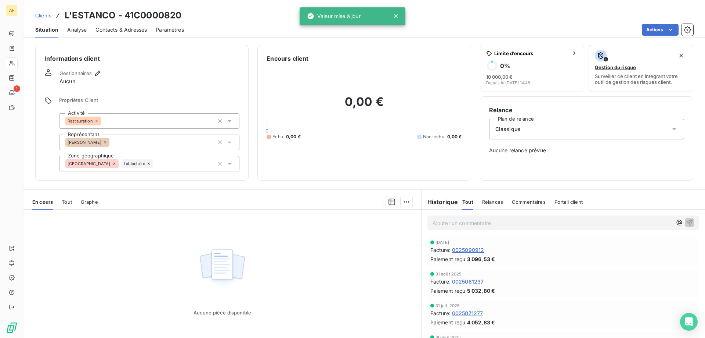
click at [137, 243] on div "Aucune pièce disponible" at bounding box center [223, 279] width 398 height 141
click at [46, 15] on span "Clients" at bounding box center [43, 15] width 16 height 6
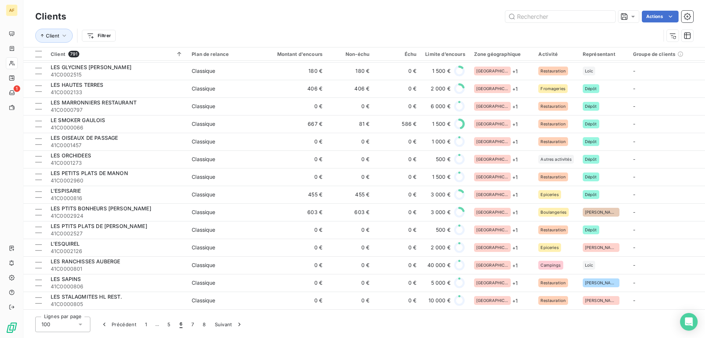
scroll to position [514, 0]
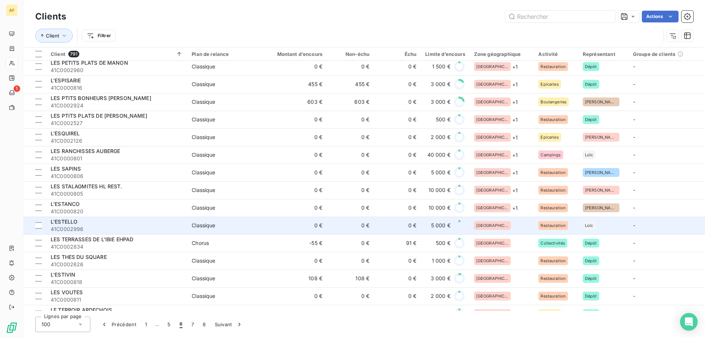
click at [507, 222] on div "[GEOGRAPHIC_DATA]" at bounding box center [502, 225] width 56 height 9
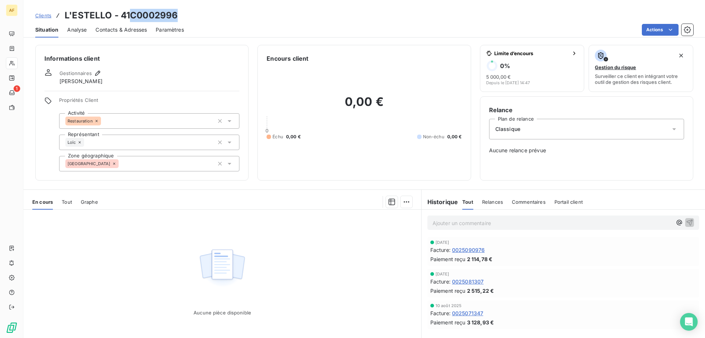
drag, startPoint x: 131, startPoint y: 12, endPoint x: 203, endPoint y: 14, distance: 72.1
click at [203, 14] on div "Clients L'ESTELLO - 41C0002996" at bounding box center [365, 15] width 682 height 13
copy h3 "C0002996"
click at [144, 168] on div "[GEOGRAPHIC_DATA]" at bounding box center [149, 163] width 180 height 15
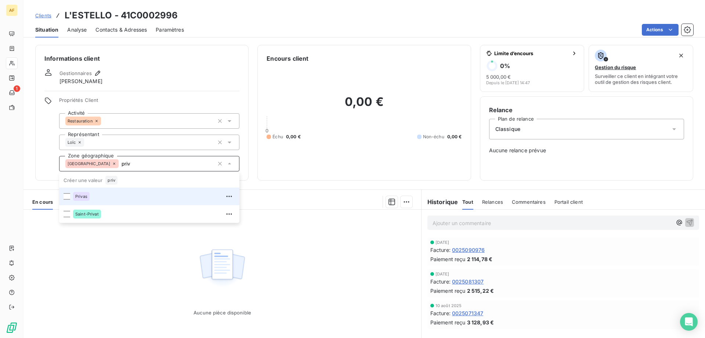
click at [139, 195] on div "Privas" at bounding box center [154, 196] width 162 height 12
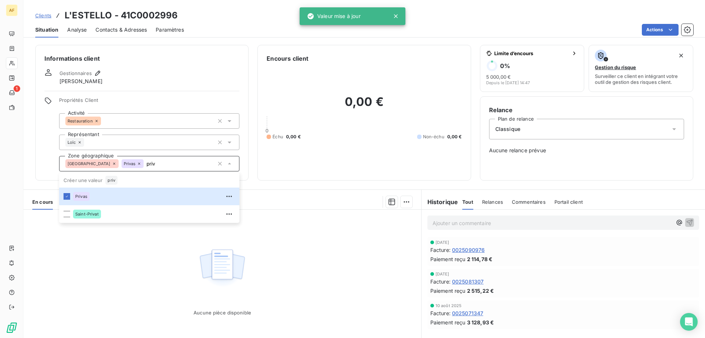
type input "priv"
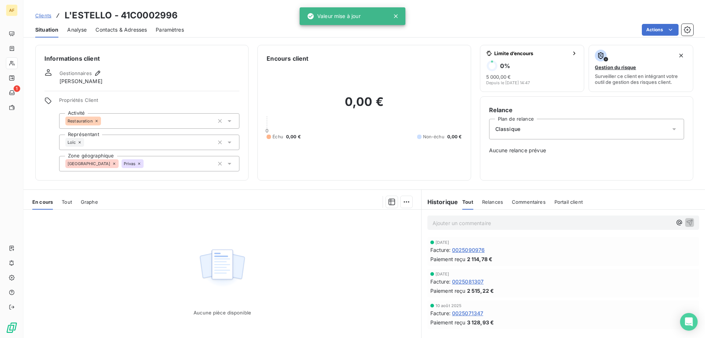
click at [121, 291] on div "Aucune pièce disponible" at bounding box center [223, 279] width 398 height 141
click at [44, 18] on link "Clients" at bounding box center [43, 15] width 16 height 7
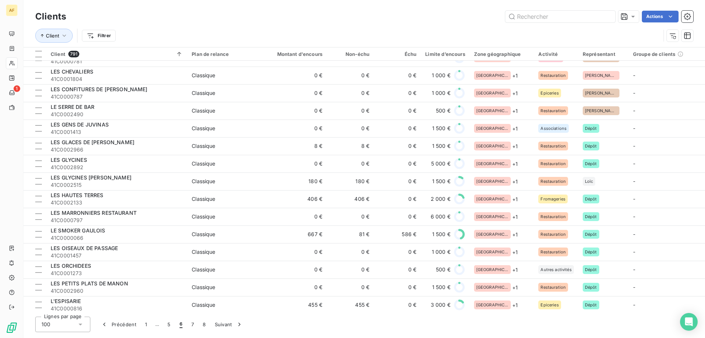
scroll to position [551, 0]
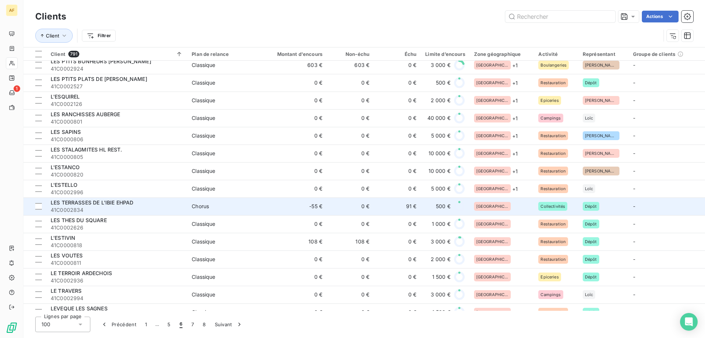
click at [514, 207] on div "[GEOGRAPHIC_DATA]" at bounding box center [502, 206] width 56 height 9
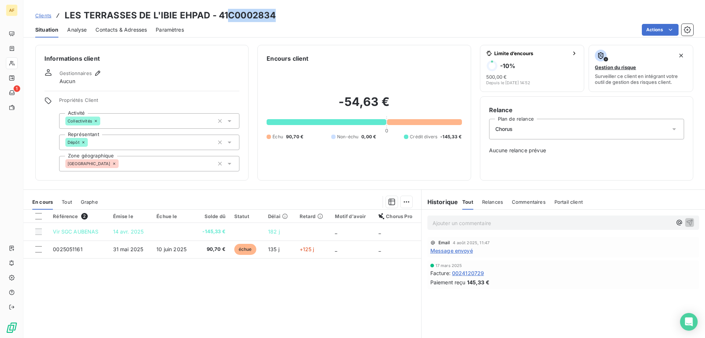
drag, startPoint x: 230, startPoint y: 14, endPoint x: 297, endPoint y: 37, distance: 70.0
click at [281, 14] on div "Clients LES TERRASSES DE L'IBIE EHPAD - 41C0002834" at bounding box center [365, 15] width 682 height 13
copy h3 "C0002834"
click at [161, 160] on div "[GEOGRAPHIC_DATA]" at bounding box center [149, 163] width 180 height 15
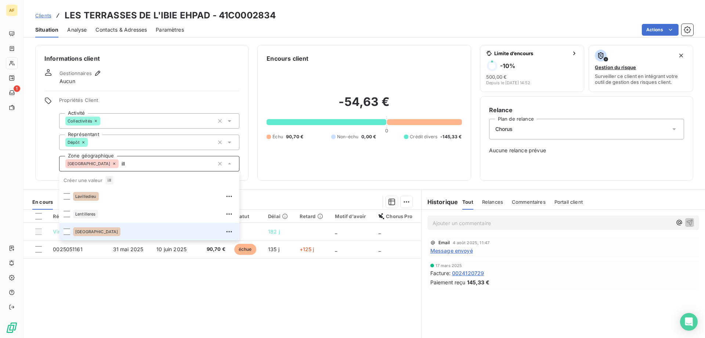
click at [109, 230] on span "[PERSON_NAME]" at bounding box center [96, 231] width 43 height 4
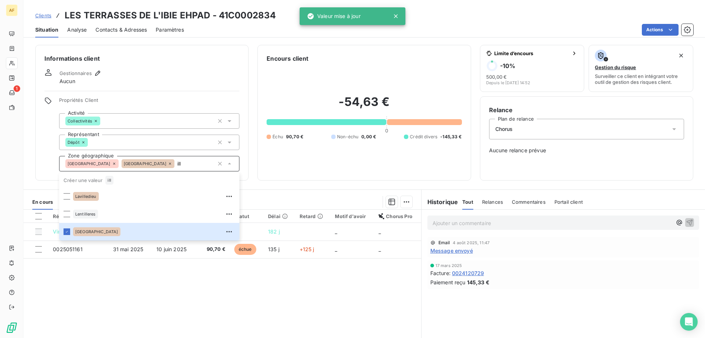
type input "ill"
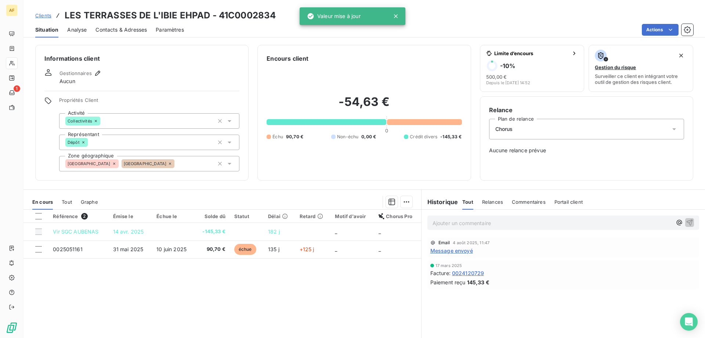
click at [141, 295] on div "Référence 2 Émise le Échue le Solde dû Statut Délai Retard Motif d'avoir Chorus…" at bounding box center [223, 279] width 398 height 141
click at [48, 15] on span "Clients" at bounding box center [43, 15] width 16 height 6
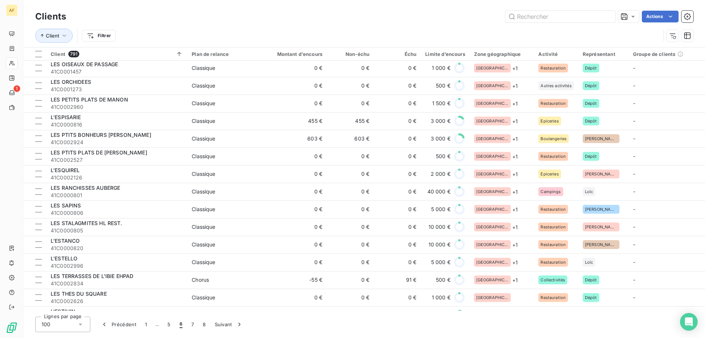
scroll to position [551, 0]
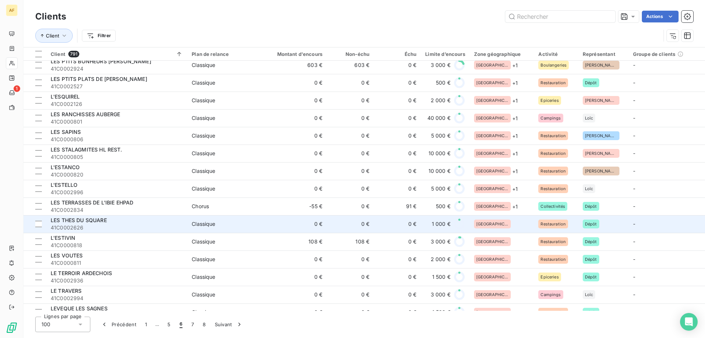
click at [517, 220] on div "[GEOGRAPHIC_DATA]" at bounding box center [502, 223] width 56 height 9
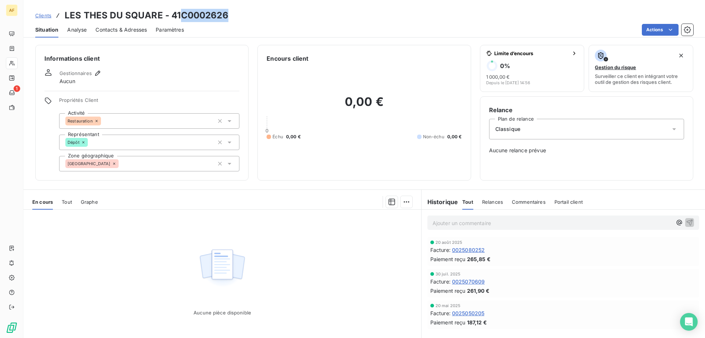
drag, startPoint x: 182, startPoint y: 14, endPoint x: 229, endPoint y: 12, distance: 47.4
click at [229, 12] on div "Clients LES THES DU SQUARE - 41C0002626" at bounding box center [365, 15] width 682 height 13
copy h3 "C0002626"
click at [197, 162] on div "[GEOGRAPHIC_DATA]" at bounding box center [149, 163] width 180 height 15
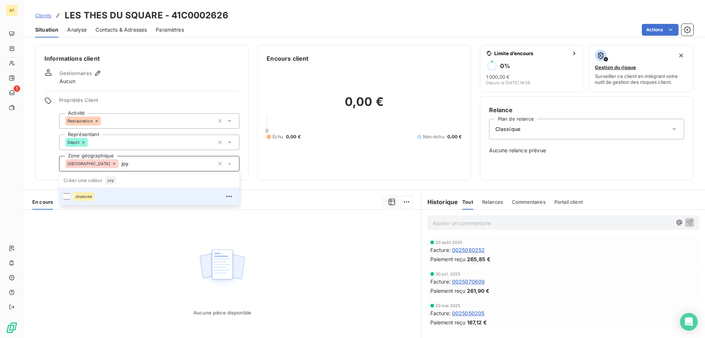
click at [150, 202] on li "Joyeuse" at bounding box center [149, 196] width 180 height 18
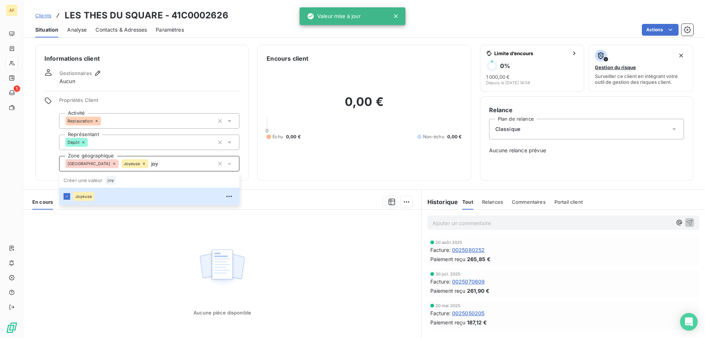
type input "joy"
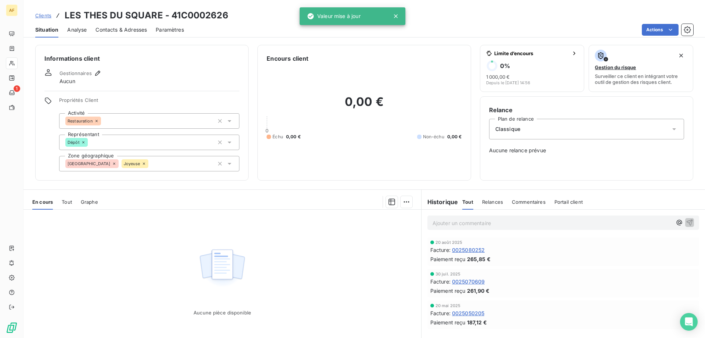
click at [143, 256] on div "Aucune pièce disponible" at bounding box center [223, 279] width 398 height 141
click at [46, 15] on span "Clients" at bounding box center [43, 15] width 16 height 6
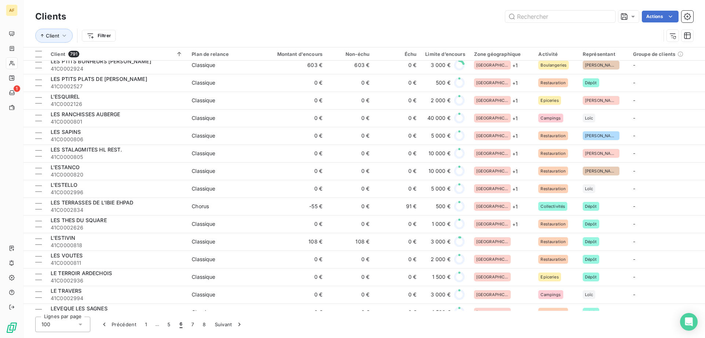
scroll to position [661, 0]
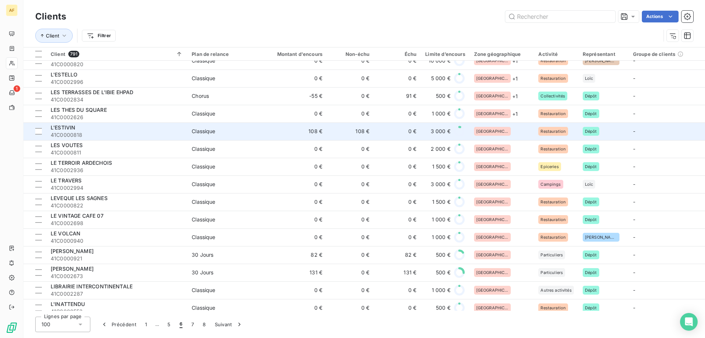
click at [507, 136] on td "[GEOGRAPHIC_DATA]" at bounding box center [502, 131] width 65 height 18
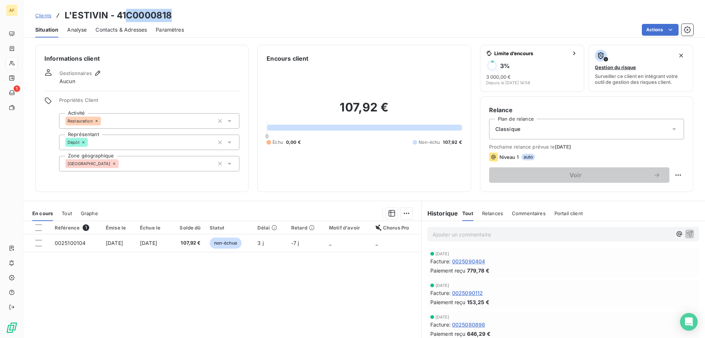
drag, startPoint x: 128, startPoint y: 15, endPoint x: 176, endPoint y: 11, distance: 49.0
click at [176, 11] on div "Clients L'ESTIVIN - 41C0000818" at bounding box center [365, 15] width 682 height 13
copy h3 "C0000818"
click at [195, 164] on div "[GEOGRAPHIC_DATA]" at bounding box center [149, 163] width 180 height 15
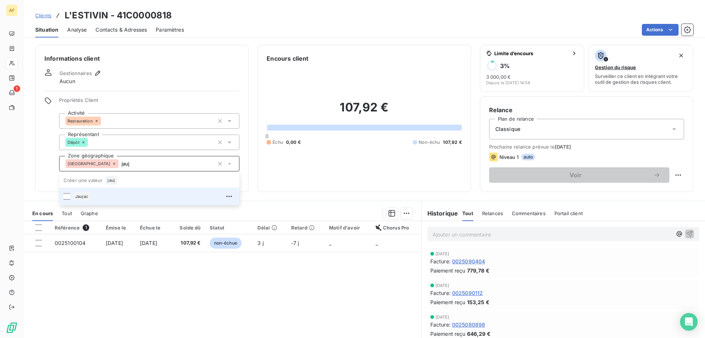
click at [152, 200] on div "Jaujac" at bounding box center [154, 196] width 162 height 12
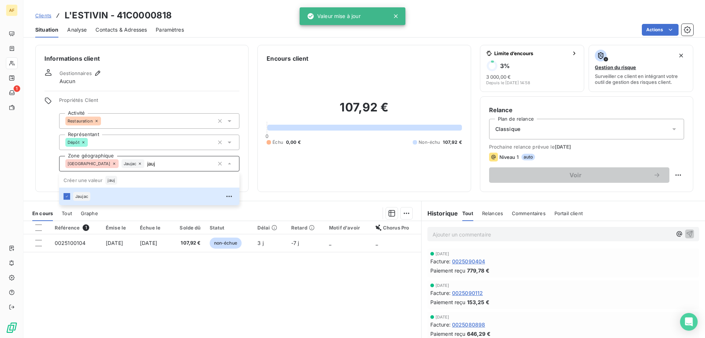
type input "jauj"
click at [168, 286] on div "Référence 1 Émise le Échue le Solde dû Statut Délai Retard Motif d'avoir Chorus…" at bounding box center [223, 291] width 398 height 141
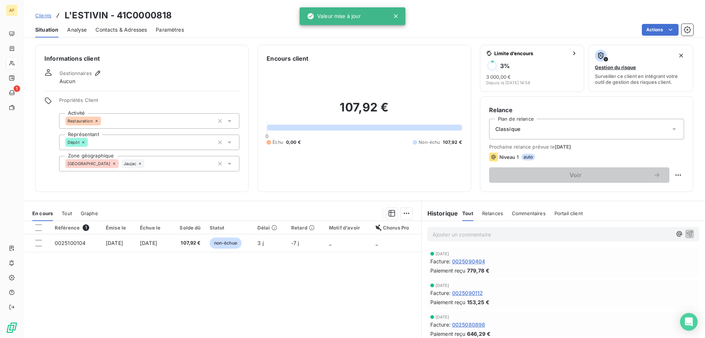
click at [47, 15] on span "Clients" at bounding box center [43, 15] width 16 height 6
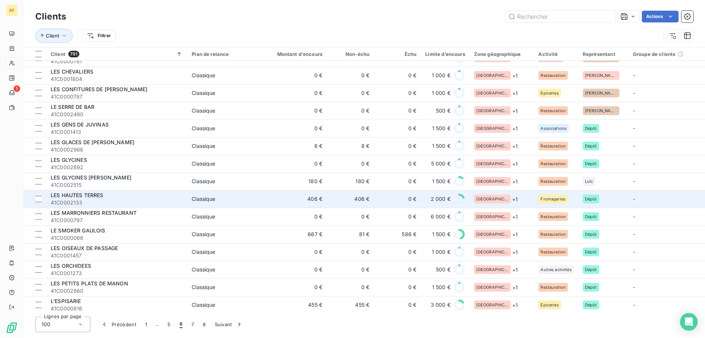
scroll to position [551, 0]
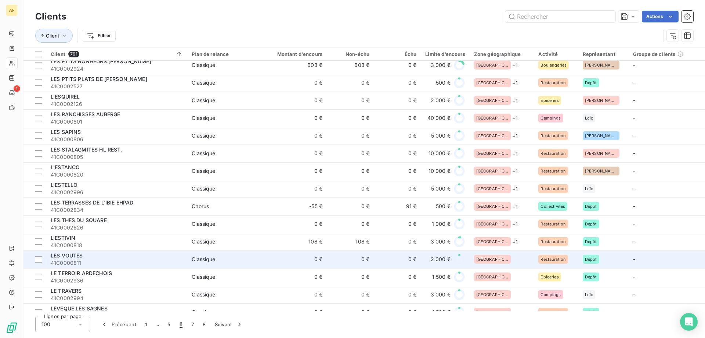
click at [513, 258] on div "[GEOGRAPHIC_DATA]" at bounding box center [502, 259] width 56 height 9
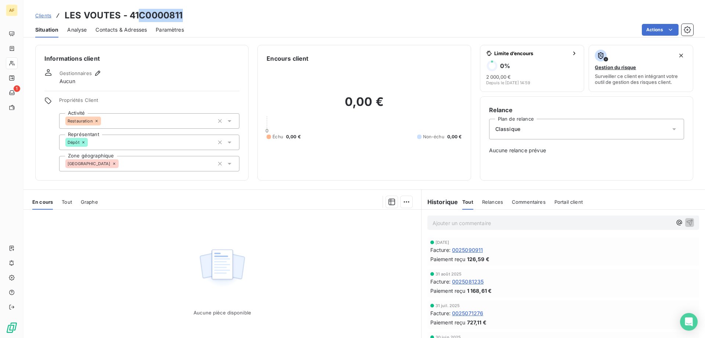
drag, startPoint x: 140, startPoint y: 17, endPoint x: 206, endPoint y: 14, distance: 66.2
click at [206, 14] on div "Clients LES VOUTES - 41C0000811" at bounding box center [365, 15] width 682 height 13
copy h3 "C0000811"
click at [164, 165] on div "[GEOGRAPHIC_DATA]" at bounding box center [149, 163] width 180 height 15
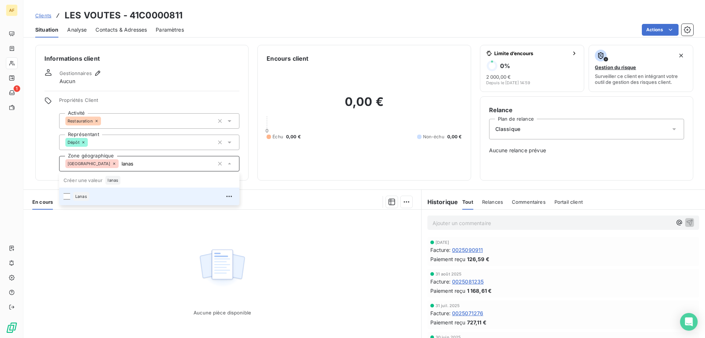
click at [133, 198] on div "Lanas" at bounding box center [154, 196] width 162 height 12
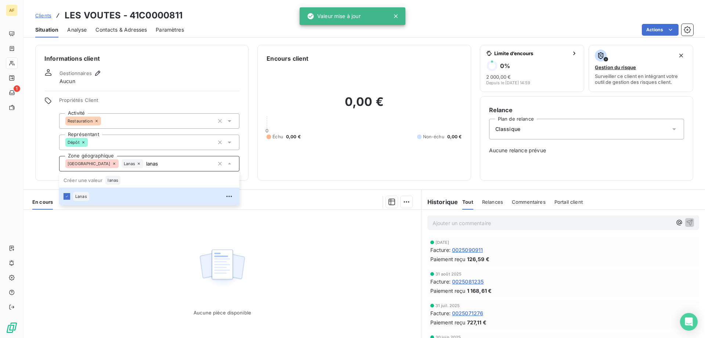
type input "lanas"
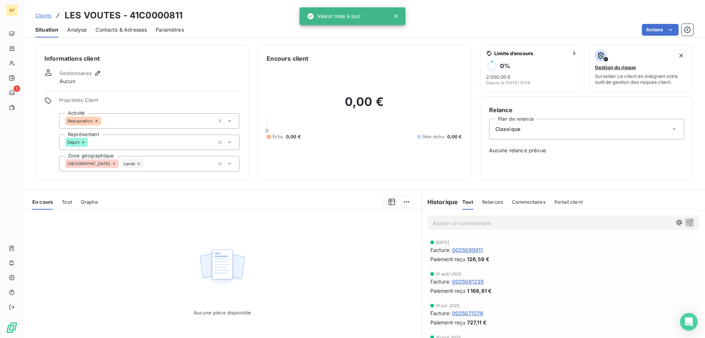
click at [132, 271] on div "Aucune pièce disponible" at bounding box center [223, 279] width 398 height 141
click at [48, 13] on span "Clients" at bounding box center [43, 15] width 16 height 6
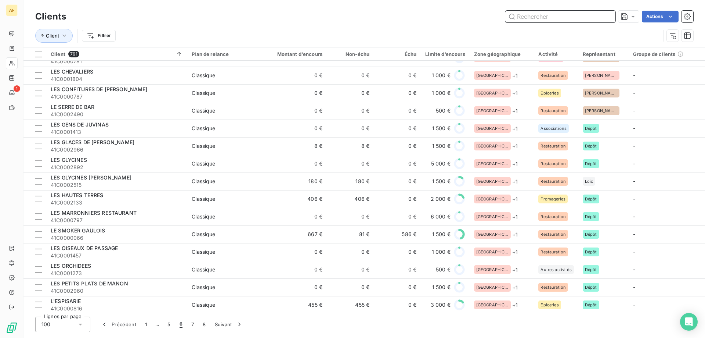
scroll to position [588, 0]
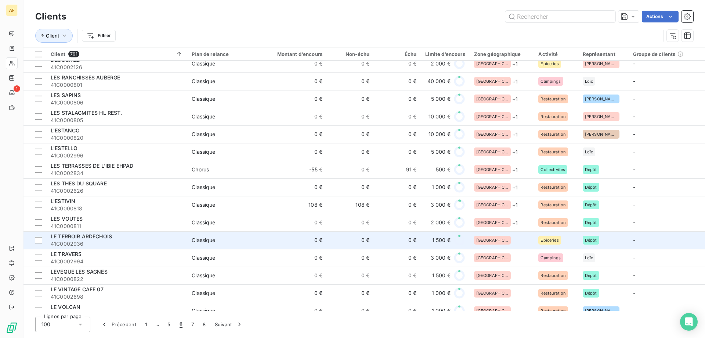
click at [481, 237] on div "[GEOGRAPHIC_DATA]" at bounding box center [492, 240] width 37 height 9
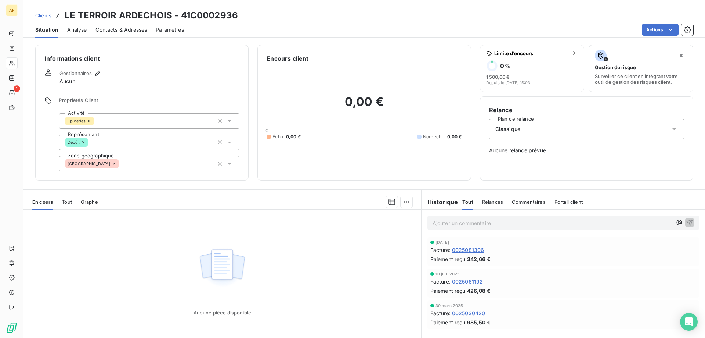
click at [191, 10] on h3 "LE TERROIR ARDECHOIS - 41C0002936" at bounding box center [151, 15] width 173 height 13
drag, startPoint x: 193, startPoint y: 14, endPoint x: 273, endPoint y: 19, distance: 80.0
click at [273, 19] on div "Clients LE TERROIR ARDECHOIS - 41C0002936" at bounding box center [365, 15] width 682 height 13
click at [165, 169] on div "[GEOGRAPHIC_DATA]" at bounding box center [149, 163] width 180 height 15
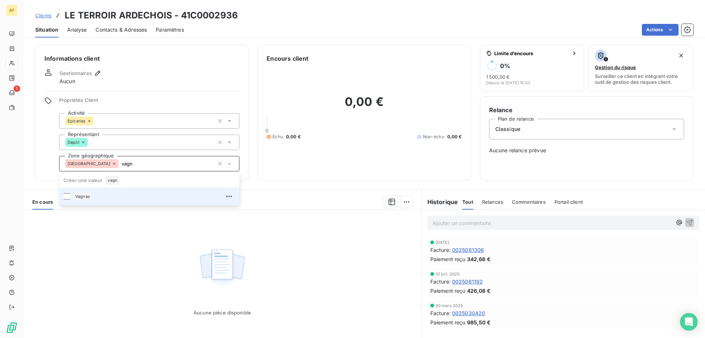
click at [145, 194] on div "Vagnas" at bounding box center [154, 196] width 162 height 12
type input "vagn"
click at [126, 268] on div "Aucune pièce disponible" at bounding box center [223, 279] width 398 height 141
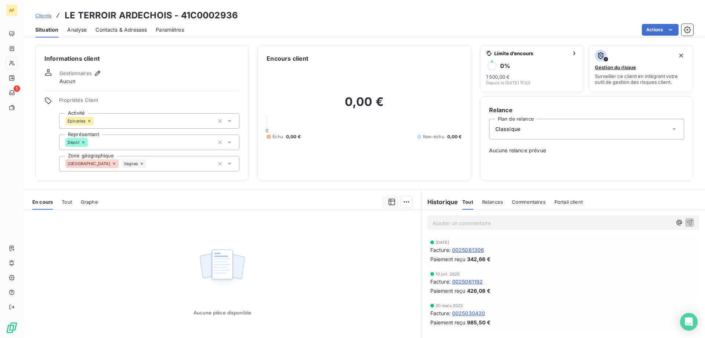
click at [42, 15] on span "Clients" at bounding box center [43, 15] width 16 height 6
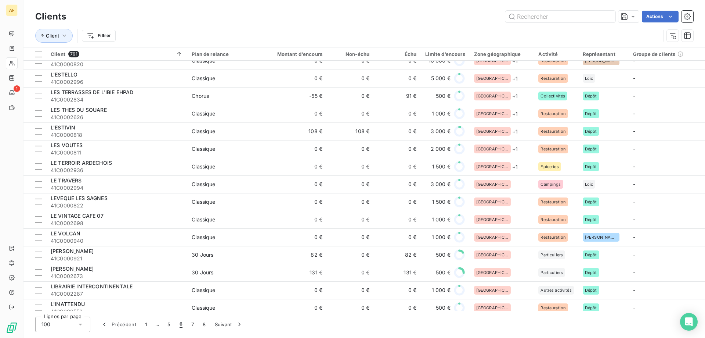
scroll to position [698, 0]
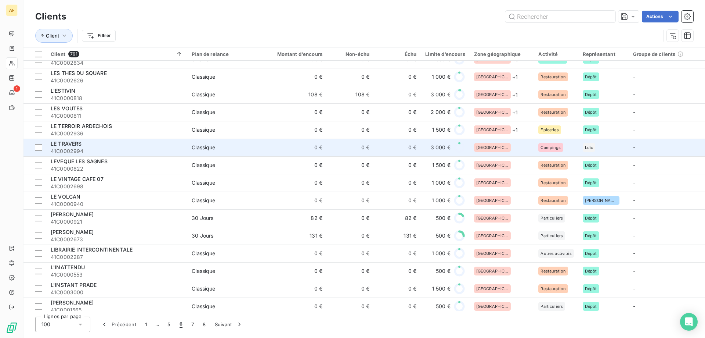
click at [502, 148] on div "[GEOGRAPHIC_DATA]" at bounding box center [502, 147] width 56 height 9
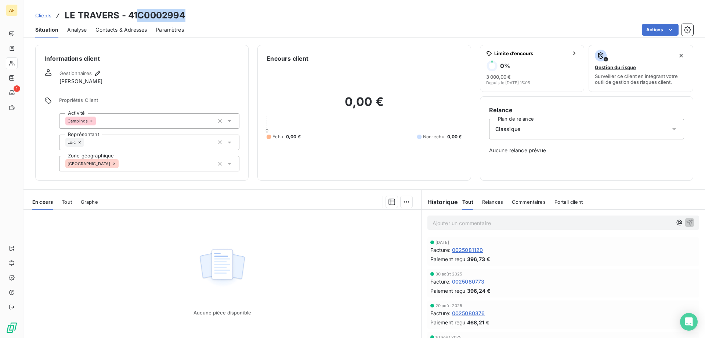
drag, startPoint x: 143, startPoint y: 14, endPoint x: 195, endPoint y: 15, distance: 51.8
click at [195, 15] on div "Clients LE TRAVERS - 41C0002994" at bounding box center [365, 15] width 682 height 13
click at [173, 166] on div "[GEOGRAPHIC_DATA]" at bounding box center [149, 163] width 180 height 15
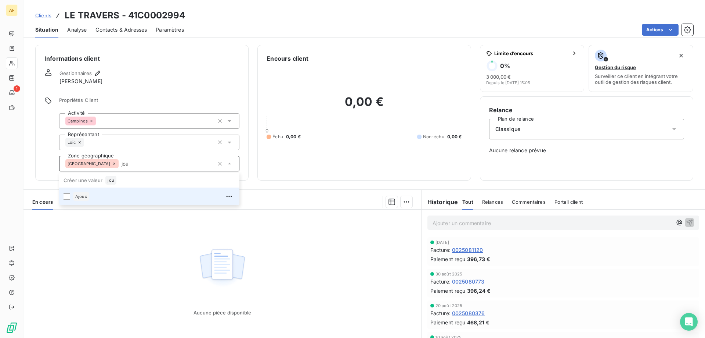
click at [136, 193] on div "Ajoux" at bounding box center [154, 196] width 162 height 12
type input "jou"
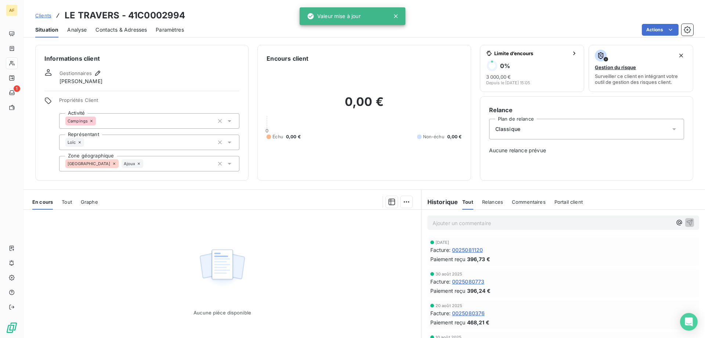
click at [140, 256] on div "Aucune pièce disponible" at bounding box center [223, 279] width 398 height 141
click at [43, 15] on span "Clients" at bounding box center [43, 15] width 16 height 6
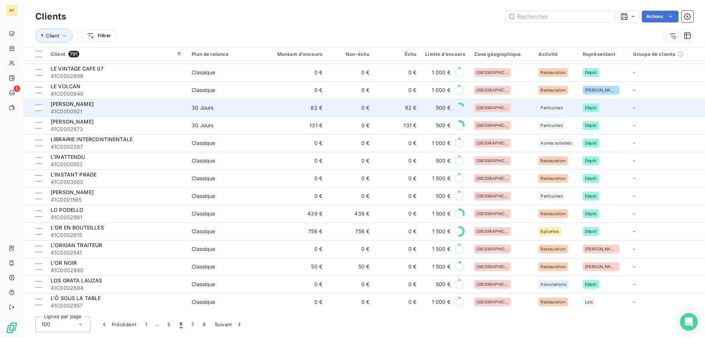
scroll to position [735, 0]
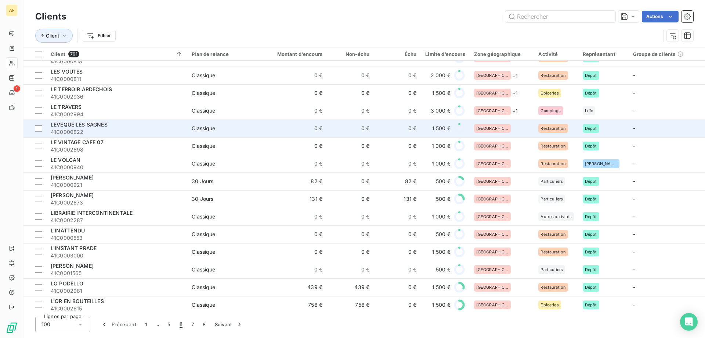
click at [504, 128] on div "[GEOGRAPHIC_DATA]" at bounding box center [502, 128] width 56 height 9
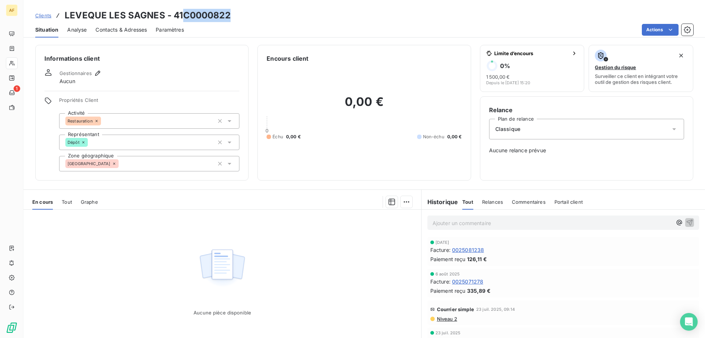
drag, startPoint x: 184, startPoint y: 15, endPoint x: 236, endPoint y: 16, distance: 52.2
click at [236, 16] on div "Clients LEVEQUE LES SAGNES - 41C0000822" at bounding box center [365, 15] width 682 height 13
click at [155, 165] on div "[GEOGRAPHIC_DATA]" at bounding box center [149, 163] width 180 height 15
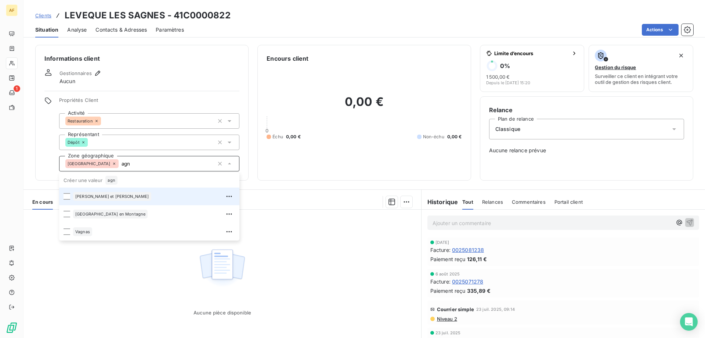
click at [127, 198] on div "[PERSON_NAME] et [PERSON_NAME]" at bounding box center [154, 196] width 162 height 12
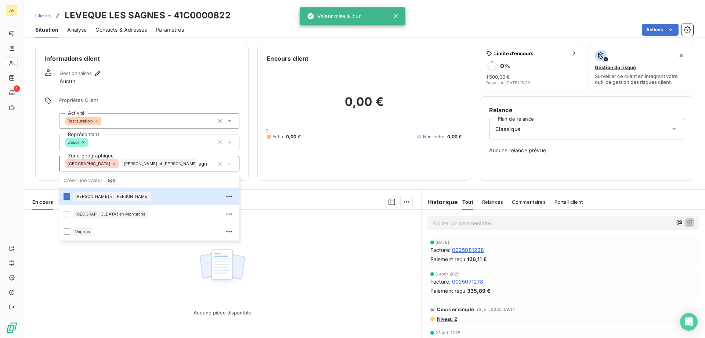
type input "agn"
click at [143, 309] on div "Aucune pièce disponible" at bounding box center [223, 279] width 398 height 141
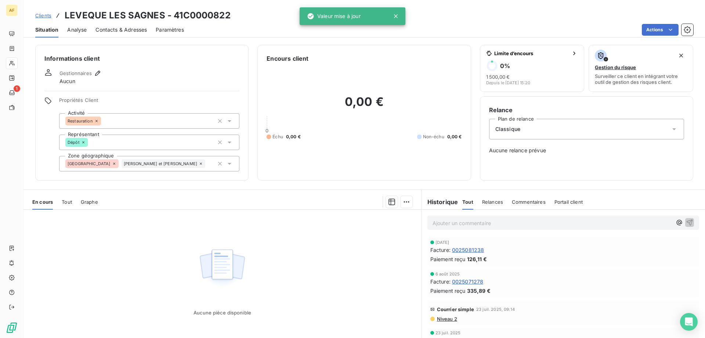
click at [43, 17] on span "Clients" at bounding box center [43, 15] width 16 height 6
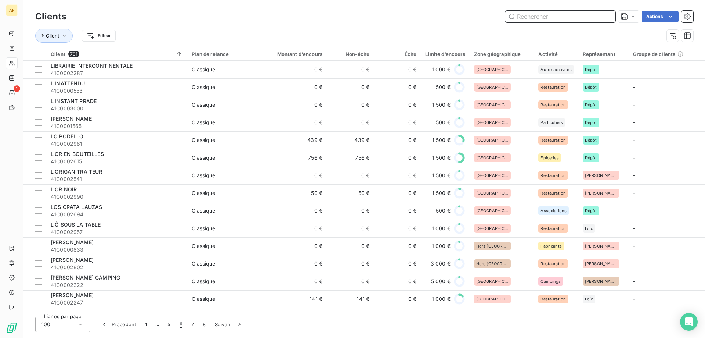
scroll to position [698, 0]
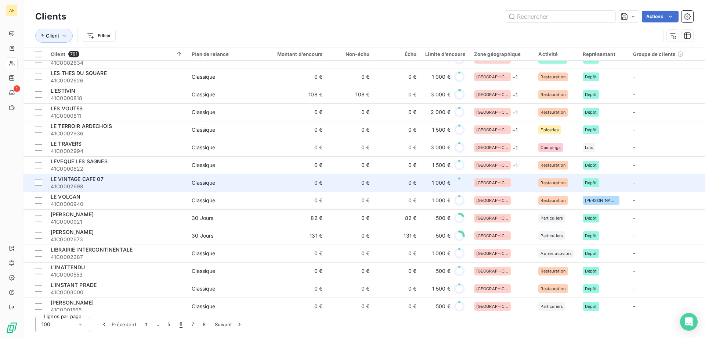
click at [499, 177] on td "[GEOGRAPHIC_DATA]" at bounding box center [502, 183] width 65 height 18
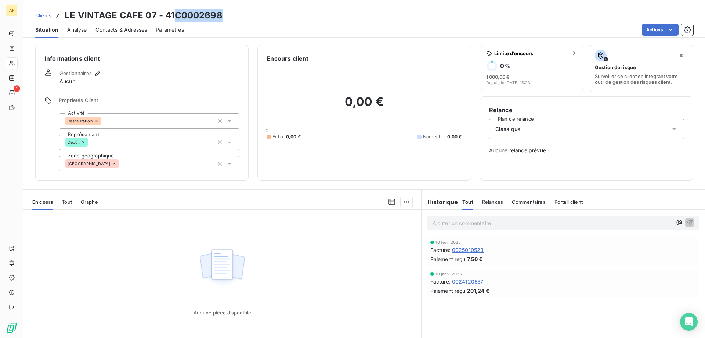
drag, startPoint x: 175, startPoint y: 16, endPoint x: 241, endPoint y: 15, distance: 65.8
click at [239, 15] on div "Clients LE VINTAGE CAFE 07 - 41C0002698" at bounding box center [365, 15] width 682 height 13
click at [152, 166] on div "[GEOGRAPHIC_DATA]" at bounding box center [149, 163] width 180 height 15
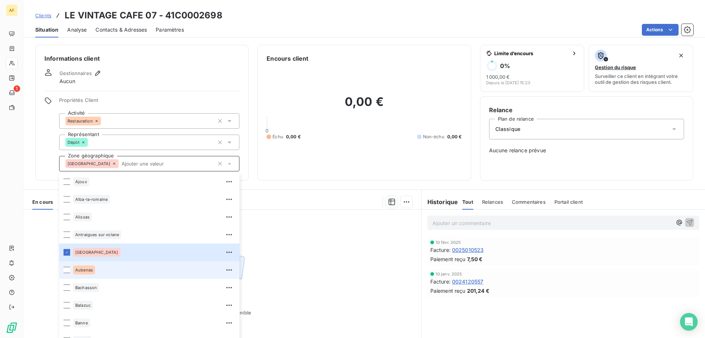
click at [86, 273] on div "Aubenas" at bounding box center [84, 269] width 22 height 9
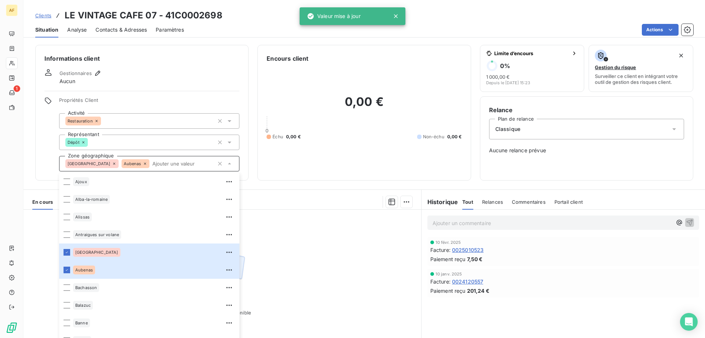
click at [338, 273] on div "Aucune pièce disponible" at bounding box center [223, 279] width 398 height 141
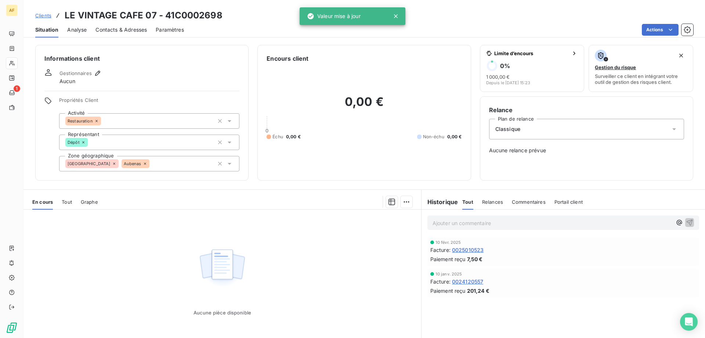
click at [48, 14] on span "Clients" at bounding box center [43, 15] width 16 height 6
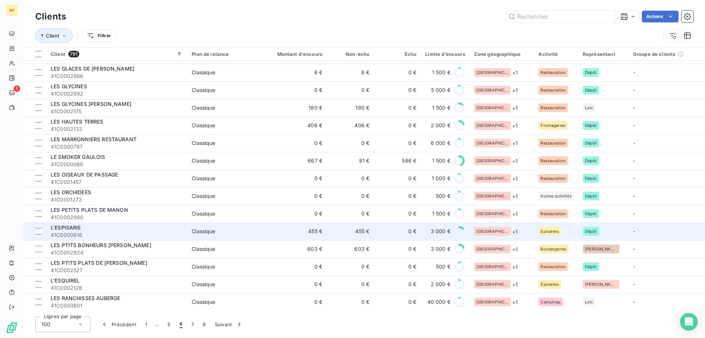
scroll to position [698, 0]
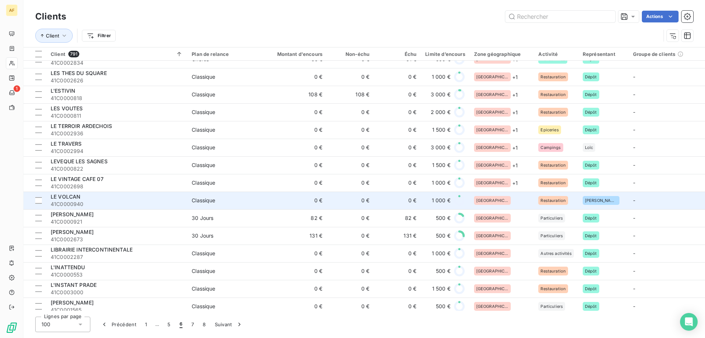
click at [503, 198] on div "[GEOGRAPHIC_DATA]" at bounding box center [502, 200] width 56 height 9
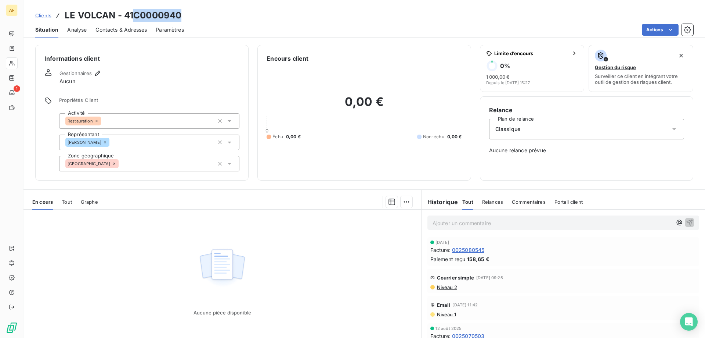
drag, startPoint x: 137, startPoint y: 13, endPoint x: 198, endPoint y: 15, distance: 61.0
click at [198, 15] on div "Clients LE VOLCAN - 41C0000940" at bounding box center [365, 15] width 682 height 13
click at [143, 161] on div "[GEOGRAPHIC_DATA]" at bounding box center [149, 163] width 180 height 15
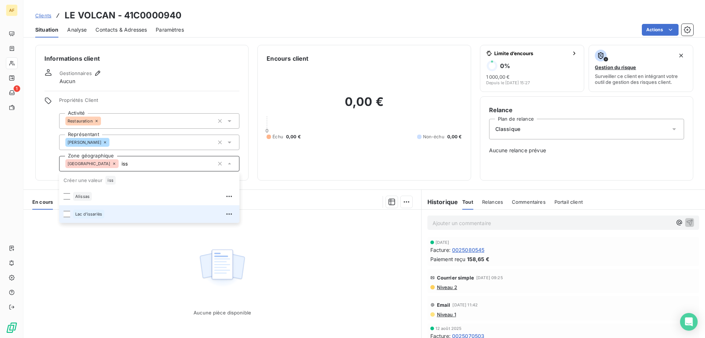
click at [114, 211] on div "Lac d'issarlès" at bounding box center [154, 214] width 162 height 12
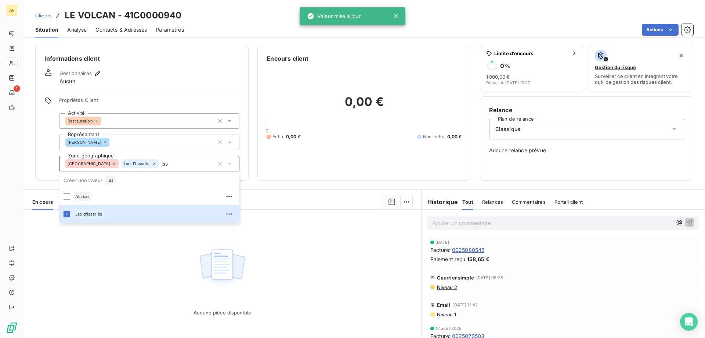
type input "iss"
click at [113, 285] on div "Aucune pièce disponible" at bounding box center [223, 279] width 398 height 141
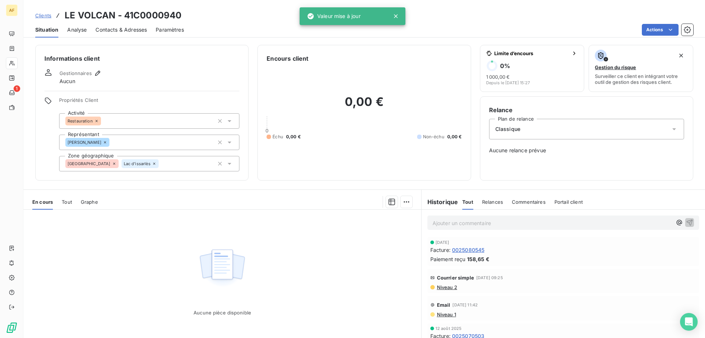
click at [45, 14] on span "Clients" at bounding box center [43, 15] width 16 height 6
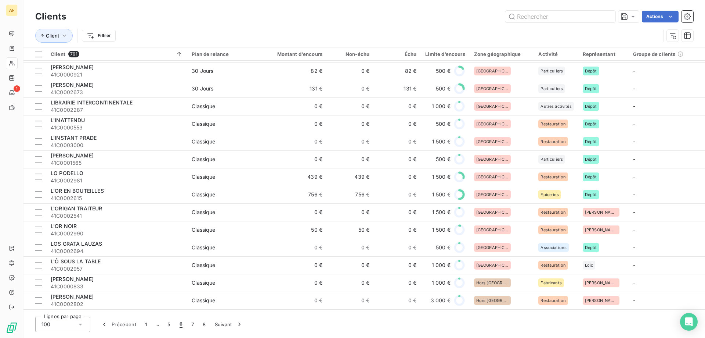
scroll to position [772, 0]
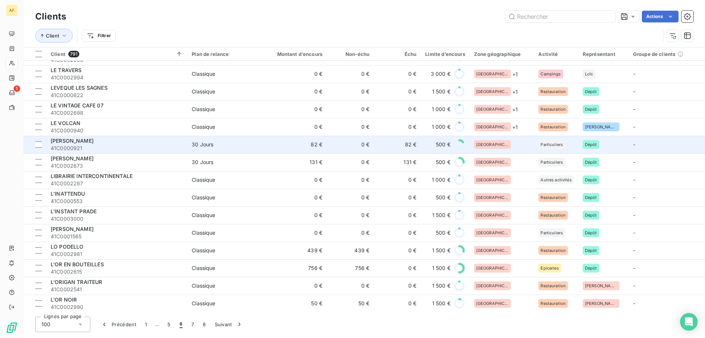
click at [503, 142] on div "[GEOGRAPHIC_DATA]" at bounding box center [502, 144] width 56 height 9
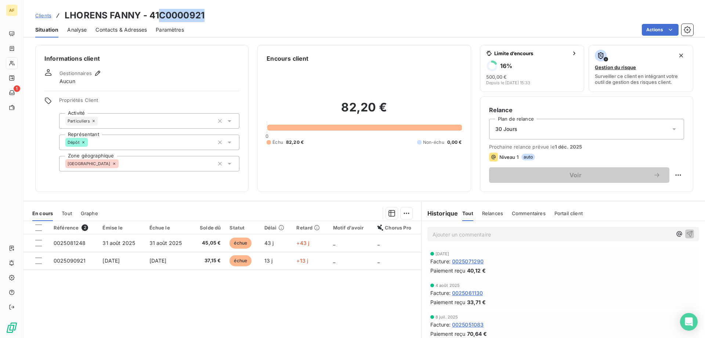
drag, startPoint x: 159, startPoint y: 16, endPoint x: 207, endPoint y: 17, distance: 47.4
click at [207, 17] on div "Clients LHORENS FANNY - 41C0000921" at bounding box center [365, 15] width 682 height 13
click at [157, 167] on div "[GEOGRAPHIC_DATA]" at bounding box center [149, 163] width 180 height 15
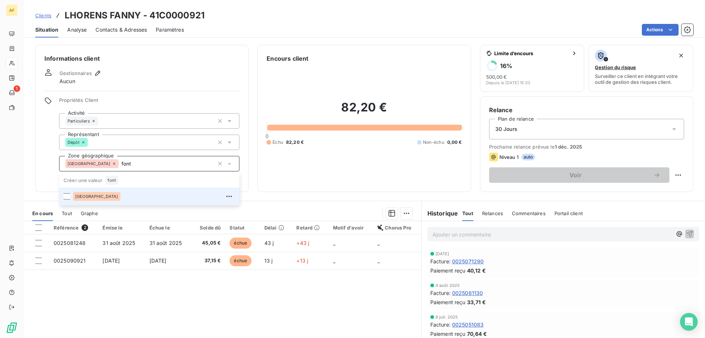
click at [147, 200] on div "[GEOGRAPHIC_DATA]" at bounding box center [154, 196] width 162 height 12
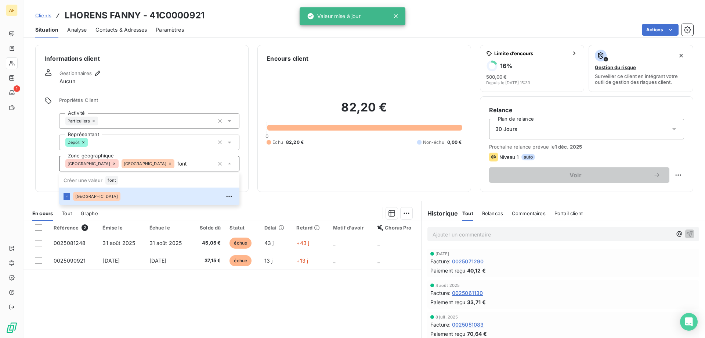
type input "font"
click at [144, 300] on div "Référence 2 Émise le Échue le Solde dû Statut Délai Retard Motif d'avoir Chorus…" at bounding box center [223, 291] width 398 height 141
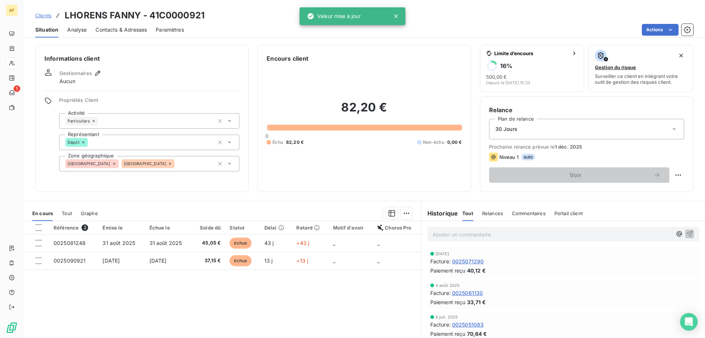
click at [47, 15] on span "Clients" at bounding box center [43, 15] width 16 height 6
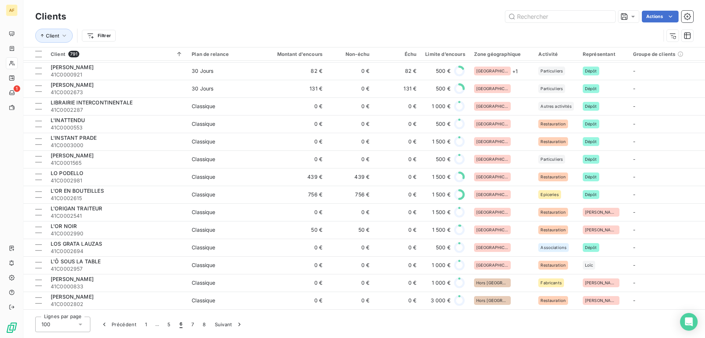
scroll to position [735, 0]
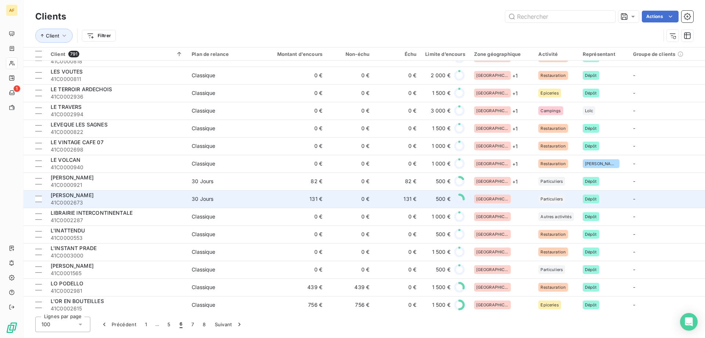
click at [511, 201] on div "[GEOGRAPHIC_DATA]" at bounding box center [502, 198] width 56 height 9
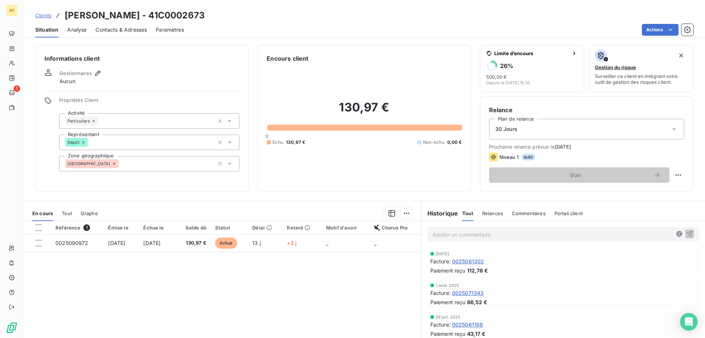
click at [137, 162] on div "[GEOGRAPHIC_DATA]" at bounding box center [149, 163] width 180 height 15
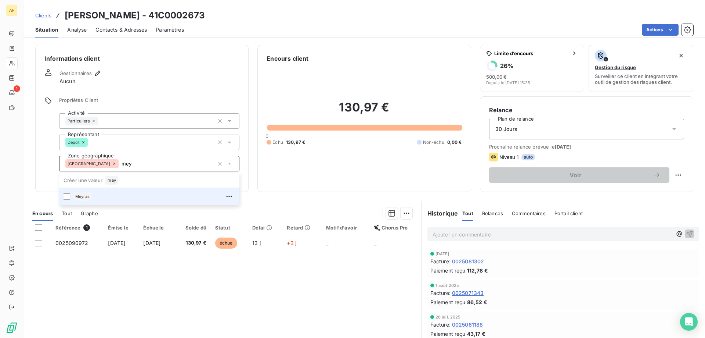
click at [123, 194] on div "Meyras" at bounding box center [154, 196] width 162 height 12
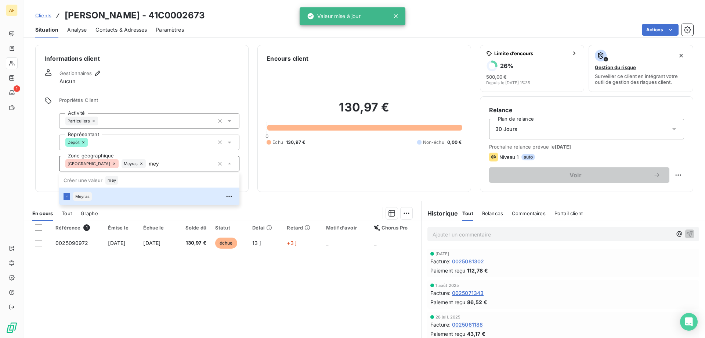
type input "mey"
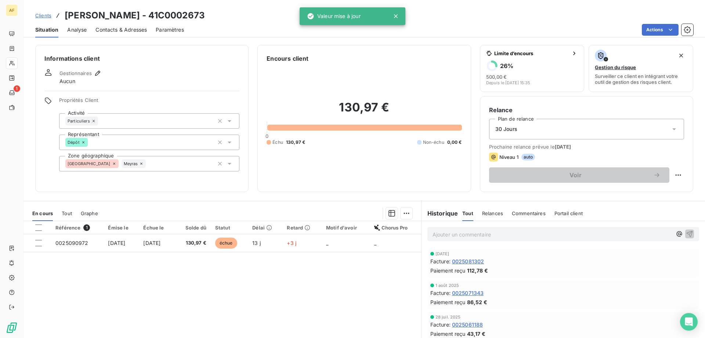
click at [137, 275] on div "Référence 1 Émise le Échue le Solde dû Statut Délai Retard Motif d'avoir Chorus…" at bounding box center [223, 291] width 398 height 141
click at [47, 15] on span "Clients" at bounding box center [43, 15] width 16 height 6
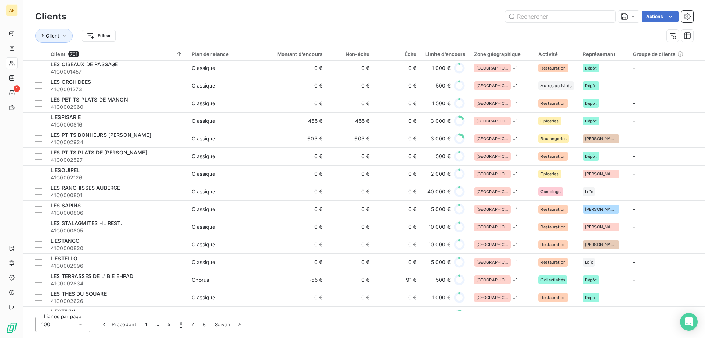
scroll to position [735, 0]
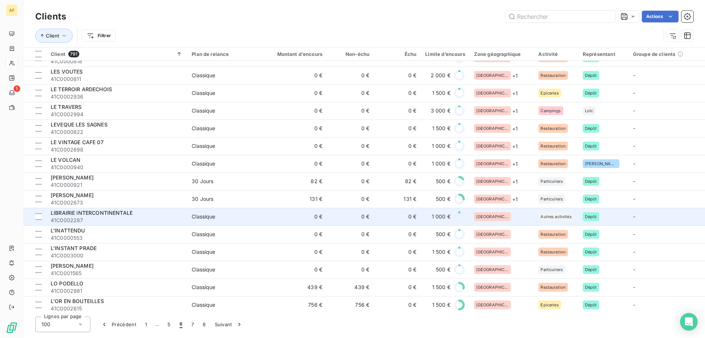
click at [498, 218] on div "[GEOGRAPHIC_DATA]" at bounding box center [502, 216] width 56 height 9
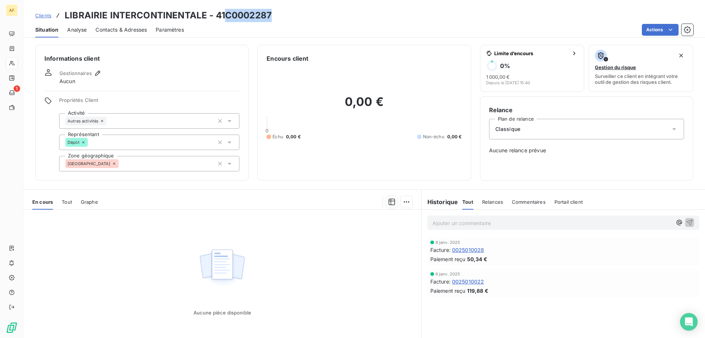
drag, startPoint x: 226, startPoint y: 14, endPoint x: 284, endPoint y: 14, distance: 57.3
click at [284, 14] on div "Clients LIBRAIRIE INTERCONTINENTALE - 41C0002287" at bounding box center [365, 15] width 682 height 13
click at [167, 161] on div "[GEOGRAPHIC_DATA]" at bounding box center [149, 163] width 180 height 15
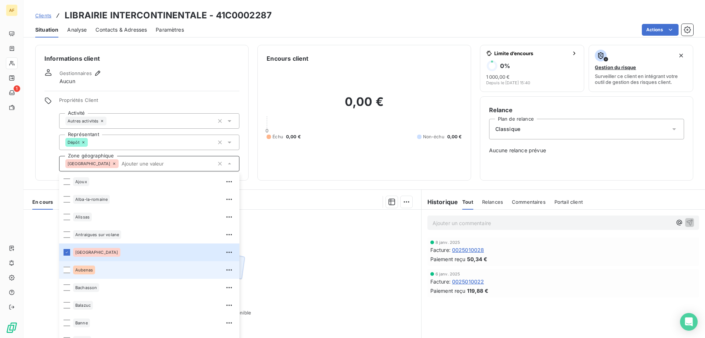
click at [92, 273] on div "Aubenas" at bounding box center [84, 269] width 22 height 9
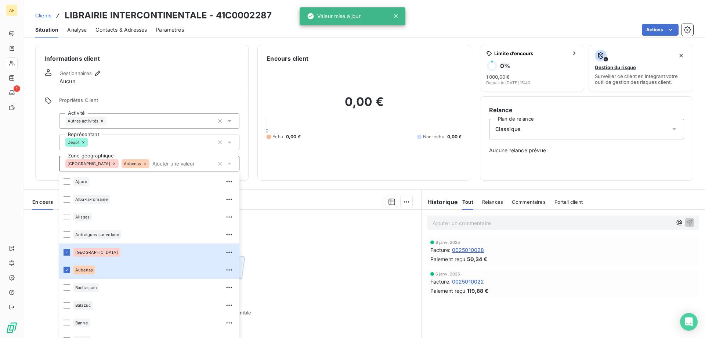
click at [309, 264] on div "Aucune pièce disponible" at bounding box center [223, 279] width 398 height 141
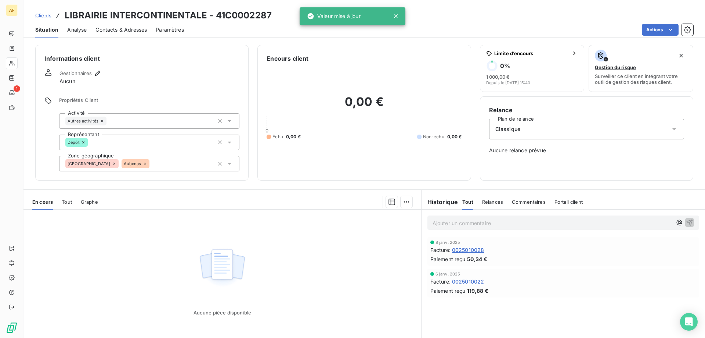
click at [49, 14] on span "Clients" at bounding box center [43, 15] width 16 height 6
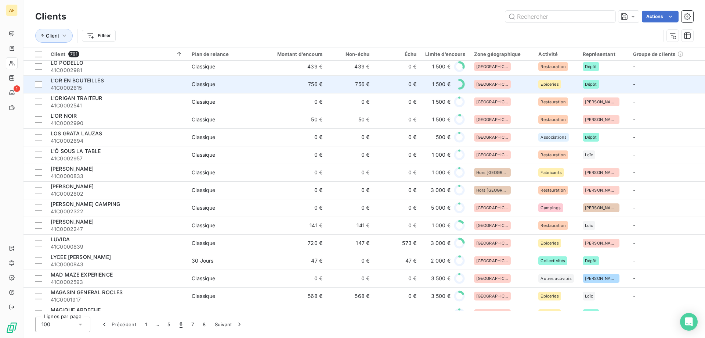
scroll to position [808, 0]
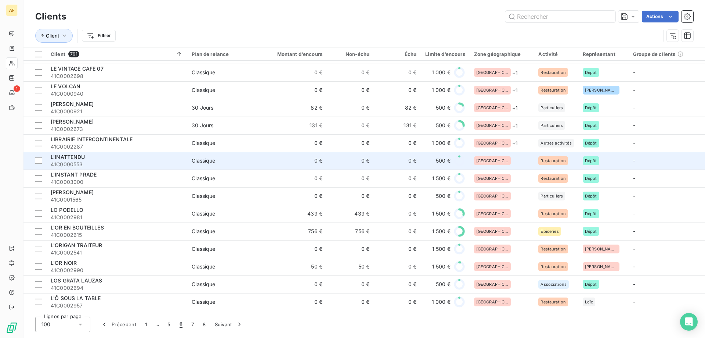
click at [503, 163] on div "[GEOGRAPHIC_DATA]" at bounding box center [502, 160] width 56 height 9
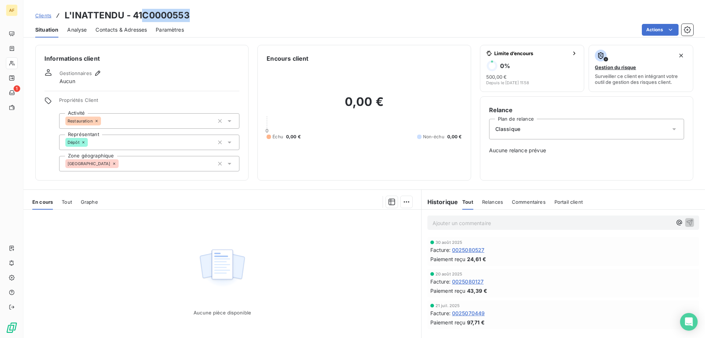
drag, startPoint x: 141, startPoint y: 11, endPoint x: 200, endPoint y: 12, distance: 59.5
click at [200, 12] on div "Clients L'INATTENDU - 41C0000553" at bounding box center [365, 15] width 682 height 13
click at [149, 169] on div "[GEOGRAPHIC_DATA]" at bounding box center [149, 163] width 180 height 15
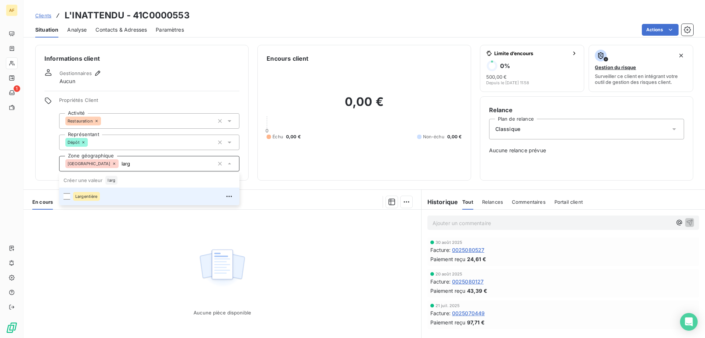
click at [133, 198] on div "Largentière" at bounding box center [154, 196] width 162 height 12
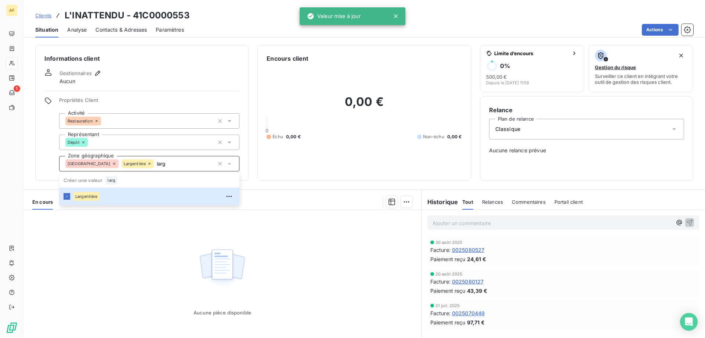
type input "larg"
click at [129, 273] on div "Aucune pièce disponible" at bounding box center [223, 279] width 398 height 141
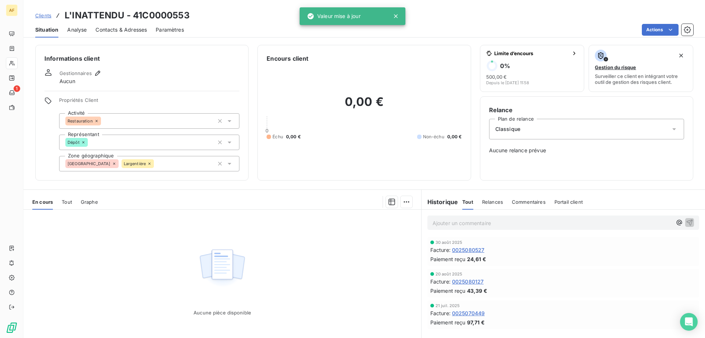
click at [46, 14] on span "Clients" at bounding box center [43, 15] width 16 height 6
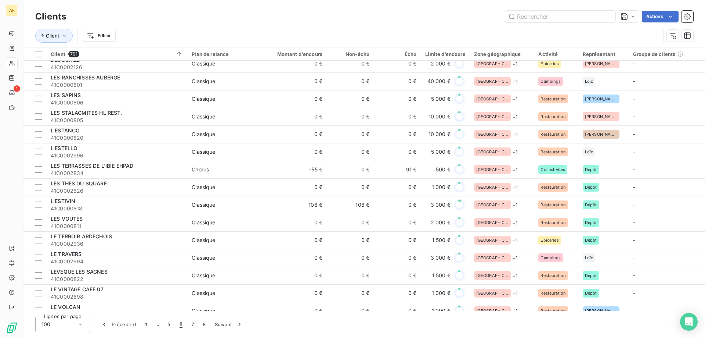
scroll to position [808, 0]
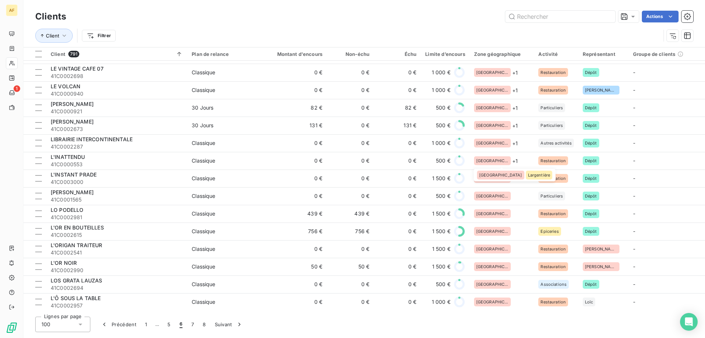
click at [506, 180] on div "Ardèche Largentière Ardèche Largentière" at bounding box center [515, 175] width 82 height 12
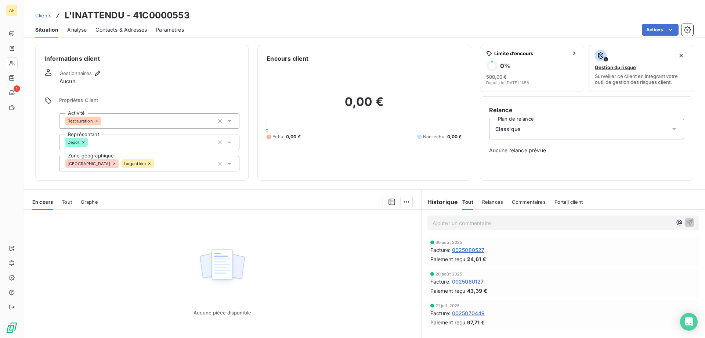
click at [39, 16] on span "Clients" at bounding box center [43, 15] width 16 height 6
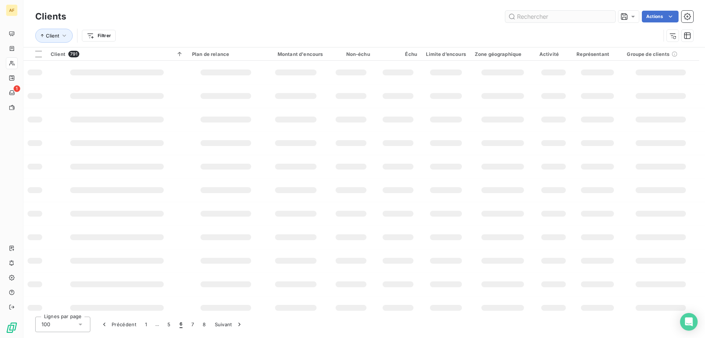
click at [547, 19] on input "text" at bounding box center [561, 17] width 110 height 12
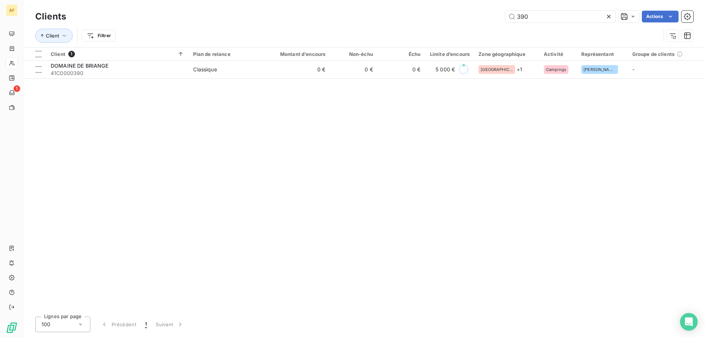
type input "390"
click at [119, 76] on span "41C0000390" at bounding box center [118, 72] width 134 height 7
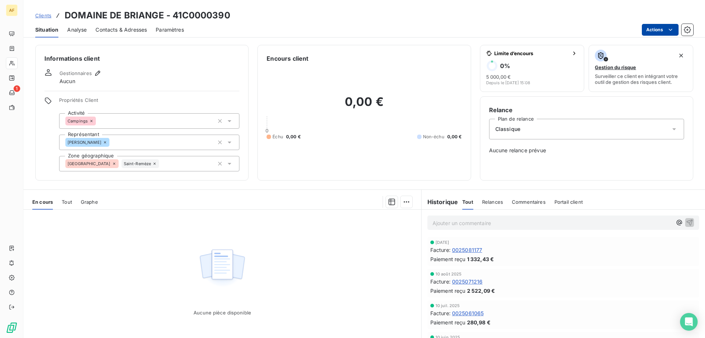
click at [665, 32] on html "AF 1 Clients DOMAINE DE BRIANGE - 41C0000390 Situation Analyse Contacts & Adres…" at bounding box center [352, 169] width 705 height 338
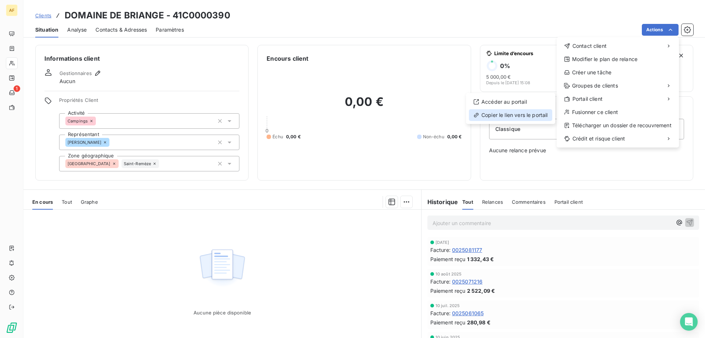
click at [535, 113] on div "Copier le lien vers le portail" at bounding box center [510, 115] width 83 height 12
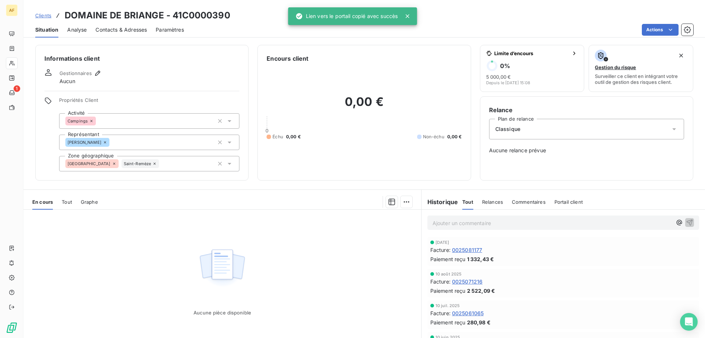
click at [39, 16] on span "Clients" at bounding box center [43, 15] width 16 height 6
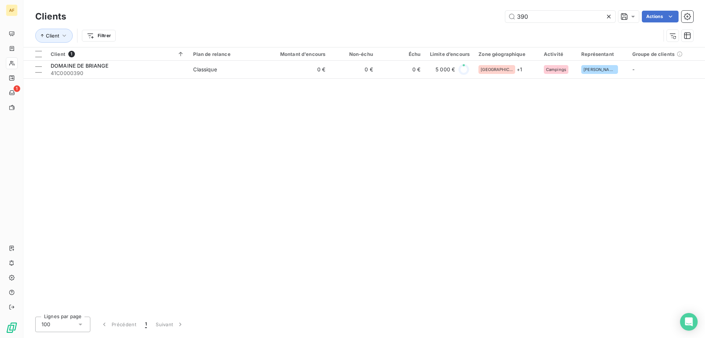
drag, startPoint x: 550, startPoint y: 16, endPoint x: 326, endPoint y: 21, distance: 223.8
click at [326, 21] on div "390 Actions" at bounding box center [384, 17] width 619 height 12
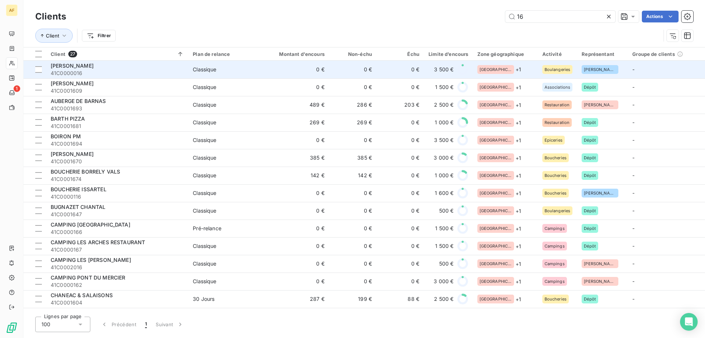
type input "16"
click at [268, 63] on td "0 €" at bounding box center [298, 70] width 64 height 18
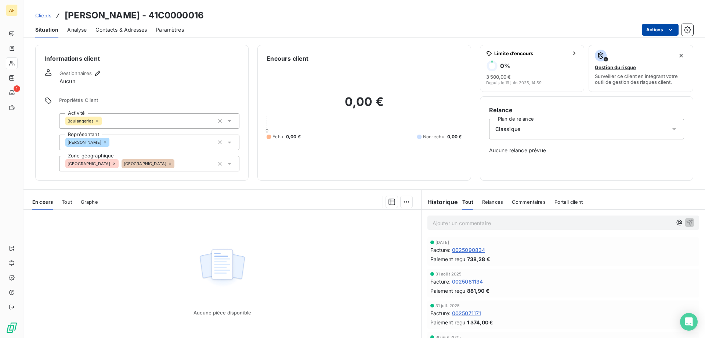
click at [655, 30] on html "AF 1 Clients ALONSO BOULANGERIE - 41C0000016 Situation Analyse Contacts & Adres…" at bounding box center [352, 169] width 705 height 338
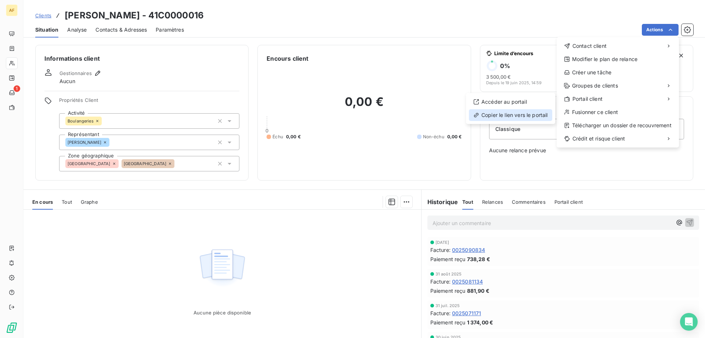
click at [518, 115] on div "Copier le lien vers le portail" at bounding box center [510, 115] width 83 height 12
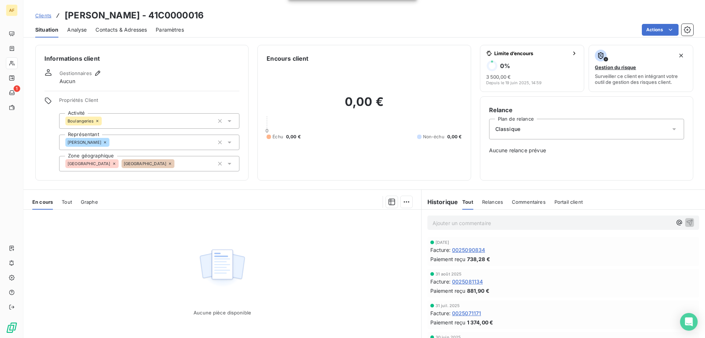
click at [41, 14] on span "Clients" at bounding box center [43, 15] width 16 height 6
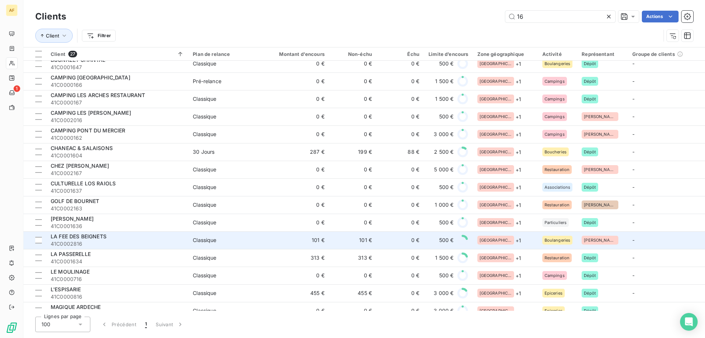
scroll to position [227, 0]
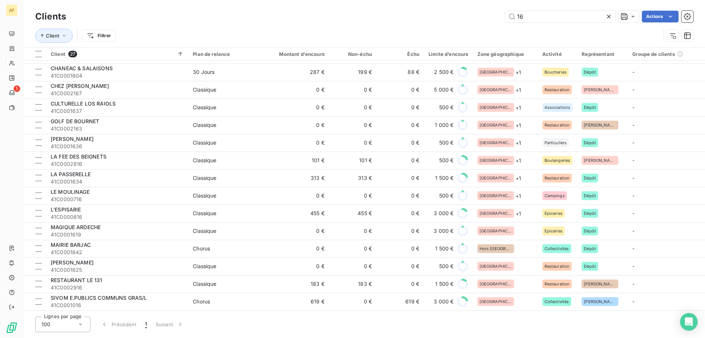
click at [607, 16] on icon at bounding box center [609, 16] width 7 height 7
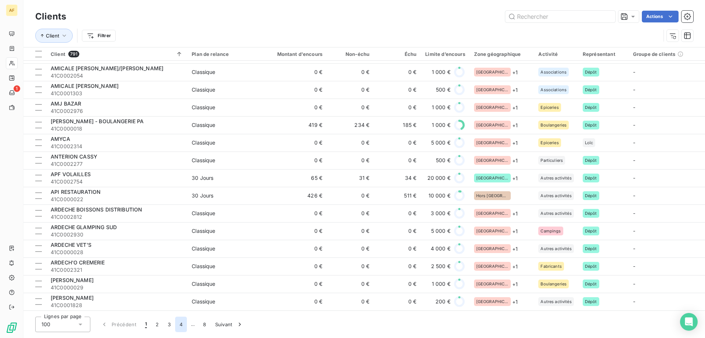
click at [179, 325] on button "4" at bounding box center [181, 323] width 12 height 15
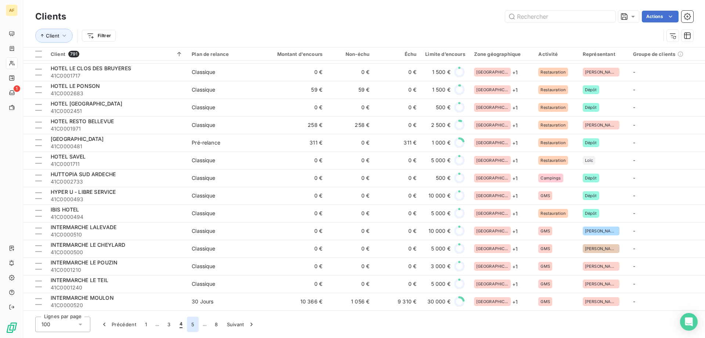
click at [195, 324] on button "5" at bounding box center [193, 323] width 12 height 15
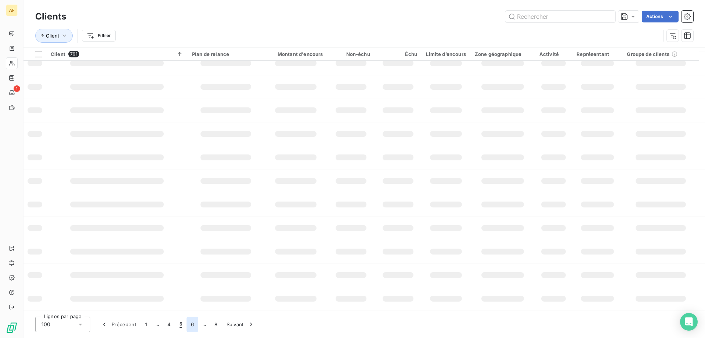
click at [195, 324] on button "6" at bounding box center [193, 323] width 12 height 15
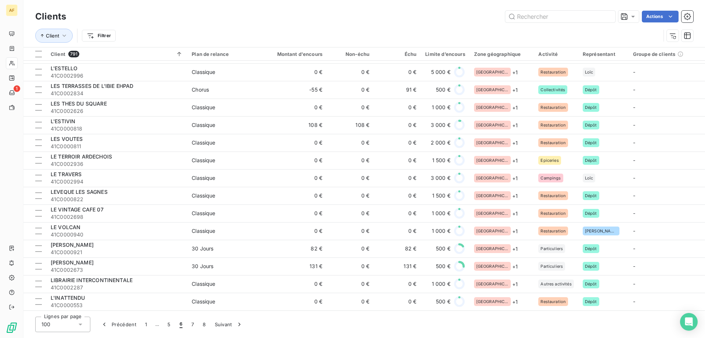
scroll to position [815, 0]
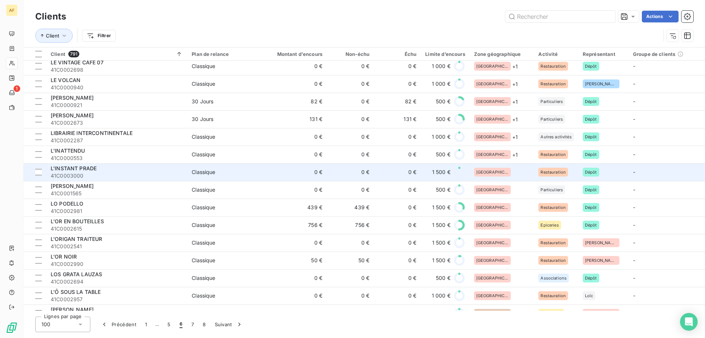
click at [512, 174] on div "[GEOGRAPHIC_DATA]" at bounding box center [502, 172] width 56 height 9
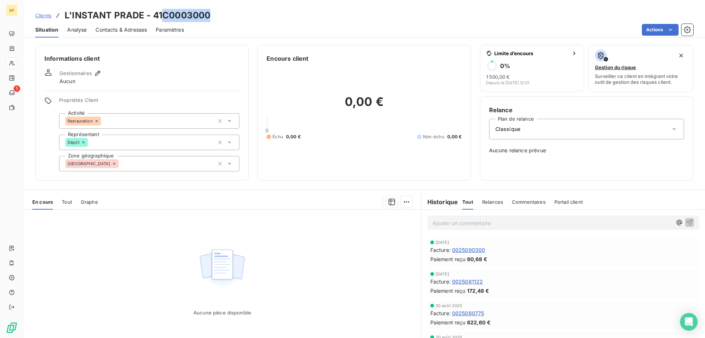
drag, startPoint x: 162, startPoint y: 15, endPoint x: 213, endPoint y: 15, distance: 50.7
click at [213, 15] on div "Clients L'INSTANT PRADE - 41C0003000" at bounding box center [365, 15] width 682 height 13
click at [158, 162] on div "[GEOGRAPHIC_DATA]" at bounding box center [149, 163] width 180 height 15
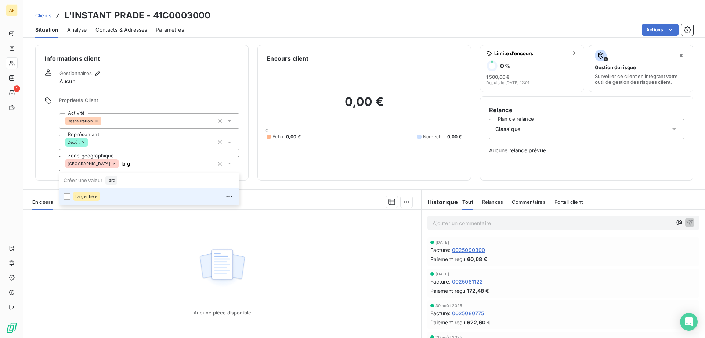
click at [101, 195] on div "Largentière" at bounding box center [154, 196] width 162 height 12
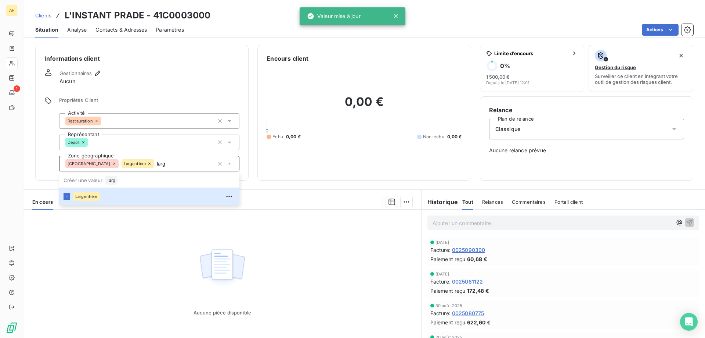
type input "larg"
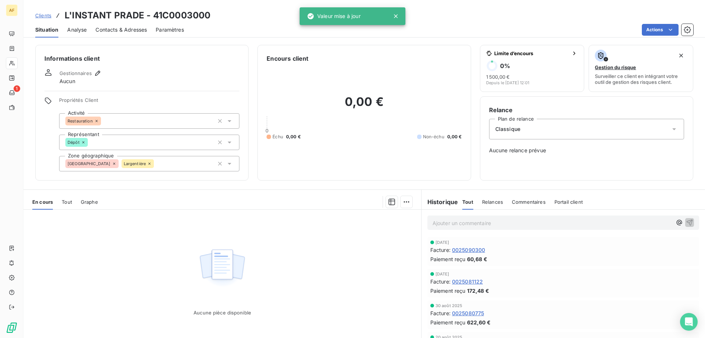
click at [108, 262] on div "Aucune pièce disponible" at bounding box center [223, 279] width 398 height 141
click at [45, 14] on span "Clients" at bounding box center [43, 15] width 16 height 6
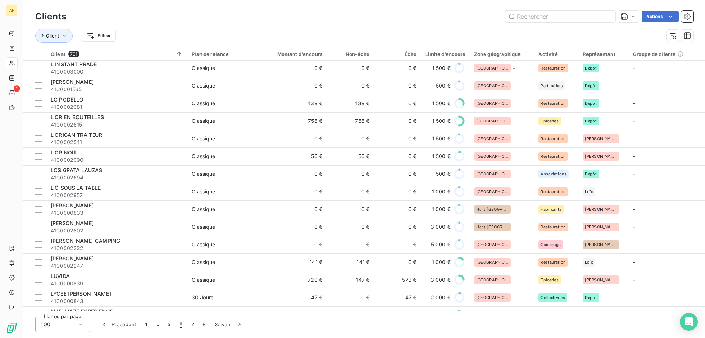
scroll to position [845, 0]
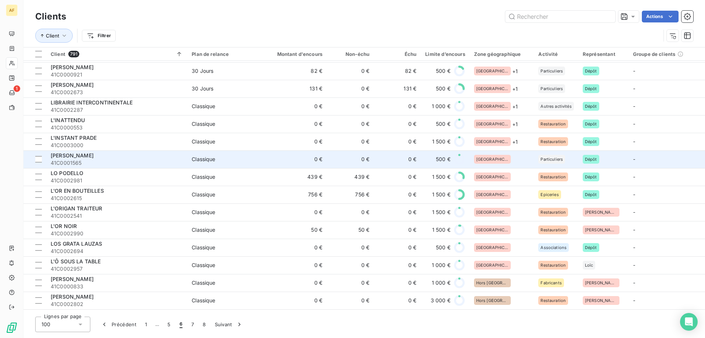
click at [514, 161] on div "[GEOGRAPHIC_DATA]" at bounding box center [502, 159] width 56 height 9
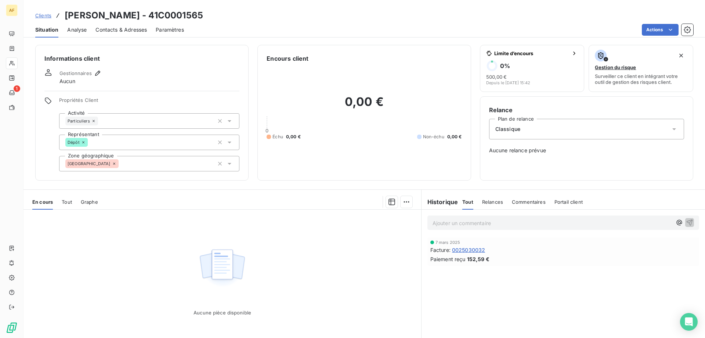
drag, startPoint x: 158, startPoint y: 12, endPoint x: 228, endPoint y: 18, distance: 70.1
click at [228, 18] on div "Clients LIOGIER MICHEL - 41C0001565" at bounding box center [365, 15] width 682 height 13
click at [172, 165] on div "[GEOGRAPHIC_DATA]" at bounding box center [149, 163] width 180 height 15
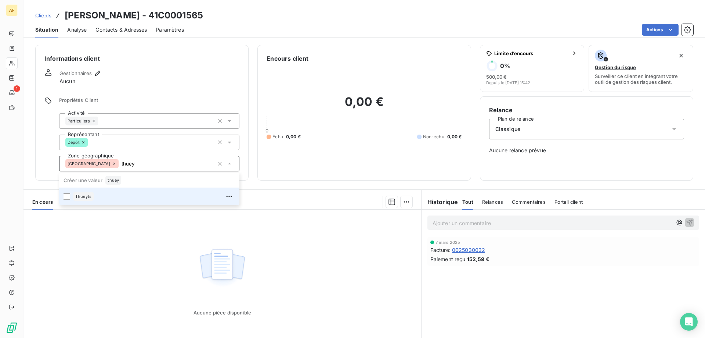
click at [154, 201] on div "Thueyts" at bounding box center [154, 196] width 162 height 12
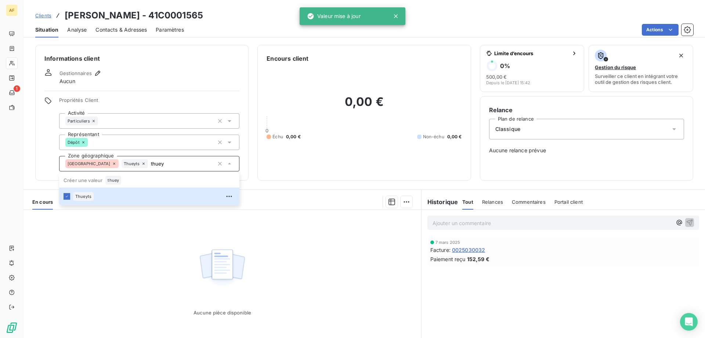
type input "thuey"
click at [152, 251] on div "Aucune pièce disponible" at bounding box center [223, 279] width 398 height 141
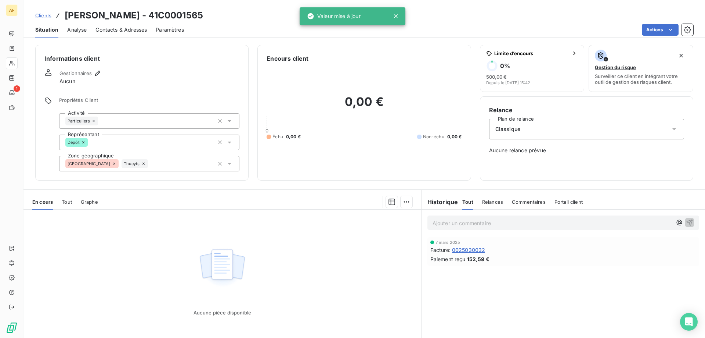
click at [47, 17] on span "Clients" at bounding box center [43, 15] width 16 height 6
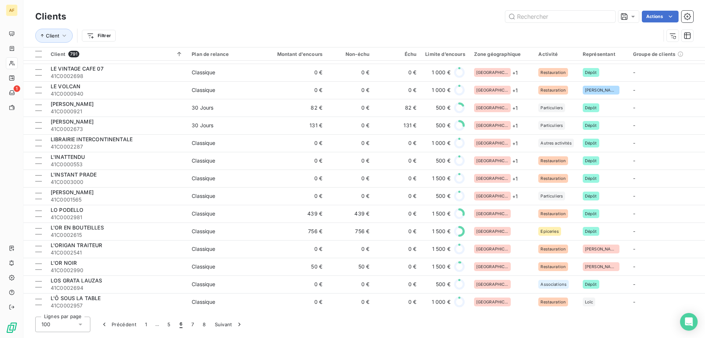
scroll to position [845, 0]
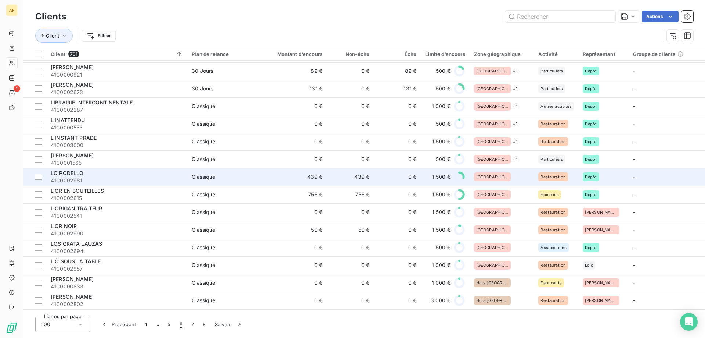
click at [501, 173] on div "[GEOGRAPHIC_DATA]" at bounding box center [502, 176] width 56 height 9
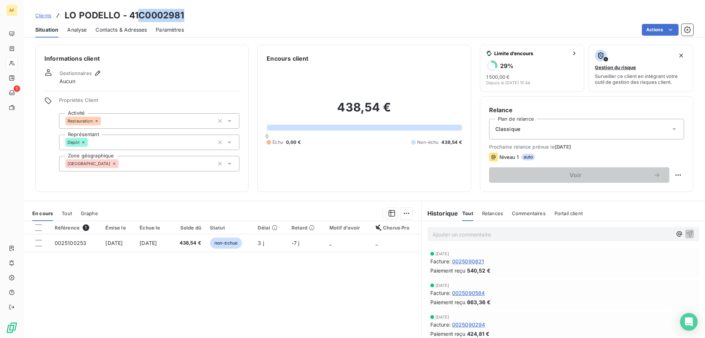
drag, startPoint x: 140, startPoint y: 16, endPoint x: 207, endPoint y: 18, distance: 67.3
click at [195, 15] on div "Clients LO PODELLO - 41C0002981" at bounding box center [365, 15] width 682 height 13
click at [151, 162] on div "[GEOGRAPHIC_DATA]" at bounding box center [149, 163] width 180 height 15
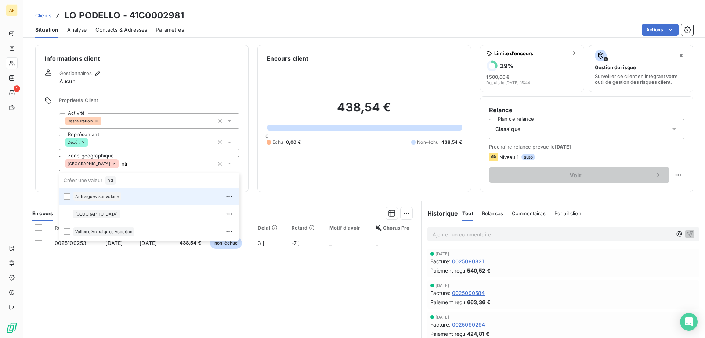
click at [124, 195] on div "Antraigues sur volane" at bounding box center [154, 196] width 162 height 12
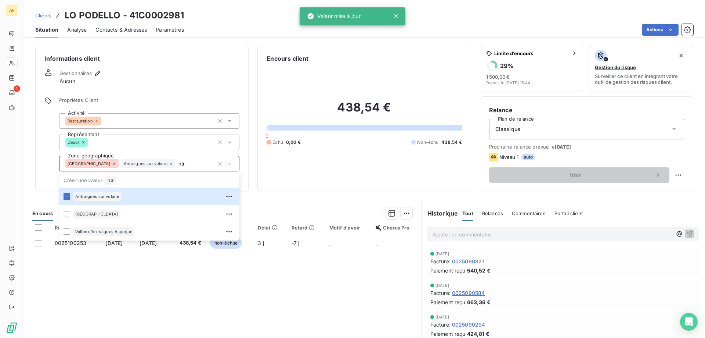
type input "ntr"
click at [122, 294] on div "Référence 1 Émise le Échue le Solde dû Statut Délai Retard Motif d'avoir Chorus…" at bounding box center [223, 291] width 398 height 141
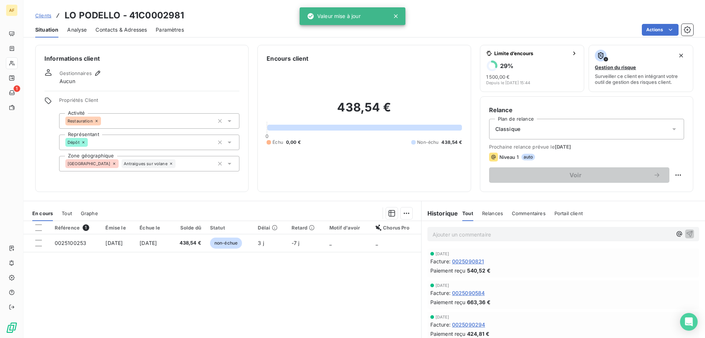
click at [43, 15] on span "Clients" at bounding box center [43, 15] width 16 height 6
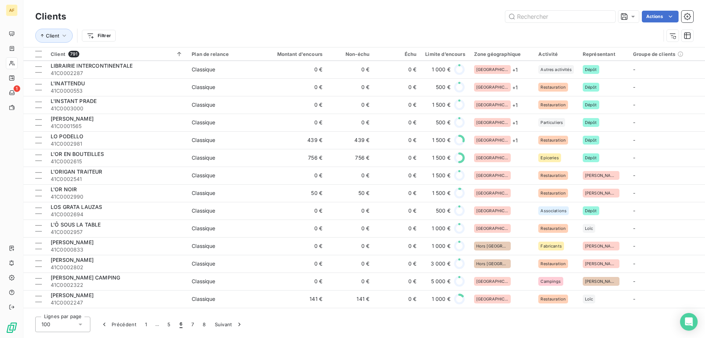
scroll to position [845, 0]
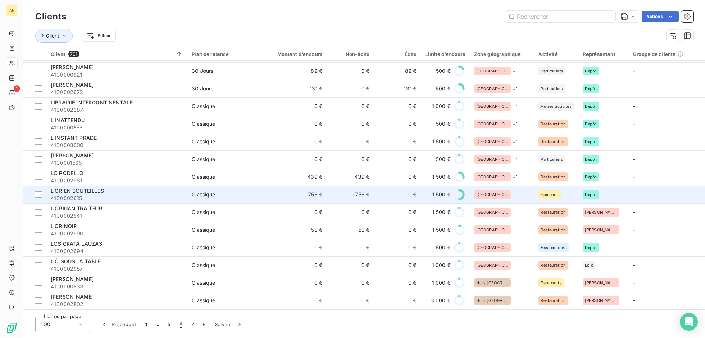
click at [505, 192] on div "[GEOGRAPHIC_DATA]" at bounding box center [502, 194] width 56 height 9
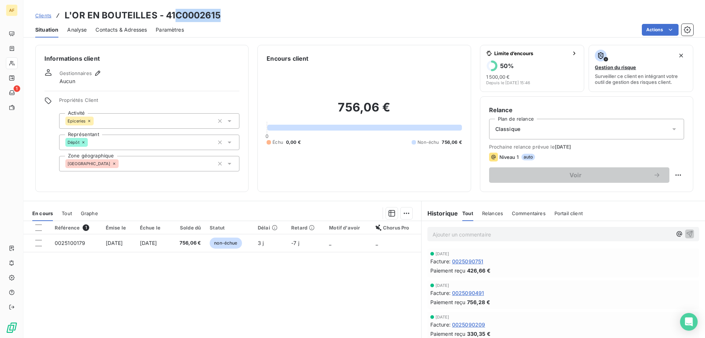
drag, startPoint x: 178, startPoint y: 11, endPoint x: 222, endPoint y: 14, distance: 43.8
click at [222, 14] on div "Clients L'OR EN BOUTEILLES - 41C0002615" at bounding box center [365, 15] width 682 height 13
click at [163, 163] on div "[GEOGRAPHIC_DATA]" at bounding box center [149, 163] width 180 height 15
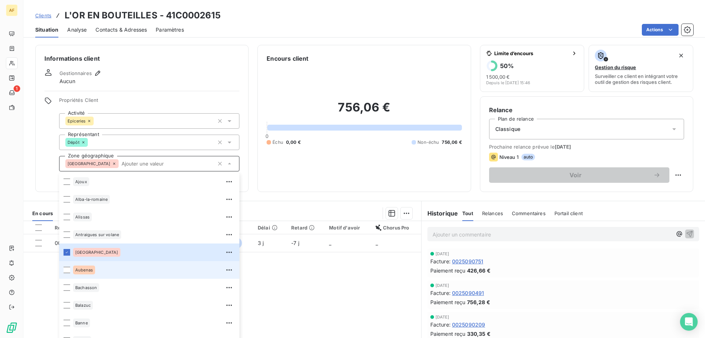
click at [89, 271] on span "Aubenas" at bounding box center [84, 269] width 18 height 4
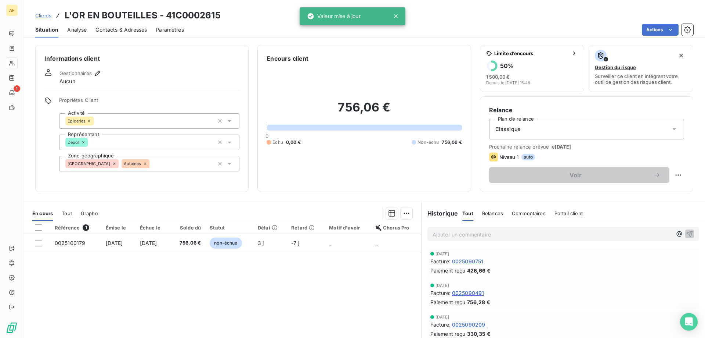
click at [295, 304] on div "Référence 1 Émise le Échue le Solde dû Statut Délai Retard Motif d'avoir Chorus…" at bounding box center [223, 291] width 398 height 141
click at [44, 18] on span "Clients" at bounding box center [43, 15] width 16 height 6
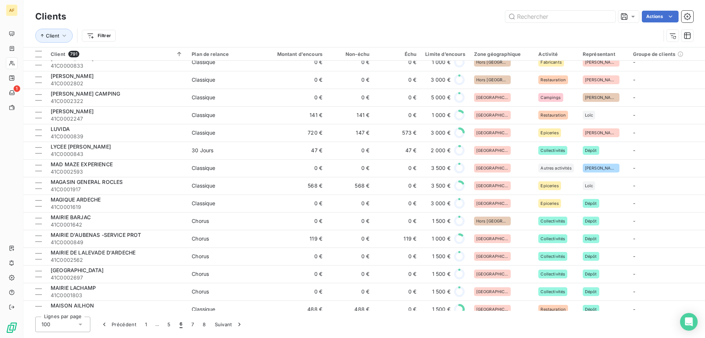
scroll to position [882, 0]
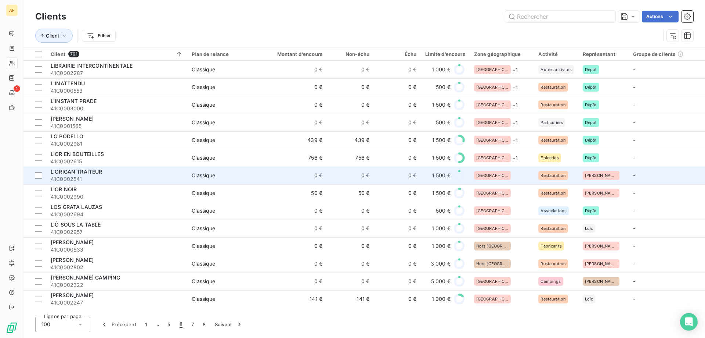
click at [510, 173] on div "[GEOGRAPHIC_DATA]" at bounding box center [502, 175] width 56 height 9
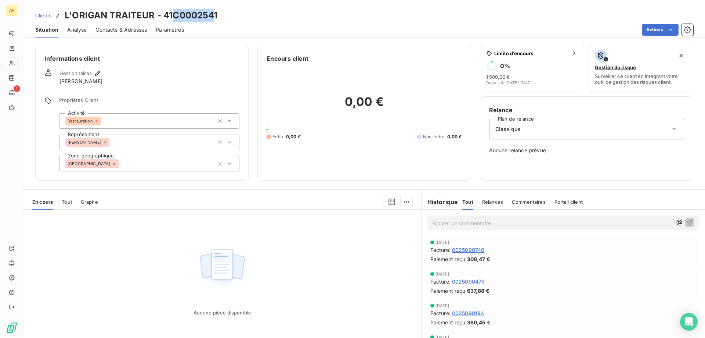
drag, startPoint x: 175, startPoint y: 17, endPoint x: 250, endPoint y: 12, distance: 75.5
click at [250, 12] on div "Clients L'ORIGAN TRAITEUR - 41C0002541" at bounding box center [365, 15] width 682 height 13
click at [168, 171] on div "Informations client Gestionnaires DAVID VALETTE Propriétés Client Activité Rest…" at bounding box center [141, 113] width 213 height 136
click at [169, 167] on div "[GEOGRAPHIC_DATA]" at bounding box center [149, 163] width 180 height 15
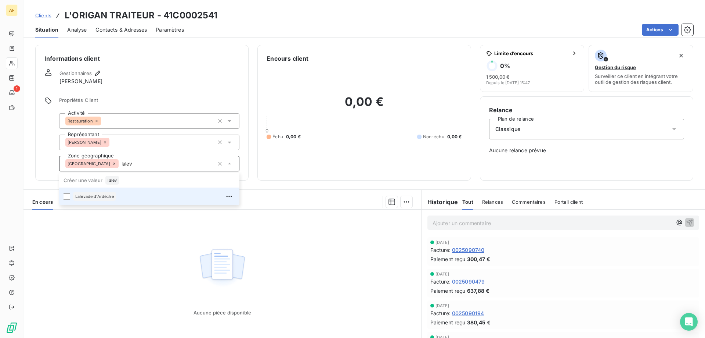
click at [125, 204] on li "Lalevade d'Ardèche" at bounding box center [149, 196] width 180 height 18
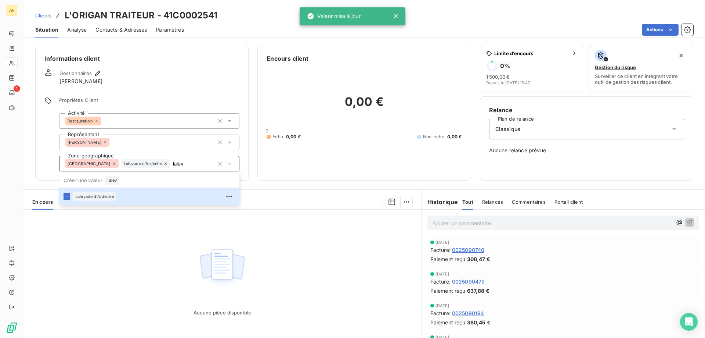
type input "lalev"
click at [129, 270] on div "Aucune pièce disponible" at bounding box center [223, 279] width 398 height 141
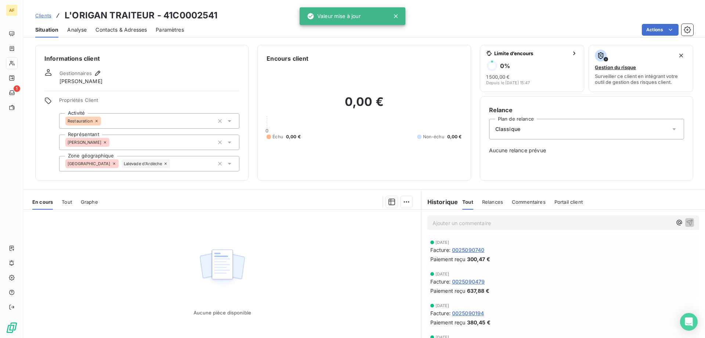
click at [46, 13] on span "Clients" at bounding box center [43, 15] width 16 height 6
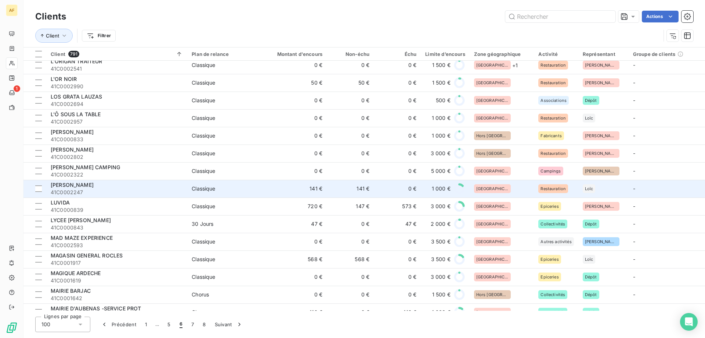
scroll to position [919, 0]
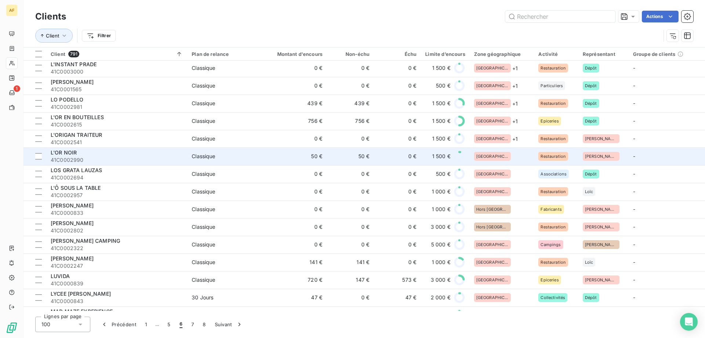
click at [508, 158] on div "[GEOGRAPHIC_DATA]" at bounding box center [502, 156] width 56 height 9
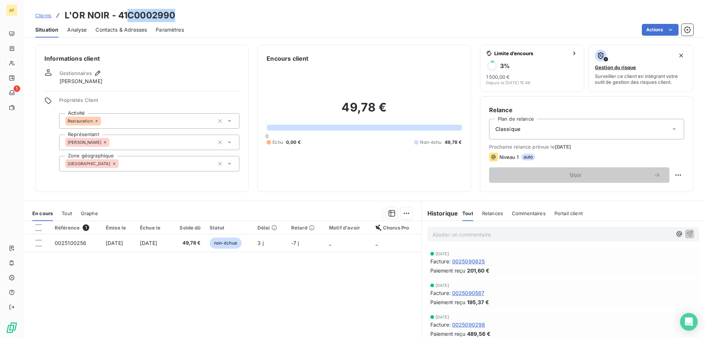
drag, startPoint x: 129, startPoint y: 14, endPoint x: 173, endPoint y: 14, distance: 44.1
click at [173, 14] on h3 "L'OR NOIR - 41C0002990" at bounding box center [120, 15] width 111 height 13
click at [150, 165] on div "[GEOGRAPHIC_DATA]" at bounding box center [149, 163] width 180 height 15
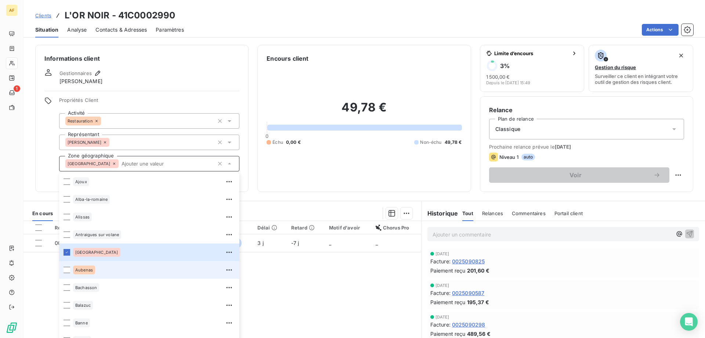
click at [99, 273] on div "Aubenas" at bounding box center [154, 270] width 162 height 12
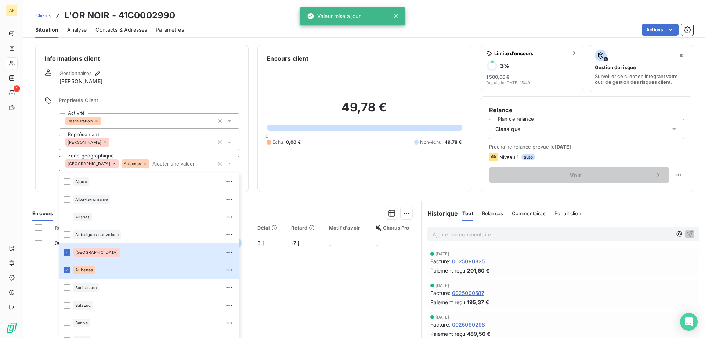
click at [264, 313] on div "Référence 1 Émise le Échue le Solde dû Statut Délai Retard Motif d'avoir Chorus…" at bounding box center [223, 291] width 398 height 141
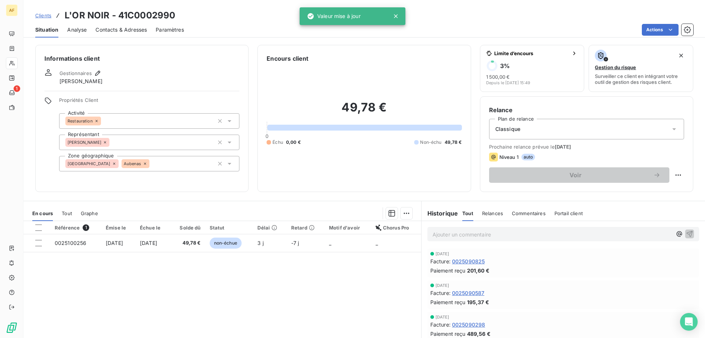
click at [43, 15] on span "Clients" at bounding box center [43, 15] width 16 height 6
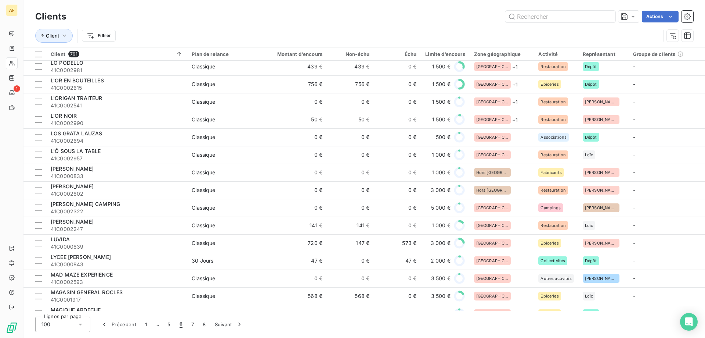
scroll to position [919, 0]
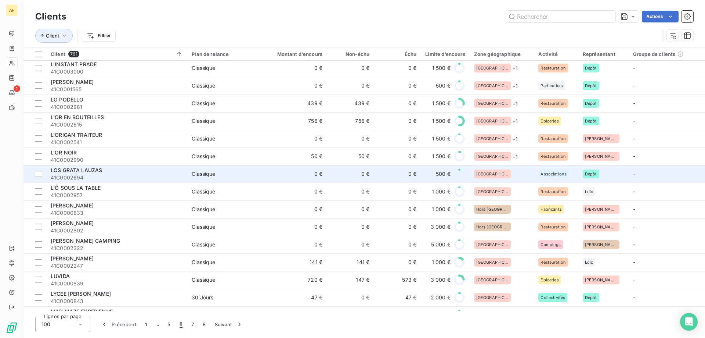
click at [512, 171] on div "[GEOGRAPHIC_DATA]" at bounding box center [502, 173] width 56 height 9
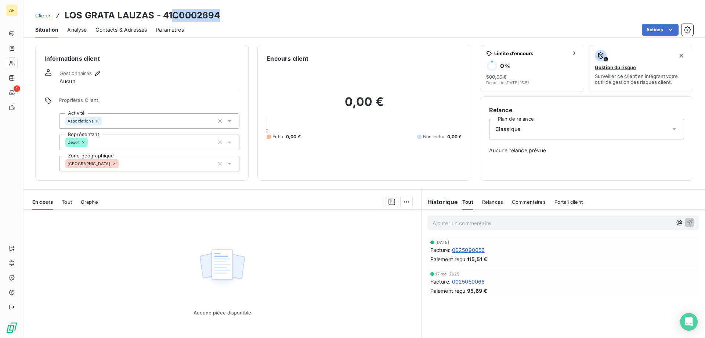
drag, startPoint x: 174, startPoint y: 13, endPoint x: 229, endPoint y: 18, distance: 54.9
click at [229, 18] on div "Clients LOS GRATA LAUZAS - 41C0002694" at bounding box center [365, 15] width 682 height 13
click at [140, 165] on div "[GEOGRAPHIC_DATA]" at bounding box center [149, 163] width 180 height 15
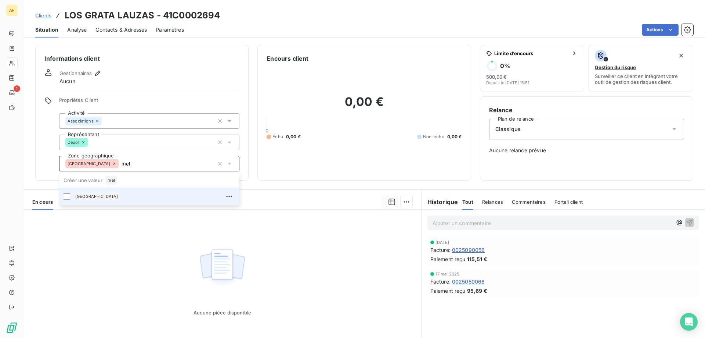
click at [125, 194] on div "[GEOGRAPHIC_DATA][PERSON_NAME]" at bounding box center [154, 196] width 162 height 12
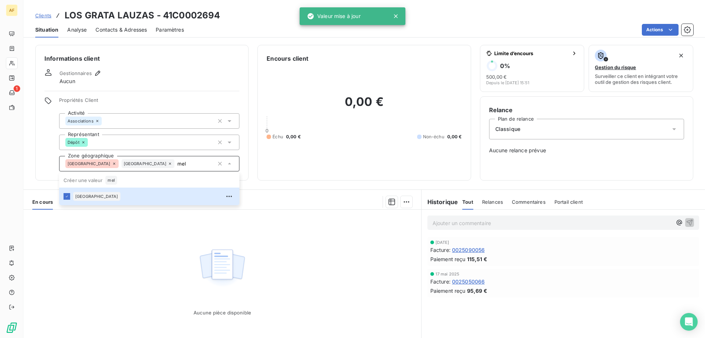
type input "mel"
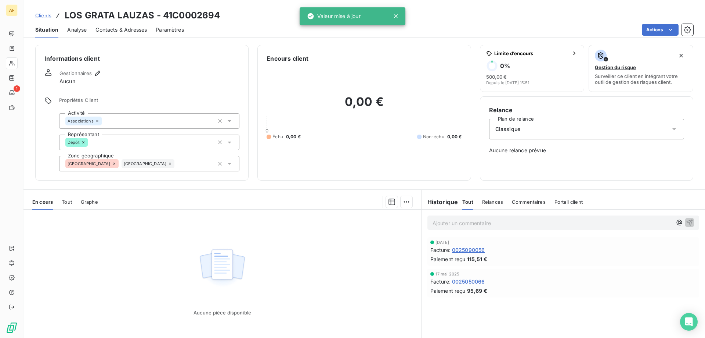
click at [115, 269] on div "Aucune pièce disponible" at bounding box center [223, 279] width 398 height 141
click at [46, 15] on span "Clients" at bounding box center [43, 15] width 16 height 6
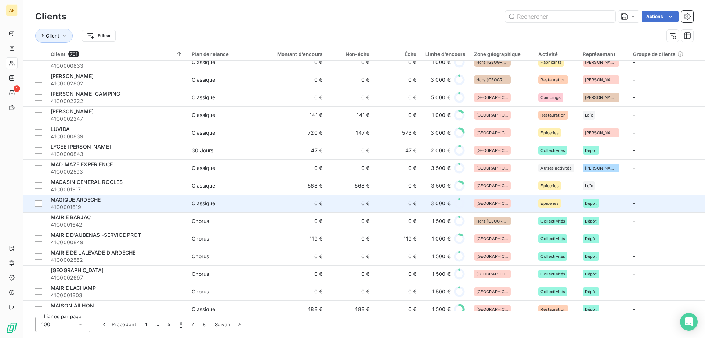
scroll to position [992, 0]
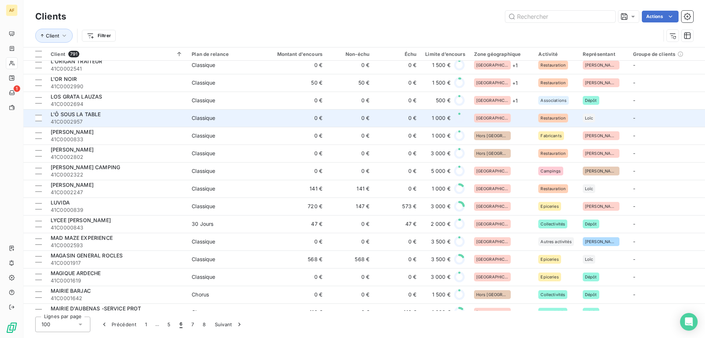
click at [499, 118] on div "[GEOGRAPHIC_DATA]" at bounding box center [502, 118] width 56 height 9
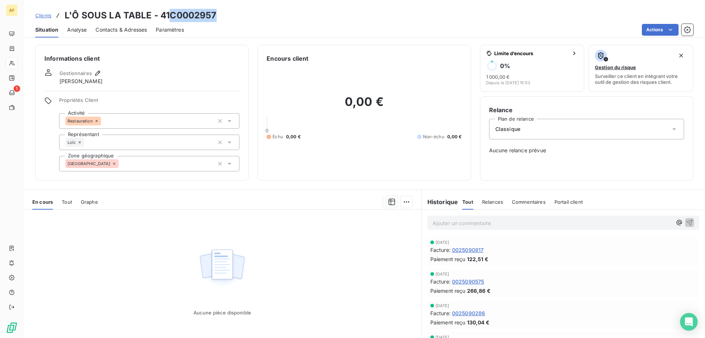
drag, startPoint x: 170, startPoint y: 15, endPoint x: 221, endPoint y: 15, distance: 50.7
click at [221, 15] on div "Clients L'Ô SOUS LA TABLE - 41C0002957" at bounding box center [365, 15] width 682 height 13
click at [170, 165] on div "[GEOGRAPHIC_DATA]" at bounding box center [149, 163] width 180 height 15
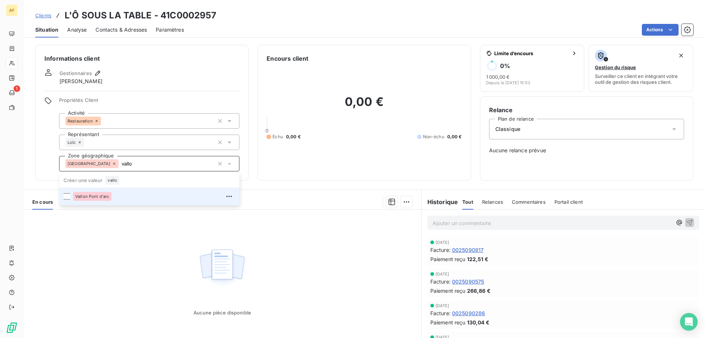
click at [151, 194] on div "Vallon Pont d'arc" at bounding box center [154, 196] width 162 height 12
type input "vallo"
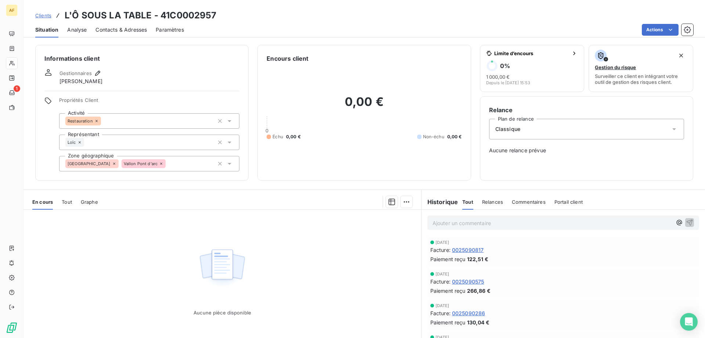
click at [68, 245] on div "Aucune pièce disponible" at bounding box center [223, 279] width 398 height 141
click at [37, 16] on span "Clients" at bounding box center [43, 15] width 16 height 6
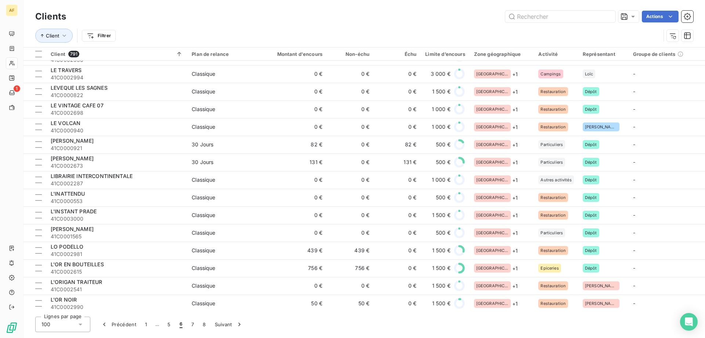
scroll to position [919, 0]
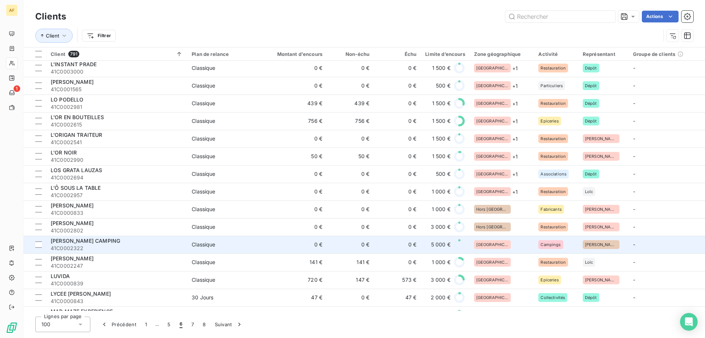
click at [498, 245] on div "[GEOGRAPHIC_DATA]" at bounding box center [502, 244] width 56 height 9
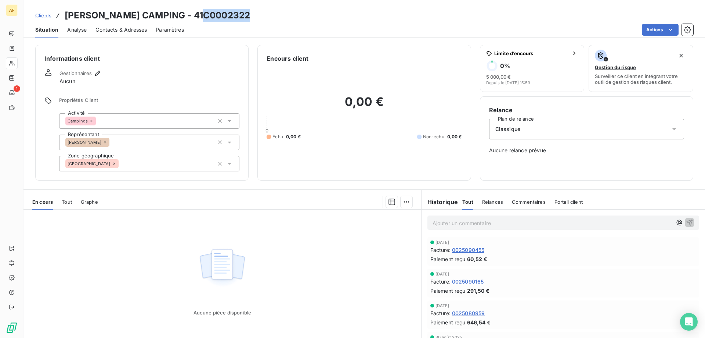
drag, startPoint x: 207, startPoint y: 13, endPoint x: 281, endPoint y: 15, distance: 73.9
click at [281, 15] on div "Clients LOU ROUCHETOU CAMPING - 41C0002322" at bounding box center [365, 15] width 682 height 13
click at [166, 168] on div "[GEOGRAPHIC_DATA]" at bounding box center [149, 163] width 180 height 15
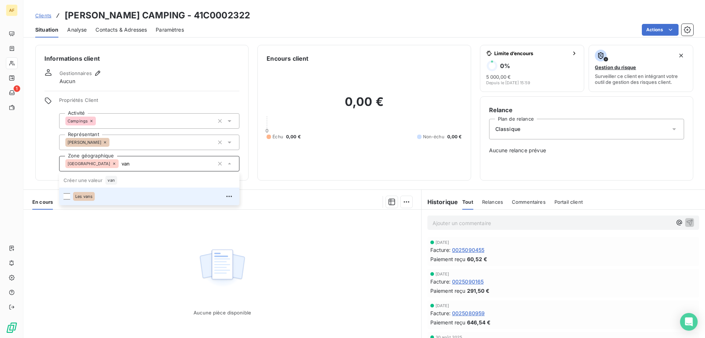
click at [145, 195] on div "Les vans" at bounding box center [154, 196] width 162 height 12
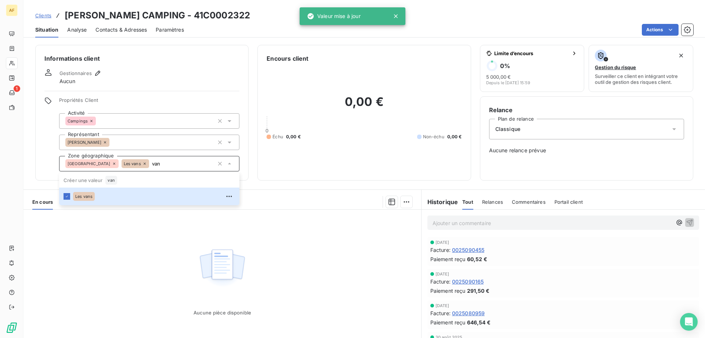
type input "van"
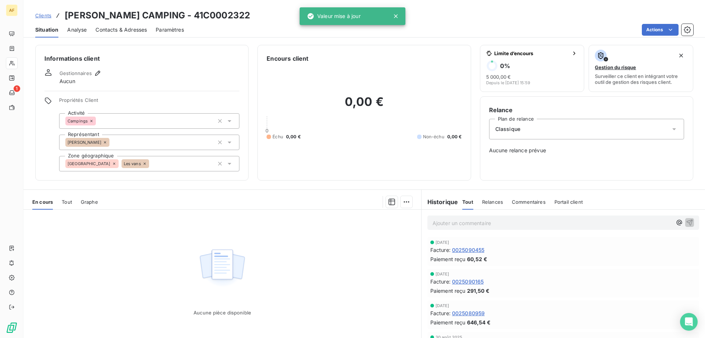
click at [145, 251] on div "Aucune pièce disponible" at bounding box center [223, 279] width 398 height 141
click at [46, 14] on span "Clients" at bounding box center [43, 15] width 16 height 6
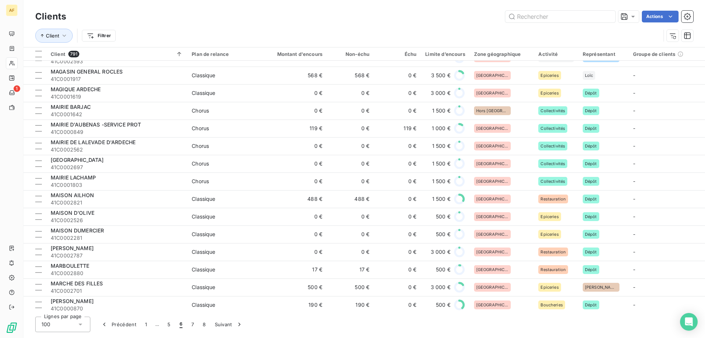
scroll to position [1066, 0]
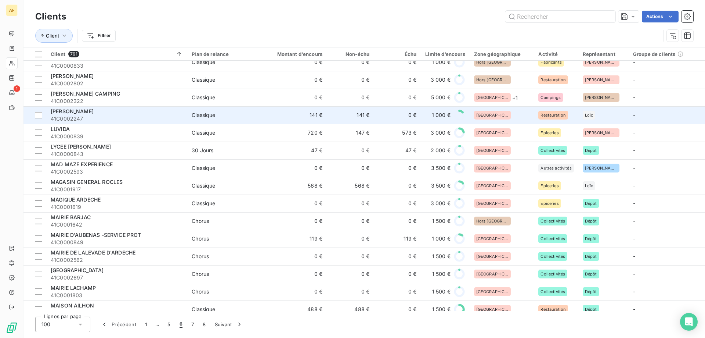
click at [498, 118] on div "[GEOGRAPHIC_DATA]" at bounding box center [502, 115] width 56 height 9
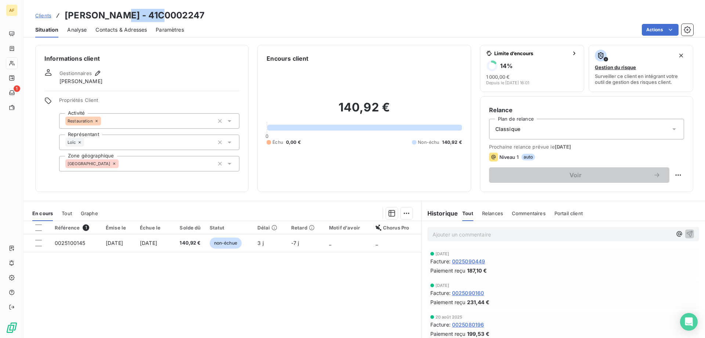
drag, startPoint x: 116, startPoint y: 16, endPoint x: 208, endPoint y: 31, distance: 92.7
click at [197, 9] on div "Clients LULU'S - 41C0002247" at bounding box center [365, 15] width 682 height 13
click at [149, 164] on div "[GEOGRAPHIC_DATA]" at bounding box center [149, 163] width 180 height 15
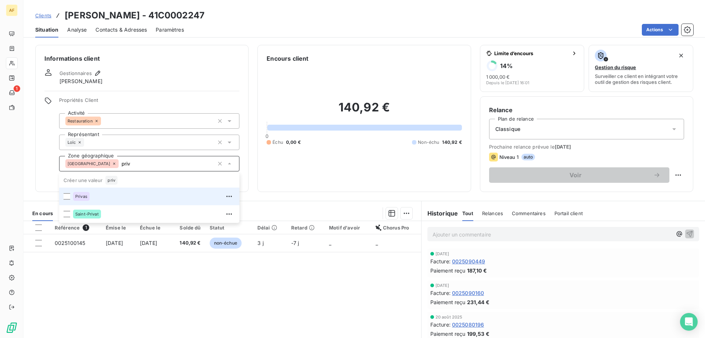
click at [127, 197] on div "Privas" at bounding box center [154, 196] width 162 height 12
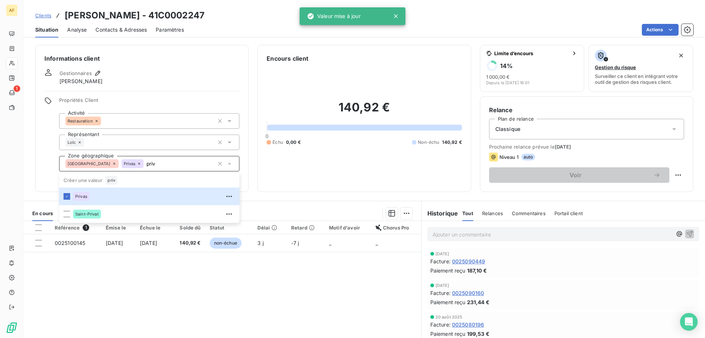
type input "priv"
click at [143, 284] on div "Référence 1 Émise le Échue le Solde dû Statut Délai Retard Motif d'avoir Chorus…" at bounding box center [223, 291] width 398 height 141
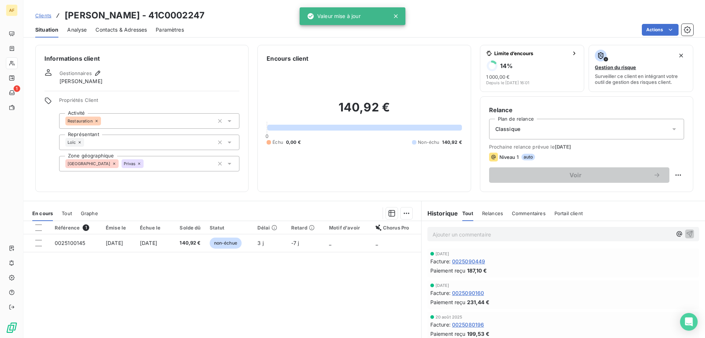
click at [43, 15] on span "Clients" at bounding box center [43, 15] width 16 height 6
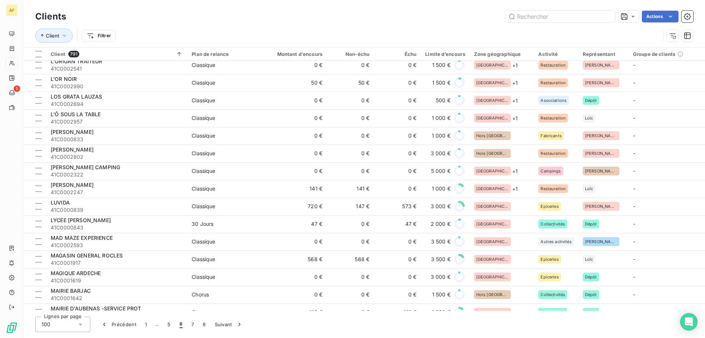
scroll to position [1029, 0]
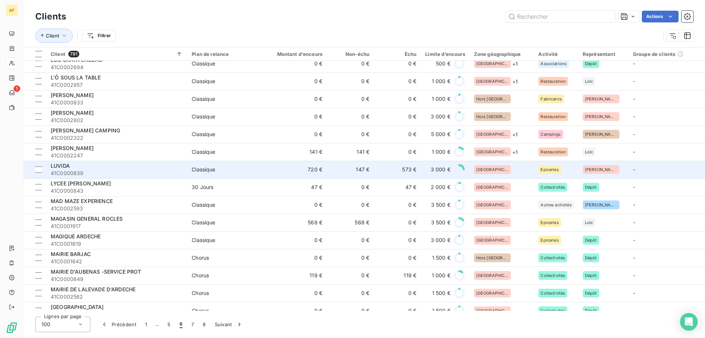
click at [506, 170] on div "[GEOGRAPHIC_DATA]" at bounding box center [502, 169] width 56 height 9
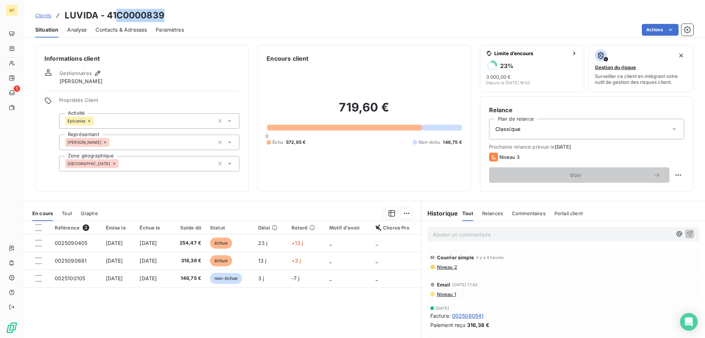
drag, startPoint x: 119, startPoint y: 15, endPoint x: 173, endPoint y: 14, distance: 54.4
click at [174, 14] on div "Clients LUVIDA - 41C0000839" at bounding box center [365, 15] width 682 height 13
click at [140, 165] on div "[GEOGRAPHIC_DATA]" at bounding box center [149, 163] width 180 height 15
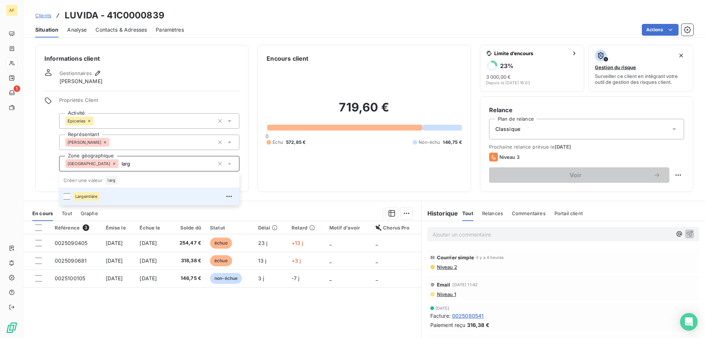
click at [119, 201] on div "Largentière" at bounding box center [154, 196] width 162 height 12
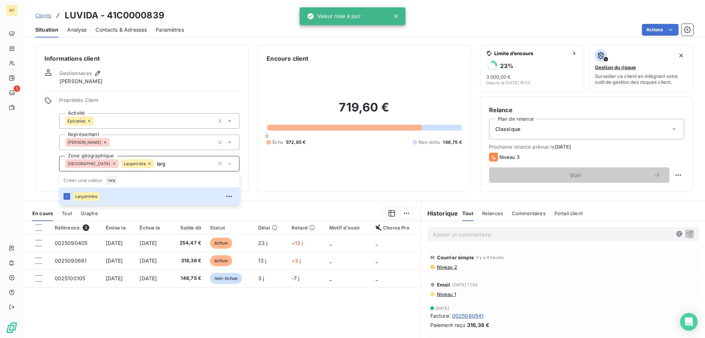
type input "larg"
click at [246, 314] on div "Référence 3 Émise le Échue le Solde dû Statut Délai Retard Motif d'avoir Chorus…" at bounding box center [223, 291] width 398 height 141
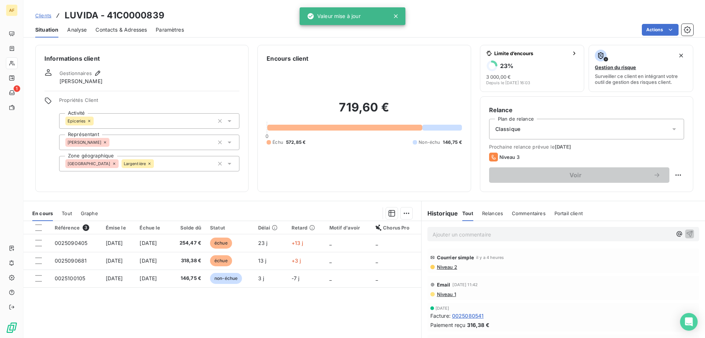
click at [48, 14] on span "Clients" at bounding box center [43, 15] width 16 height 6
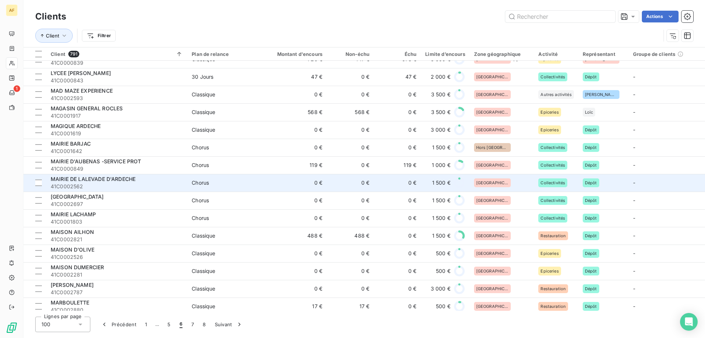
scroll to position [1029, 0]
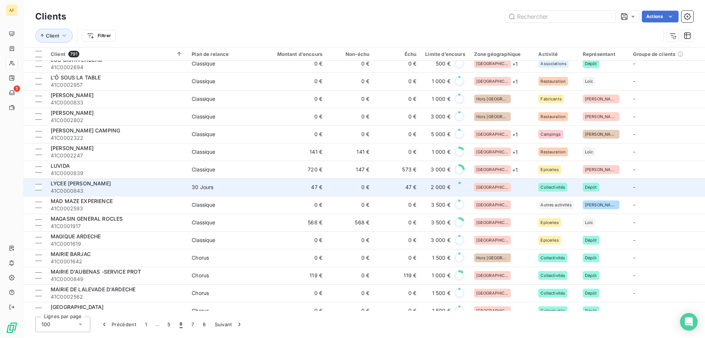
click at [498, 184] on div "[GEOGRAPHIC_DATA]" at bounding box center [502, 187] width 56 height 9
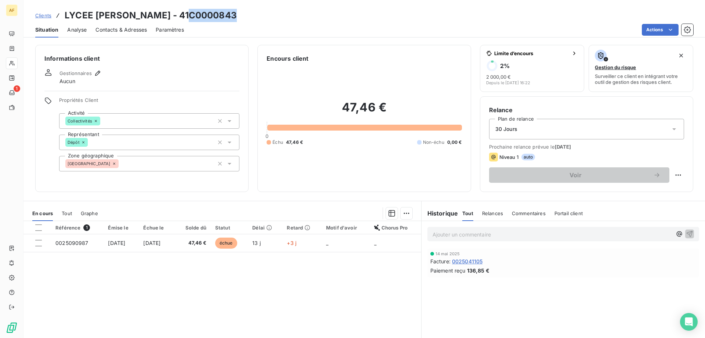
drag, startPoint x: 194, startPoint y: 16, endPoint x: 240, endPoint y: 18, distance: 46.0
click at [240, 18] on div "Clients LYCEE MARCEL GIMOND - 41C0000843" at bounding box center [365, 15] width 682 height 13
click at [141, 167] on div "[GEOGRAPHIC_DATA]" at bounding box center [149, 163] width 180 height 15
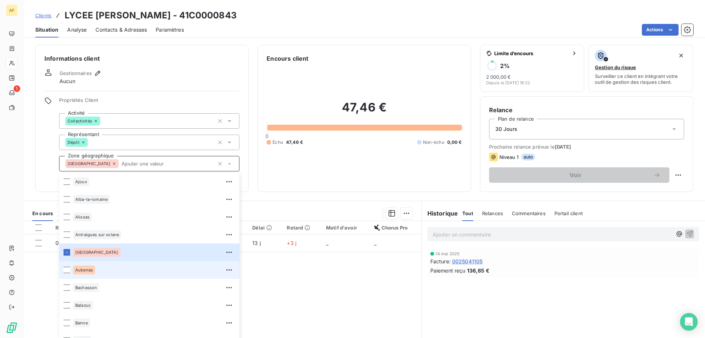
click at [104, 267] on div "Aubenas" at bounding box center [154, 270] width 162 height 12
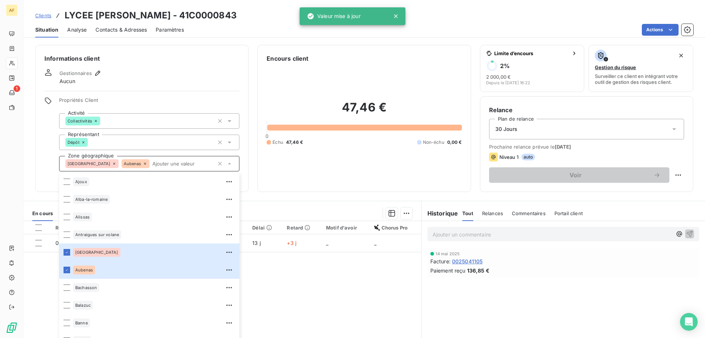
click at [320, 312] on div "Référence 1 Émise le Échue le Solde dû Statut Délai Retard Motif d'avoir Chorus…" at bounding box center [223, 291] width 398 height 141
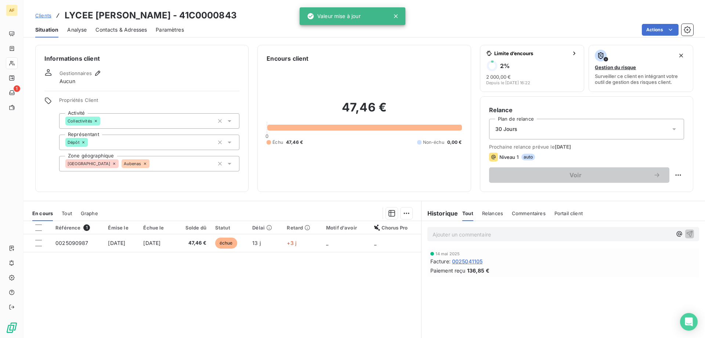
click at [50, 17] on span "Clients" at bounding box center [43, 15] width 16 height 6
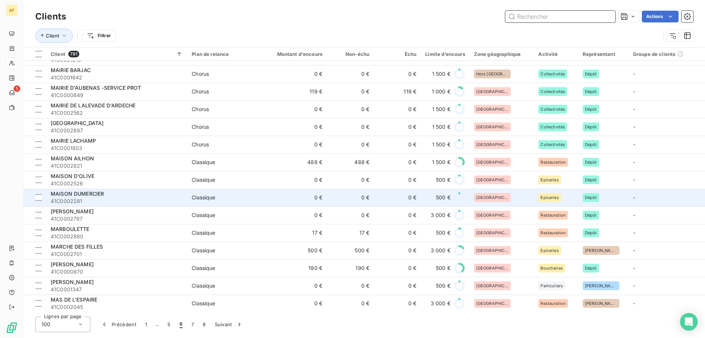
scroll to position [1102, 0]
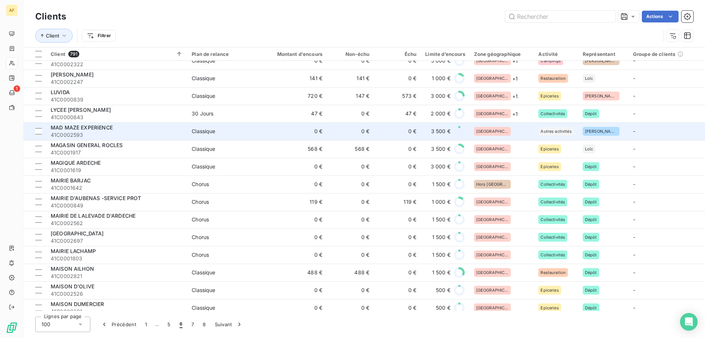
click at [496, 132] on div "[GEOGRAPHIC_DATA]" at bounding box center [502, 131] width 56 height 9
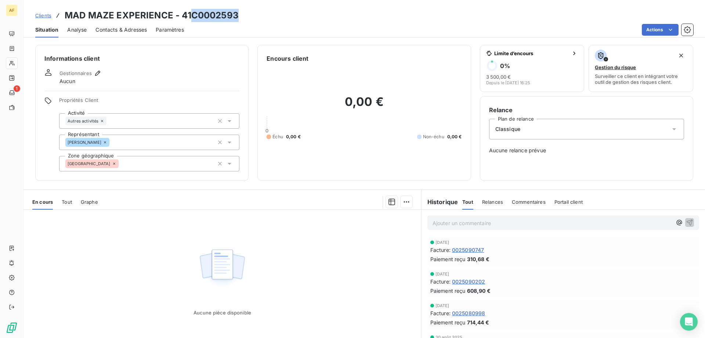
drag, startPoint x: 192, startPoint y: 13, endPoint x: 256, endPoint y: 15, distance: 64.3
click at [256, 15] on div "Clients MAD MAZE EXPERIENCE - 41C0002593" at bounding box center [365, 15] width 682 height 13
click at [144, 163] on div "[GEOGRAPHIC_DATA]" at bounding box center [149, 163] width 180 height 15
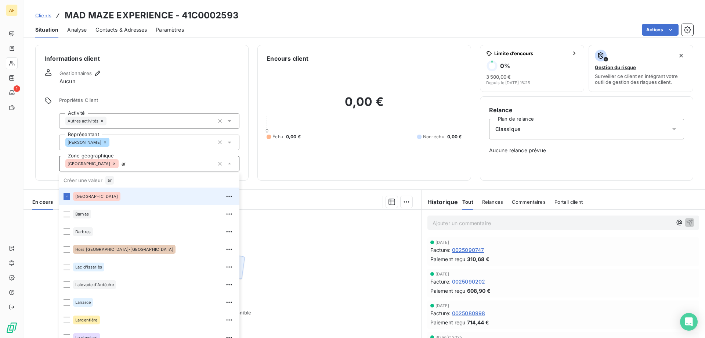
type input "a"
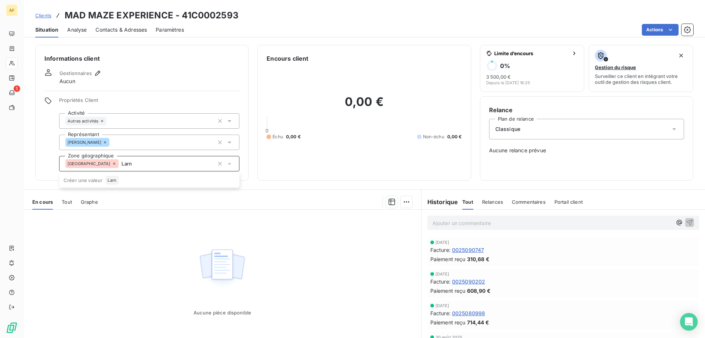
type input "Larn"
click at [316, 233] on div "Aucune pièce disponible" at bounding box center [223, 279] width 398 height 141
click at [126, 167] on div "[GEOGRAPHIC_DATA]" at bounding box center [149, 163] width 180 height 15
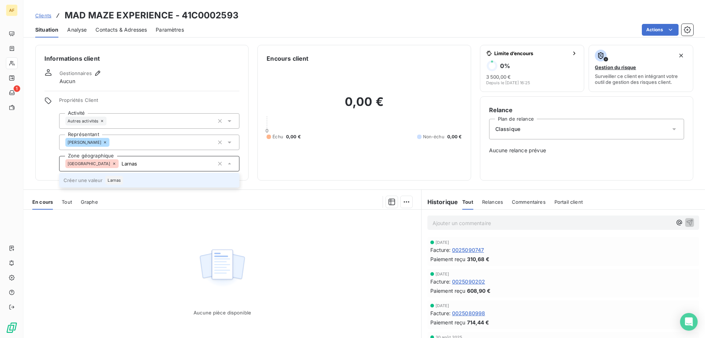
click at [120, 180] on span "Larnas" at bounding box center [114, 180] width 13 height 4
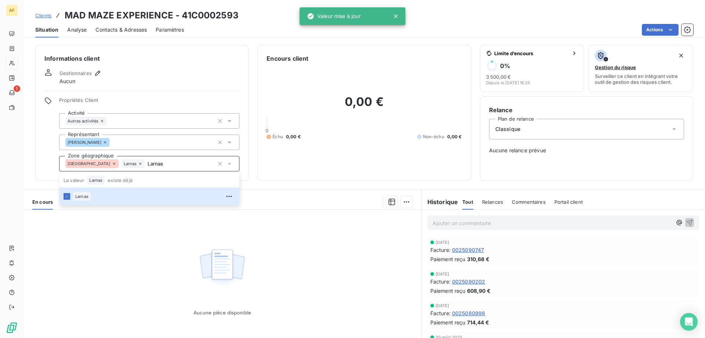
click at [124, 255] on div "Aucune pièce disponible" at bounding box center [223, 279] width 398 height 141
type input "Larnas"
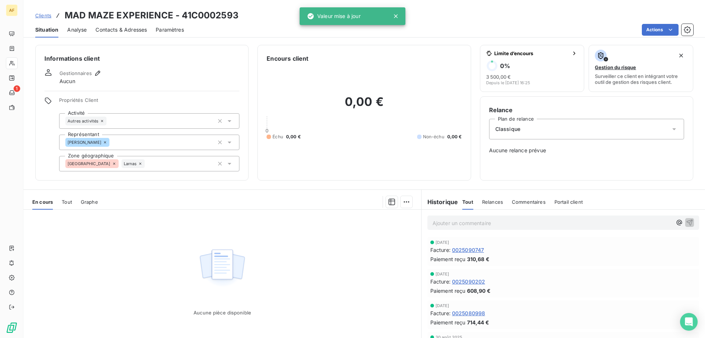
click at [43, 15] on span "Clients" at bounding box center [43, 15] width 16 height 6
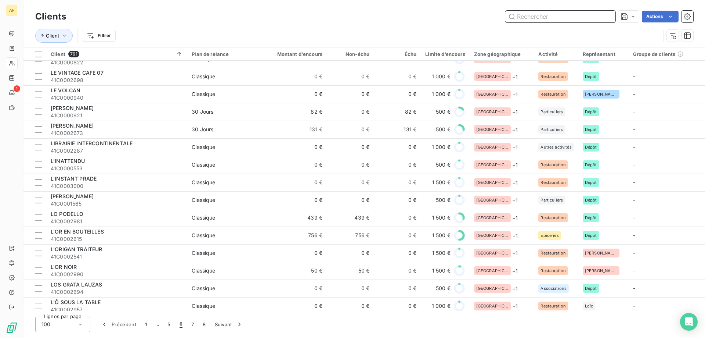
scroll to position [1062, 0]
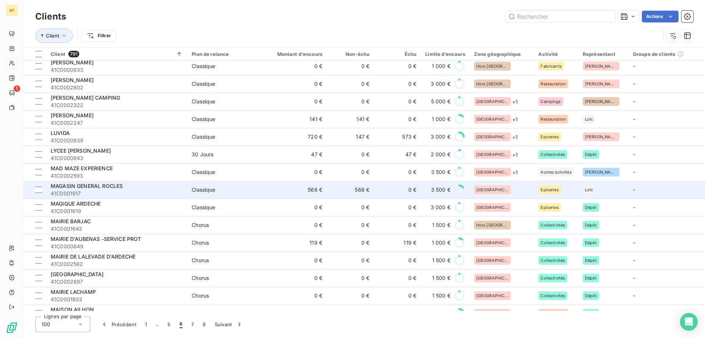
click at [513, 191] on div "[GEOGRAPHIC_DATA]" at bounding box center [502, 189] width 56 height 9
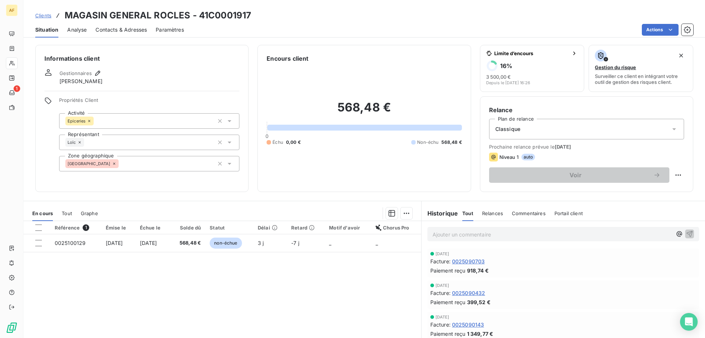
click at [207, 15] on h3 "MAGASIN GENERAL ROCLES - 41C0001917" at bounding box center [158, 15] width 187 height 13
drag, startPoint x: 209, startPoint y: 15, endPoint x: 256, endPoint y: 15, distance: 46.3
click at [256, 15] on div "Clients MAGASIN GENERAL ROCLES - 41C0001917" at bounding box center [365, 15] width 682 height 13
click at [160, 158] on div "[GEOGRAPHIC_DATA]" at bounding box center [149, 163] width 180 height 15
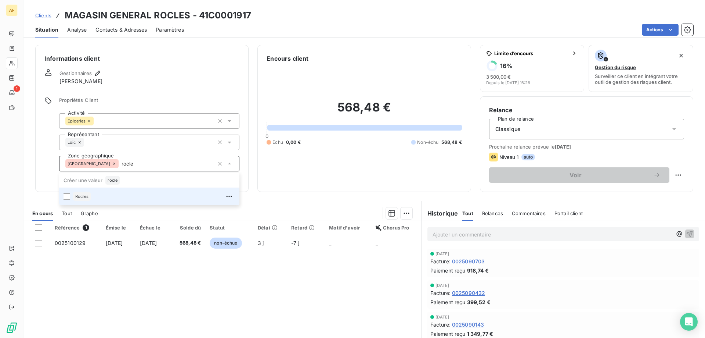
click at [147, 195] on div "Rocles" at bounding box center [154, 196] width 162 height 12
type input "rocle"
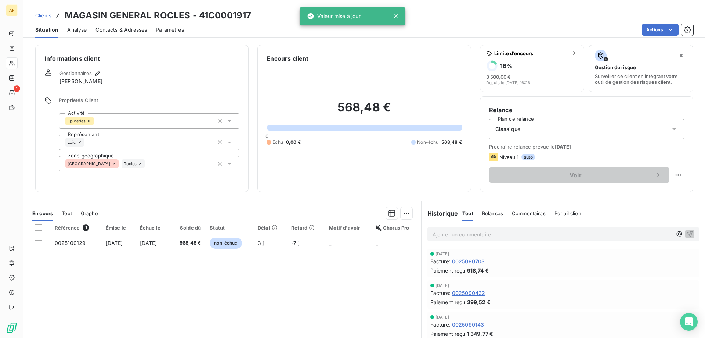
click at [154, 306] on div "Référence 1 Émise le Échue le Solde dû Statut Délai Retard Motif d'avoir Chorus…" at bounding box center [223, 291] width 398 height 141
click at [39, 17] on span "Clients" at bounding box center [43, 15] width 16 height 6
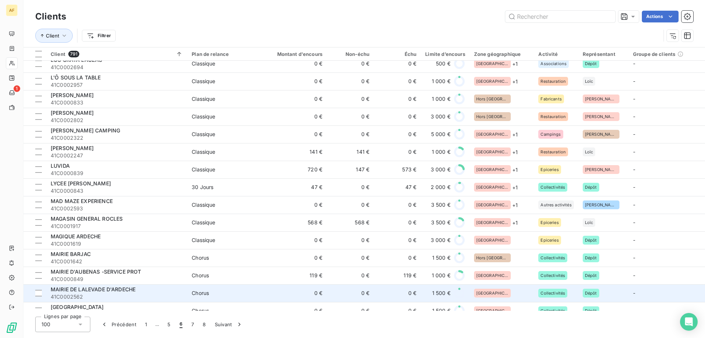
scroll to position [1139, 0]
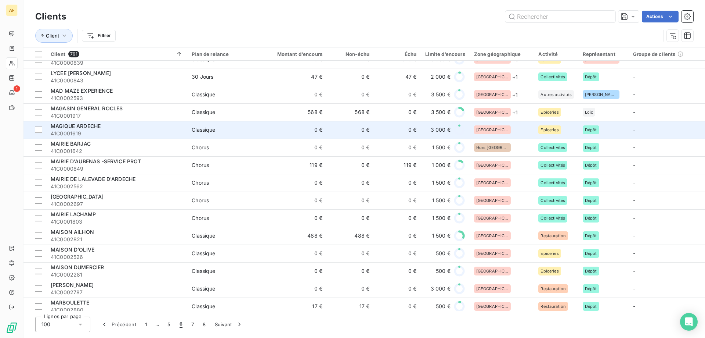
click at [496, 128] on div "[GEOGRAPHIC_DATA]" at bounding box center [502, 129] width 56 height 9
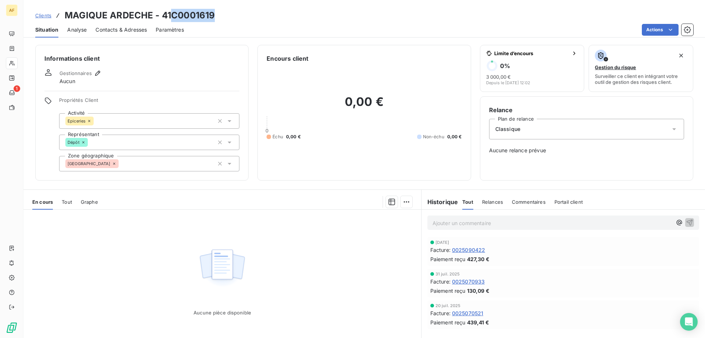
drag, startPoint x: 173, startPoint y: 15, endPoint x: 223, endPoint y: 18, distance: 50.1
click at [223, 18] on div "Clients MAGIQUE ARDECHE - 41C0001619" at bounding box center [365, 15] width 682 height 13
click at [160, 164] on div "[GEOGRAPHIC_DATA]" at bounding box center [149, 163] width 180 height 15
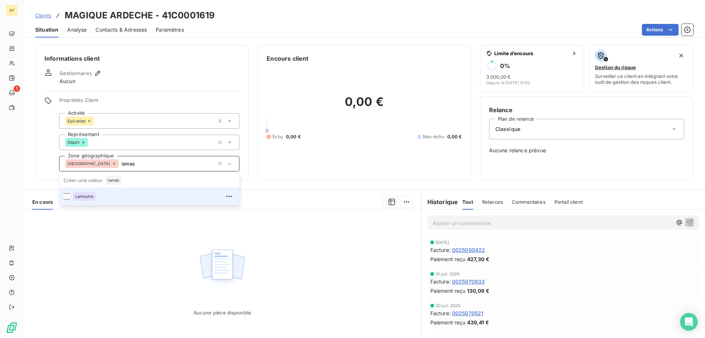
click at [126, 202] on div "Lamastre" at bounding box center [154, 196] width 162 height 12
click at [115, 291] on div "Aucune pièce disponible" at bounding box center [223, 279] width 398 height 141
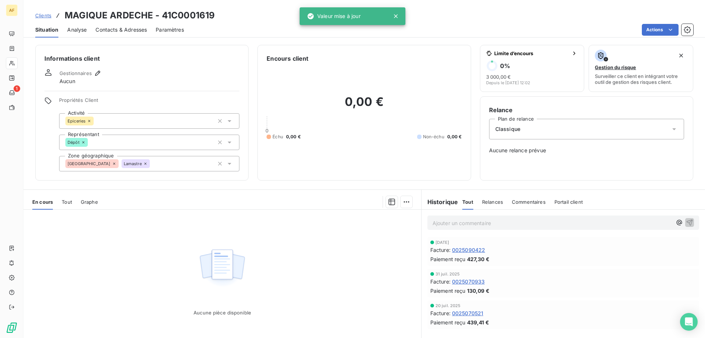
type input "lamas"
click at [43, 12] on span "Clients" at bounding box center [43, 15] width 16 height 6
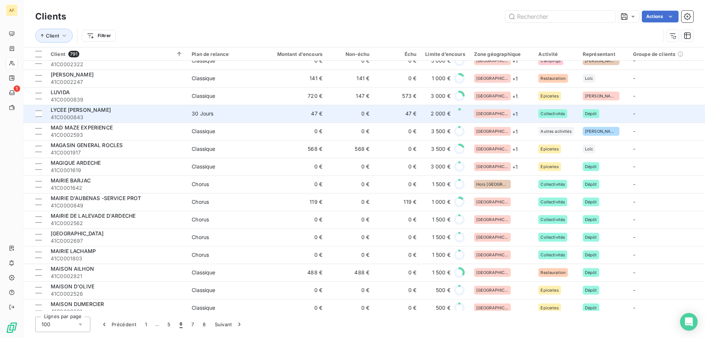
scroll to position [1139, 0]
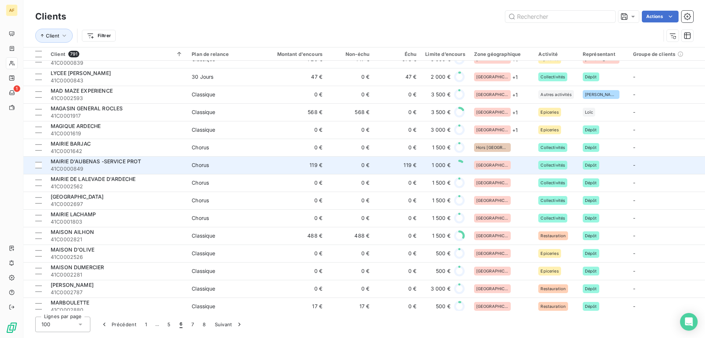
click at [494, 162] on div "[GEOGRAPHIC_DATA]" at bounding box center [492, 165] width 37 height 9
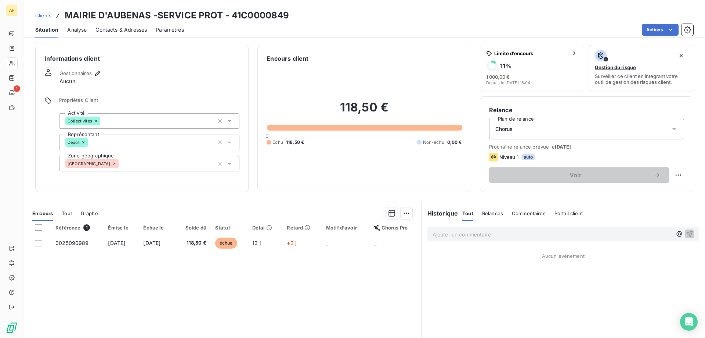
click at [155, 154] on div "Propriétés Client Activité Collectivités Représentant Dépôt Zone géographique A…" at bounding box center [149, 134] width 180 height 74
click at [154, 162] on div "[GEOGRAPHIC_DATA]" at bounding box center [149, 163] width 180 height 15
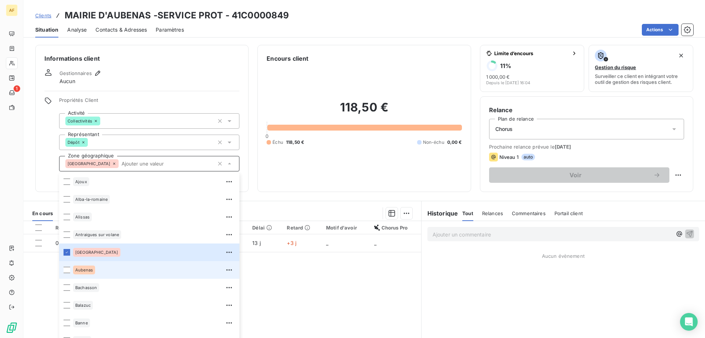
click at [97, 269] on div "Aubenas" at bounding box center [154, 270] width 162 height 12
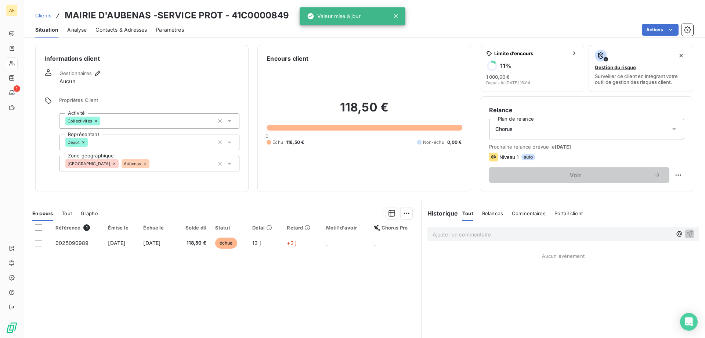
click at [46, 15] on span "Clients" at bounding box center [43, 15] width 16 height 6
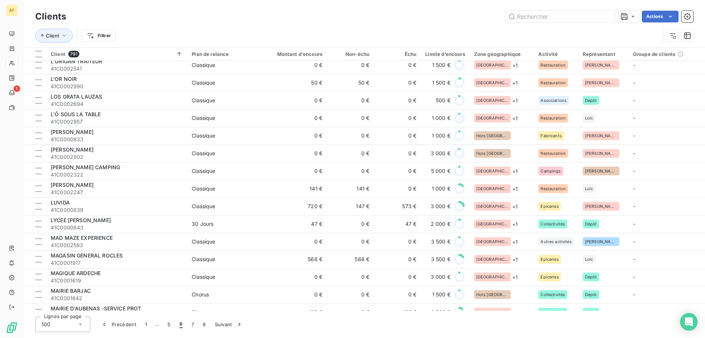
scroll to position [1066, 0]
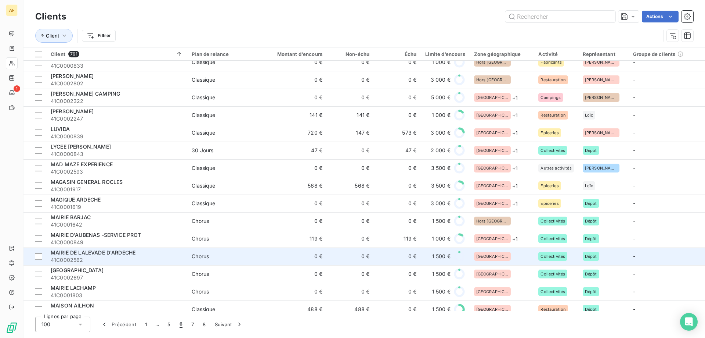
click at [485, 255] on span "[GEOGRAPHIC_DATA]" at bounding box center [493, 256] width 32 height 4
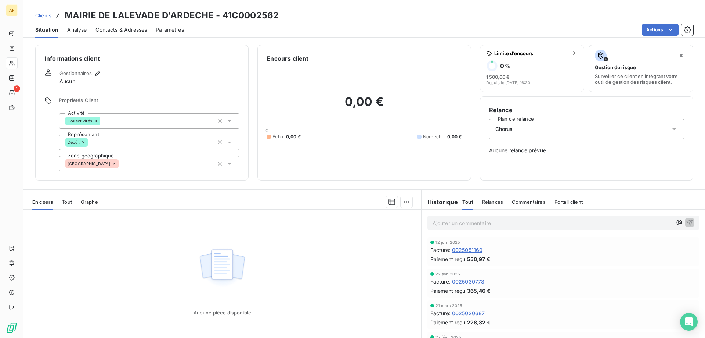
click at [146, 159] on div "[GEOGRAPHIC_DATA]" at bounding box center [149, 163] width 180 height 15
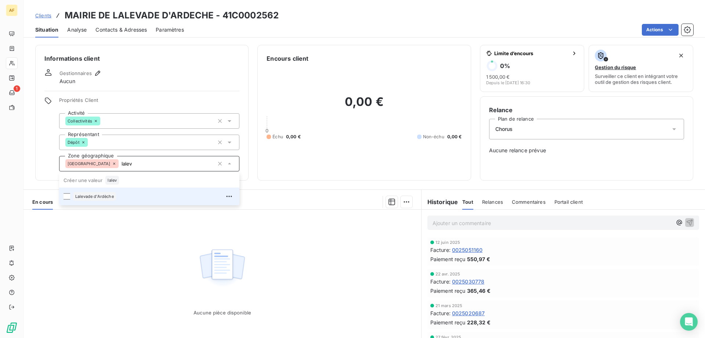
click at [144, 197] on div "Lalevade d'Ardèche" at bounding box center [154, 196] width 162 height 12
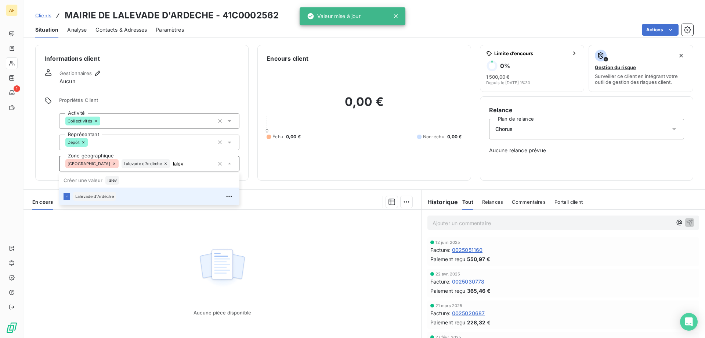
type input "lalev"
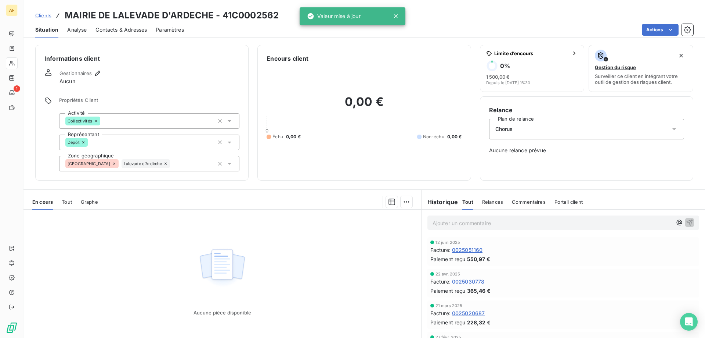
click at [136, 250] on div "Aucune pièce disponible" at bounding box center [223, 279] width 398 height 141
click at [40, 16] on span "Clients" at bounding box center [43, 15] width 16 height 6
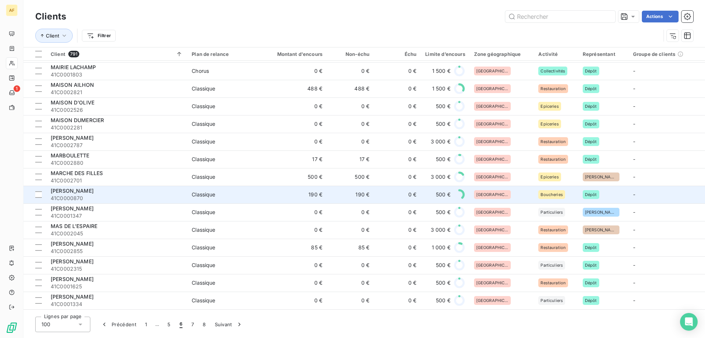
scroll to position [1176, 0]
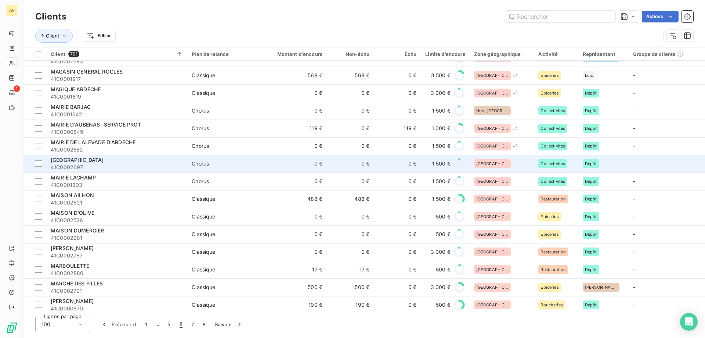
click at [504, 161] on div "[GEOGRAPHIC_DATA]" at bounding box center [502, 163] width 56 height 9
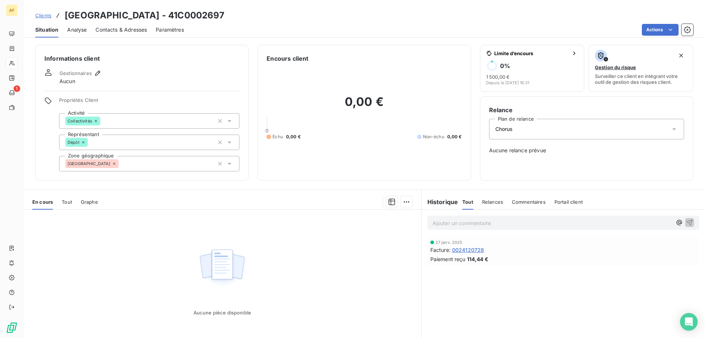
click at [116, 163] on div "[GEOGRAPHIC_DATA]" at bounding box center [149, 163] width 180 height 15
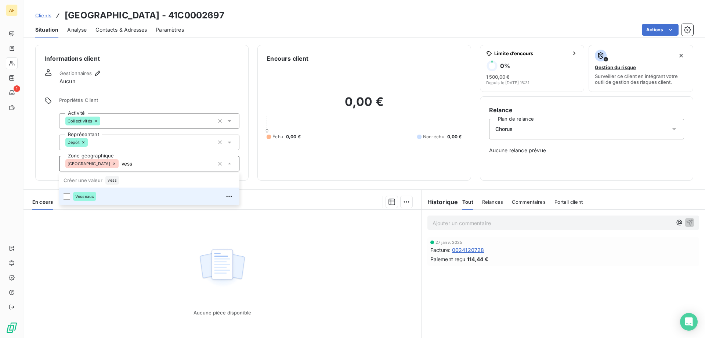
click at [109, 197] on div "Vesseaux" at bounding box center [154, 196] width 162 height 12
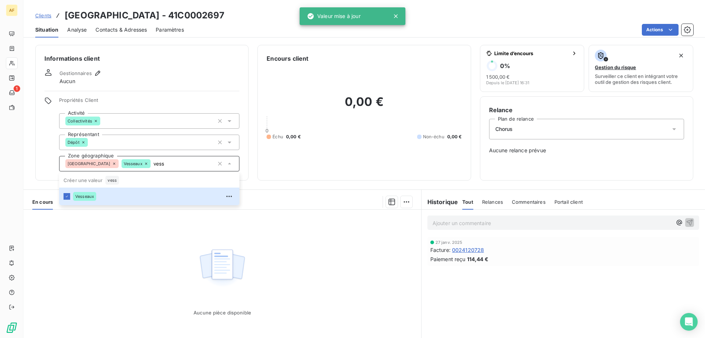
type input "vess"
click at [118, 242] on div "Aucune pièce disponible" at bounding box center [223, 279] width 398 height 141
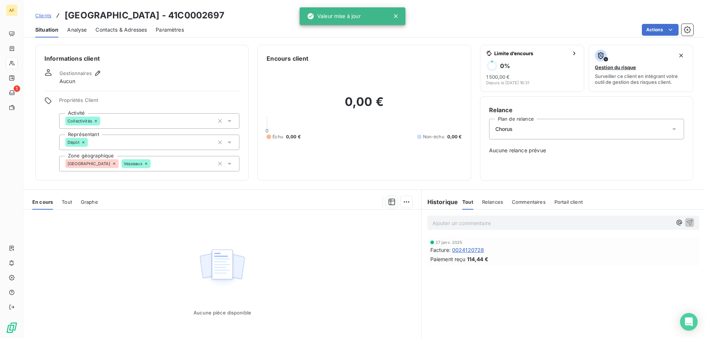
click at [49, 15] on span "Clients" at bounding box center [43, 15] width 16 height 6
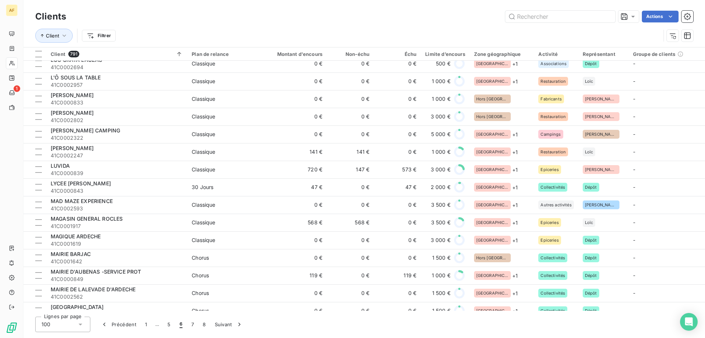
scroll to position [1139, 0]
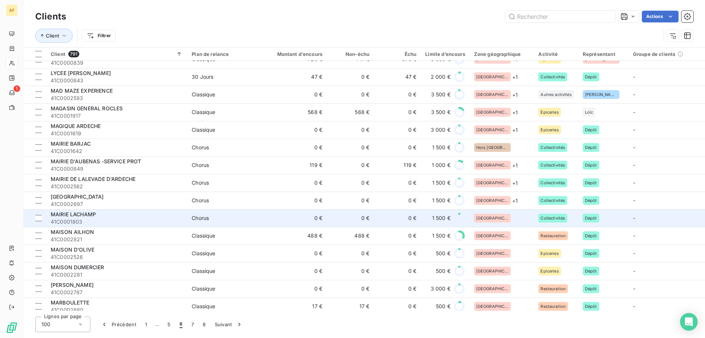
click at [506, 221] on div "[GEOGRAPHIC_DATA]" at bounding box center [502, 217] width 56 height 9
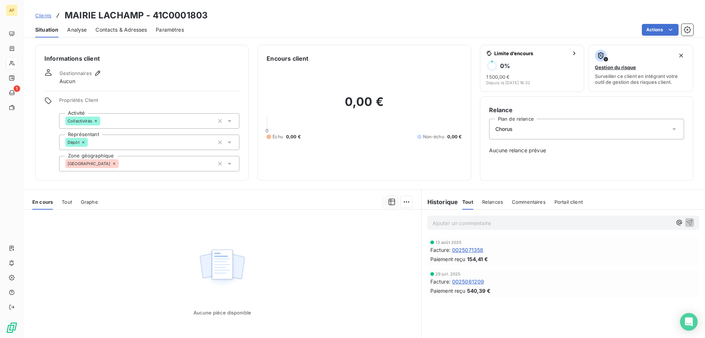
drag, startPoint x: 161, startPoint y: 14, endPoint x: 200, endPoint y: 12, distance: 38.6
click at [211, 14] on div "Clients MAIRIE LACHAMP - 41C0001803" at bounding box center [365, 15] width 682 height 13
click at [176, 166] on div "[GEOGRAPHIC_DATA]" at bounding box center [149, 163] width 180 height 15
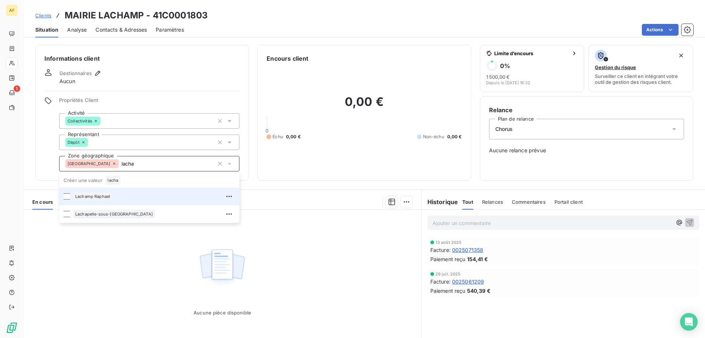
click at [127, 195] on div "Lachamp Raphael" at bounding box center [154, 196] width 162 height 12
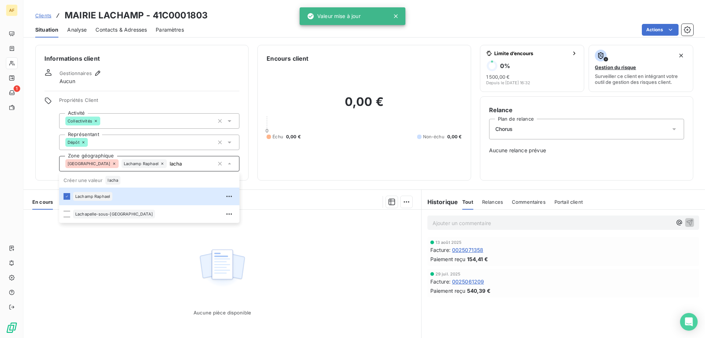
type input "lacha"
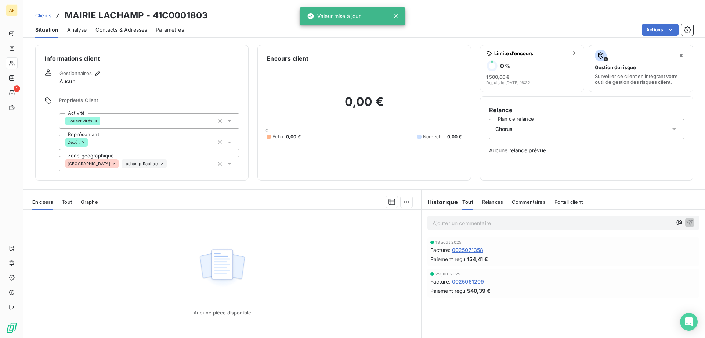
click at [80, 290] on div "Aucune pièce disponible" at bounding box center [223, 279] width 398 height 141
click at [42, 14] on span "Clients" at bounding box center [43, 15] width 16 height 6
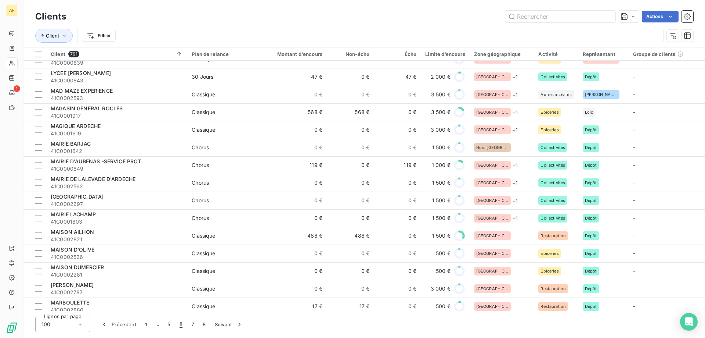
scroll to position [1176, 0]
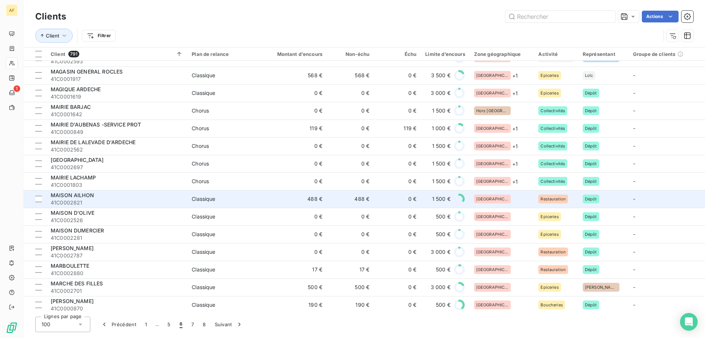
click at [490, 199] on span "[GEOGRAPHIC_DATA]" at bounding box center [493, 199] width 32 height 4
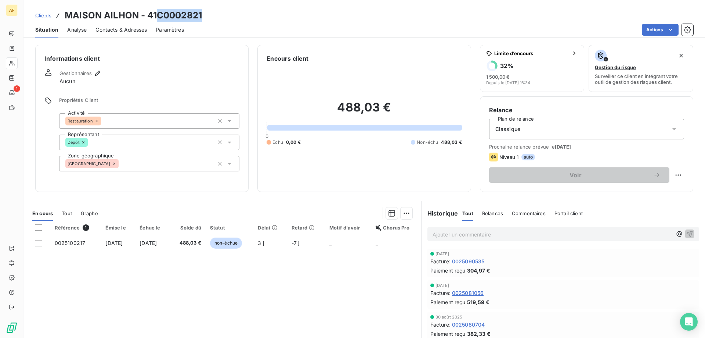
drag, startPoint x: 158, startPoint y: 14, endPoint x: 223, endPoint y: 17, distance: 64.7
click at [223, 17] on div "Clients MAISON AILHON - 41C0002821" at bounding box center [365, 15] width 682 height 13
click at [148, 166] on div "[GEOGRAPHIC_DATA]" at bounding box center [149, 163] width 180 height 15
type input "a"
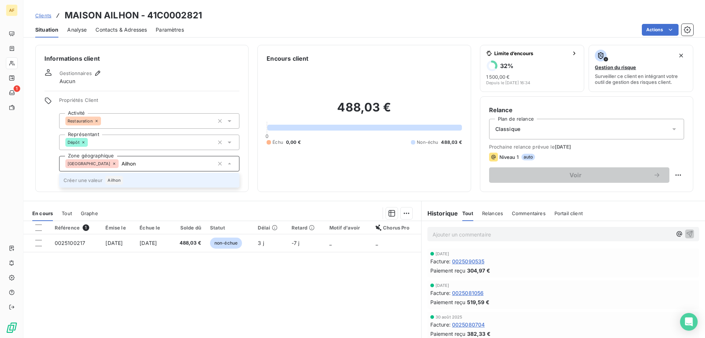
click at [126, 179] on li "Créer une valeur Ailhon" at bounding box center [149, 180] width 180 height 15
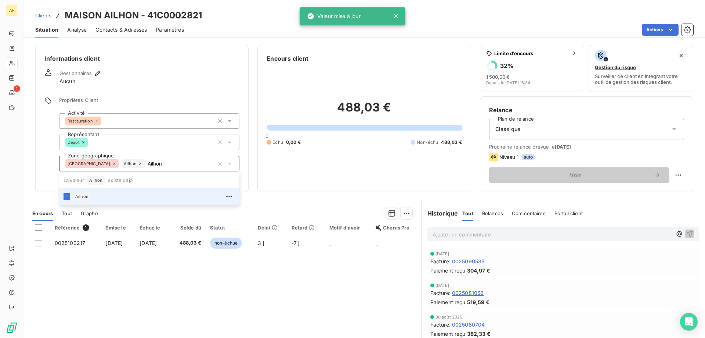
click at [244, 284] on div "Référence 1 Émise le Échue le Solde dû Statut Délai Retard Motif d'avoir Chorus…" at bounding box center [223, 291] width 398 height 141
type input "Ailhon"
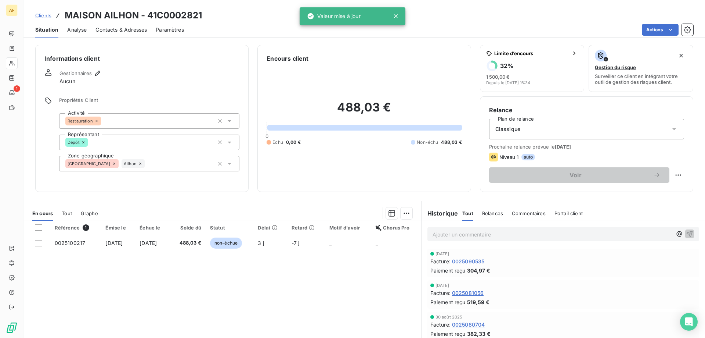
click at [149, 289] on div "Référence 1 Émise le Échue le Solde dû Statut Délai Retard Motif d'avoir Chorus…" at bounding box center [223, 291] width 398 height 141
click at [48, 17] on span "Clients" at bounding box center [43, 15] width 16 height 6
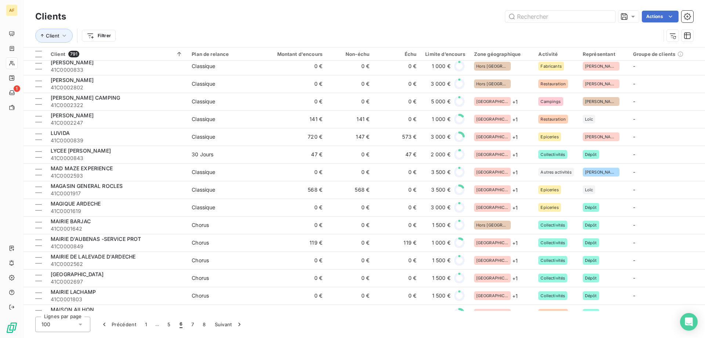
scroll to position [1282, 0]
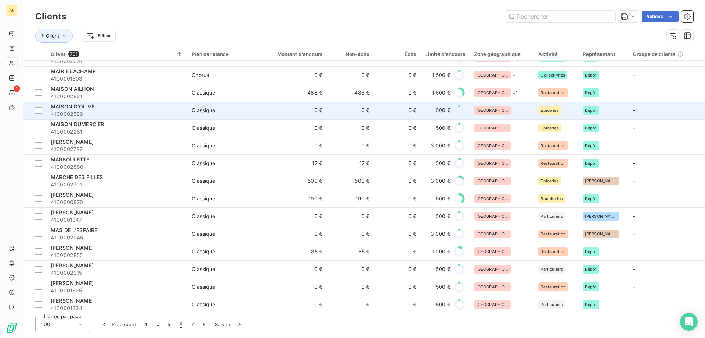
click at [512, 111] on div "[GEOGRAPHIC_DATA]" at bounding box center [502, 110] width 56 height 9
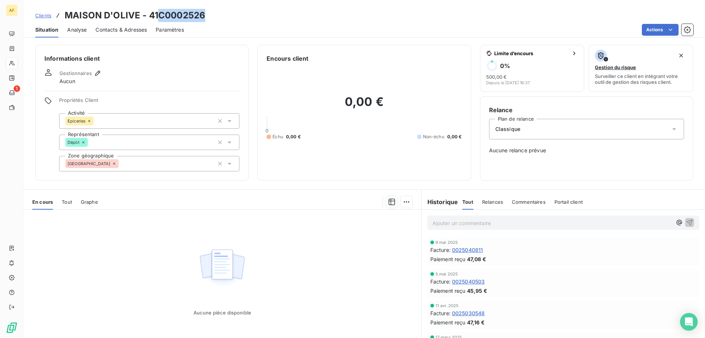
drag, startPoint x: 161, startPoint y: 14, endPoint x: 220, endPoint y: 15, distance: 59.2
click at [218, 15] on div "Clients MAISON D'OLIVE - 41C0002526" at bounding box center [365, 15] width 682 height 13
click at [143, 165] on div "[GEOGRAPHIC_DATA]" at bounding box center [149, 163] width 180 height 15
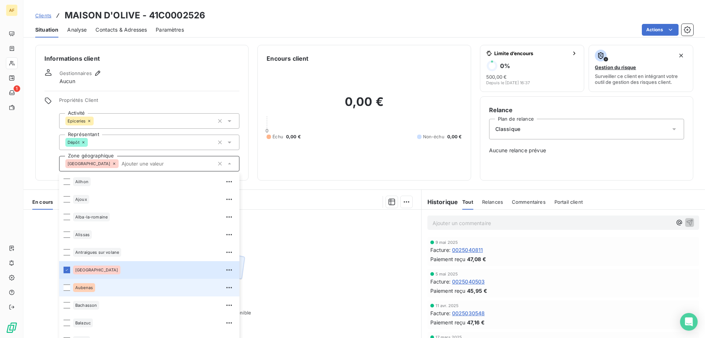
click at [96, 292] on div "Aubenas" at bounding box center [154, 287] width 162 height 12
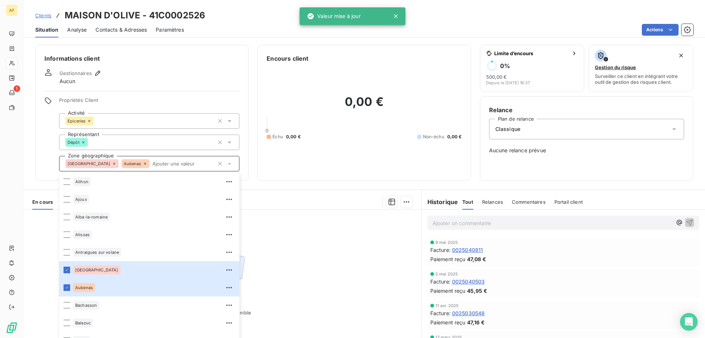
click at [284, 281] on div "Aucune pièce disponible" at bounding box center [223, 279] width 398 height 141
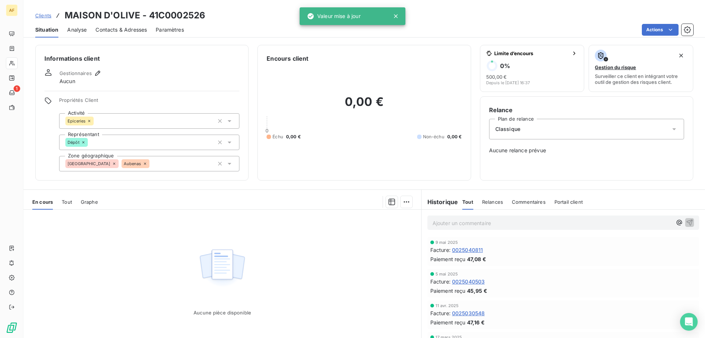
click at [47, 14] on span "Clients" at bounding box center [43, 15] width 16 height 6
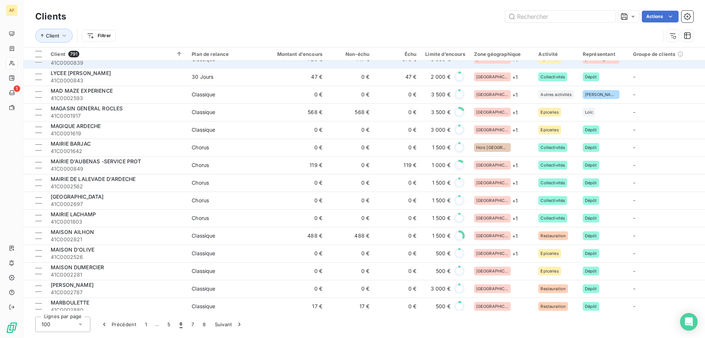
scroll to position [1176, 0]
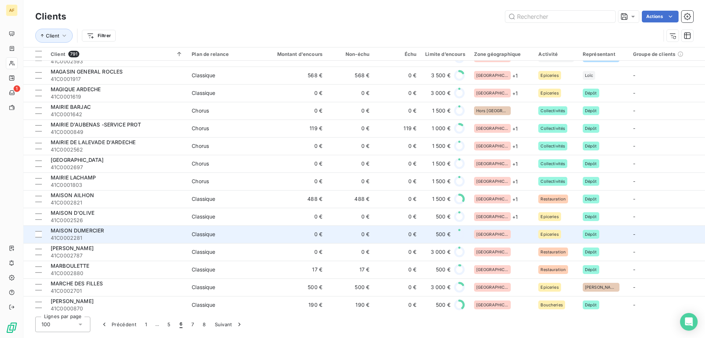
click at [500, 232] on div "[GEOGRAPHIC_DATA]" at bounding box center [502, 234] width 56 height 9
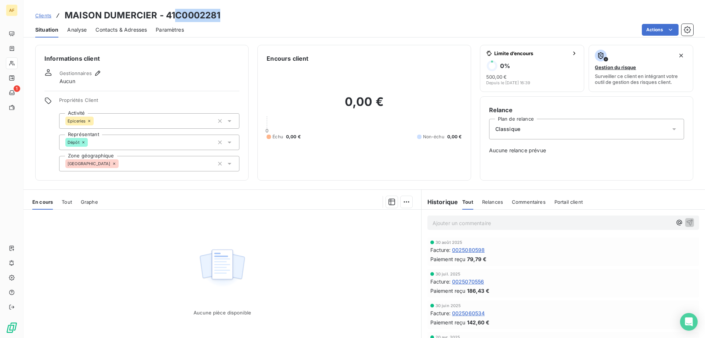
drag, startPoint x: 175, startPoint y: 15, endPoint x: 234, endPoint y: 15, distance: 59.2
click at [234, 15] on div "Clients MAISON DUMERCIER - 41C0002281" at bounding box center [365, 15] width 682 height 13
click at [154, 166] on div "[GEOGRAPHIC_DATA]" at bounding box center [149, 163] width 180 height 15
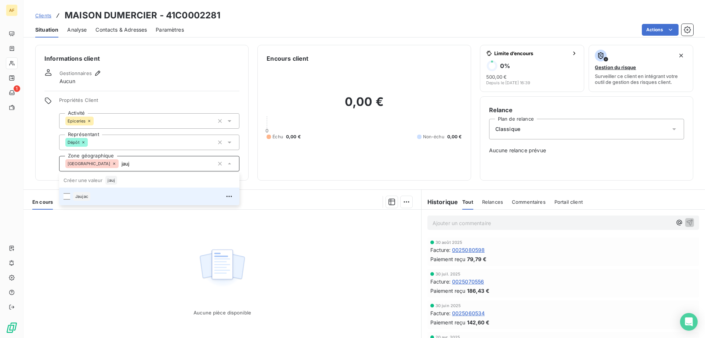
click at [114, 196] on div "Jaujac" at bounding box center [154, 196] width 162 height 12
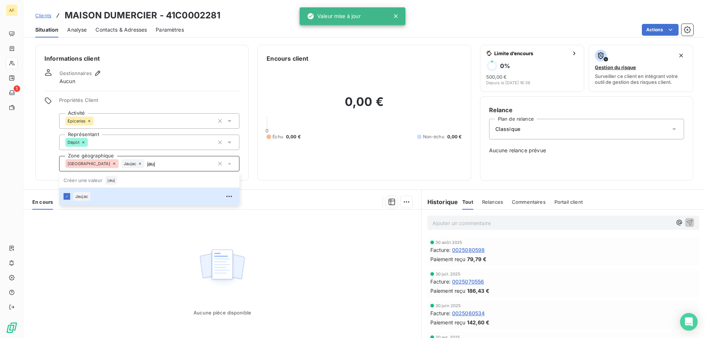
type input "jauj"
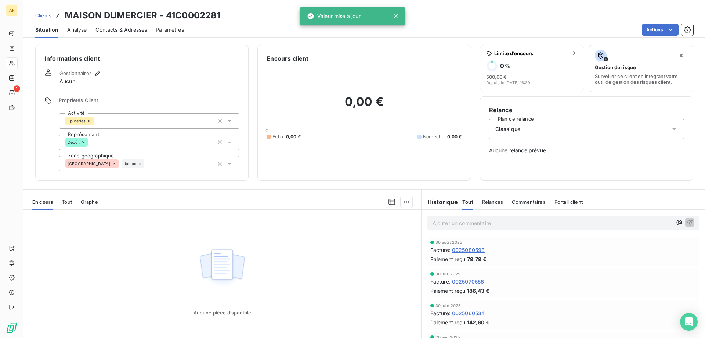
click at [127, 261] on div "Aucune pièce disponible" at bounding box center [223, 279] width 398 height 141
click at [39, 15] on span "Clients" at bounding box center [43, 15] width 16 height 6
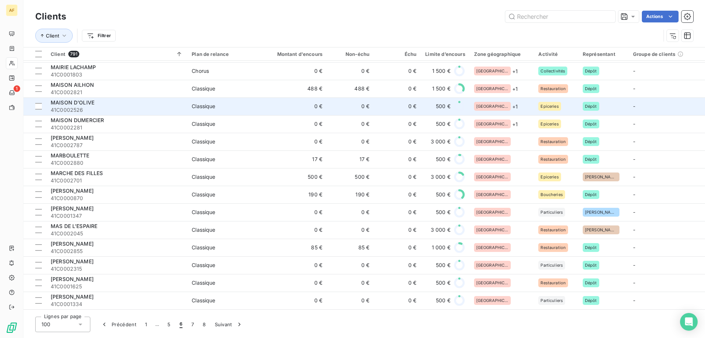
scroll to position [1213, 0]
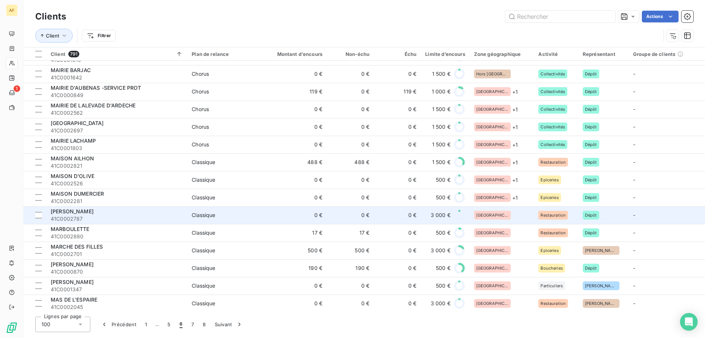
click at [503, 215] on div "[GEOGRAPHIC_DATA]" at bounding box center [502, 215] width 56 height 9
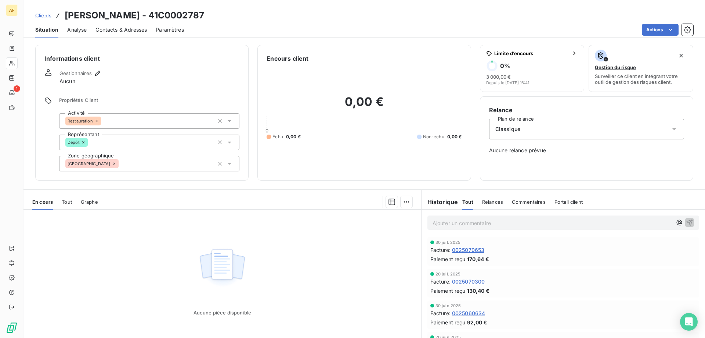
drag, startPoint x: 164, startPoint y: 14, endPoint x: 230, endPoint y: 20, distance: 66.1
click at [229, 20] on div "Clients MAMIE PAILLETTE - 41C0002787" at bounding box center [365, 15] width 682 height 13
click at [167, 166] on div "[GEOGRAPHIC_DATA]" at bounding box center [149, 163] width 180 height 15
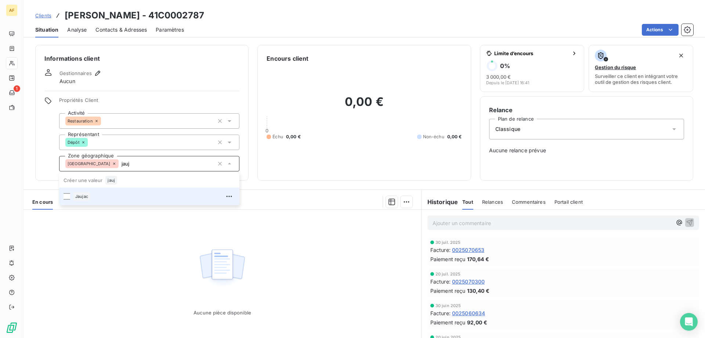
click at [147, 194] on div "Jaujac" at bounding box center [154, 196] width 162 height 12
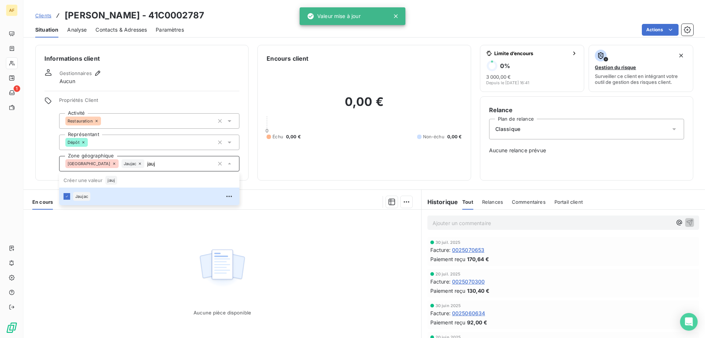
type input "jauj"
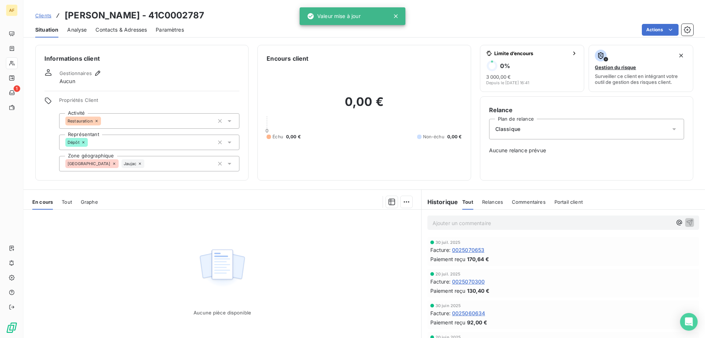
click at [109, 274] on div "Aucune pièce disponible" at bounding box center [223, 279] width 398 height 141
click at [50, 12] on span "Clients" at bounding box center [43, 15] width 16 height 6
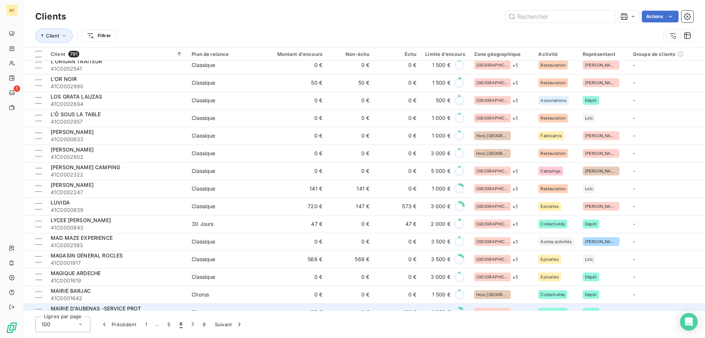
scroll to position [1249, 0]
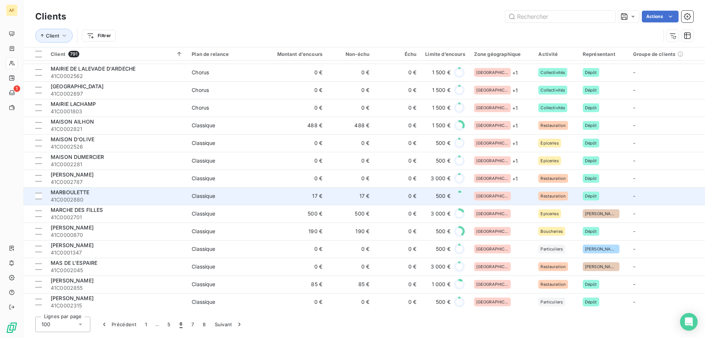
click at [503, 193] on div "[GEOGRAPHIC_DATA]" at bounding box center [502, 195] width 56 height 9
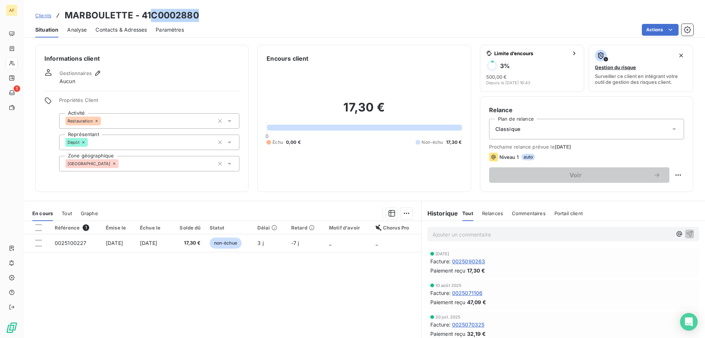
drag, startPoint x: 152, startPoint y: 12, endPoint x: 202, endPoint y: 16, distance: 50.1
click at [202, 16] on div "Clients MARBOULETTE - 41C0002880" at bounding box center [365, 15] width 682 height 13
click at [186, 168] on div "[GEOGRAPHIC_DATA]" at bounding box center [149, 163] width 180 height 15
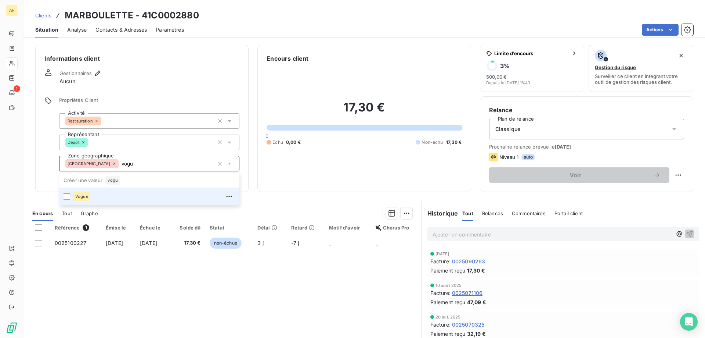
click at [164, 195] on div "Vogue" at bounding box center [154, 196] width 162 height 12
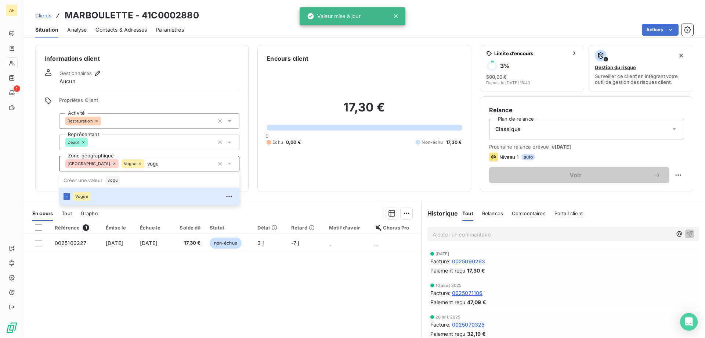
type input "vogu"
click at [154, 286] on div "Référence 1 Émise le Échue le Solde dû Statut Délai Retard Motif d'avoir Chorus…" at bounding box center [223, 291] width 398 height 141
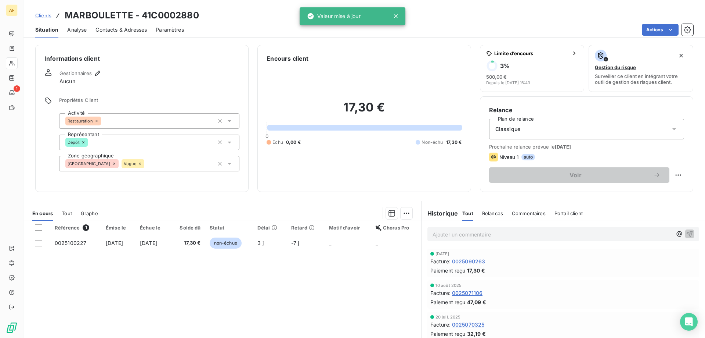
click at [44, 15] on span "Clients" at bounding box center [43, 15] width 16 height 6
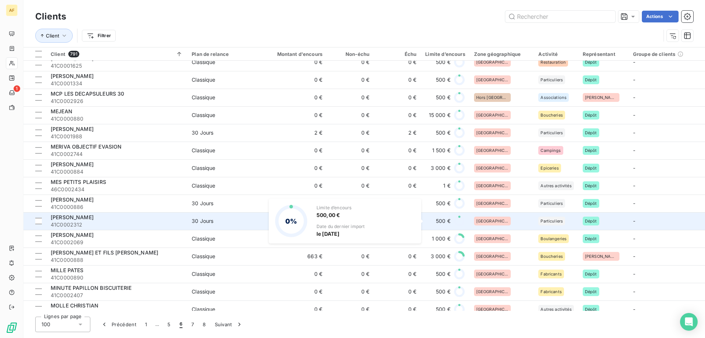
scroll to position [1360, 0]
